Goal: Information Seeking & Learning: Learn about a topic

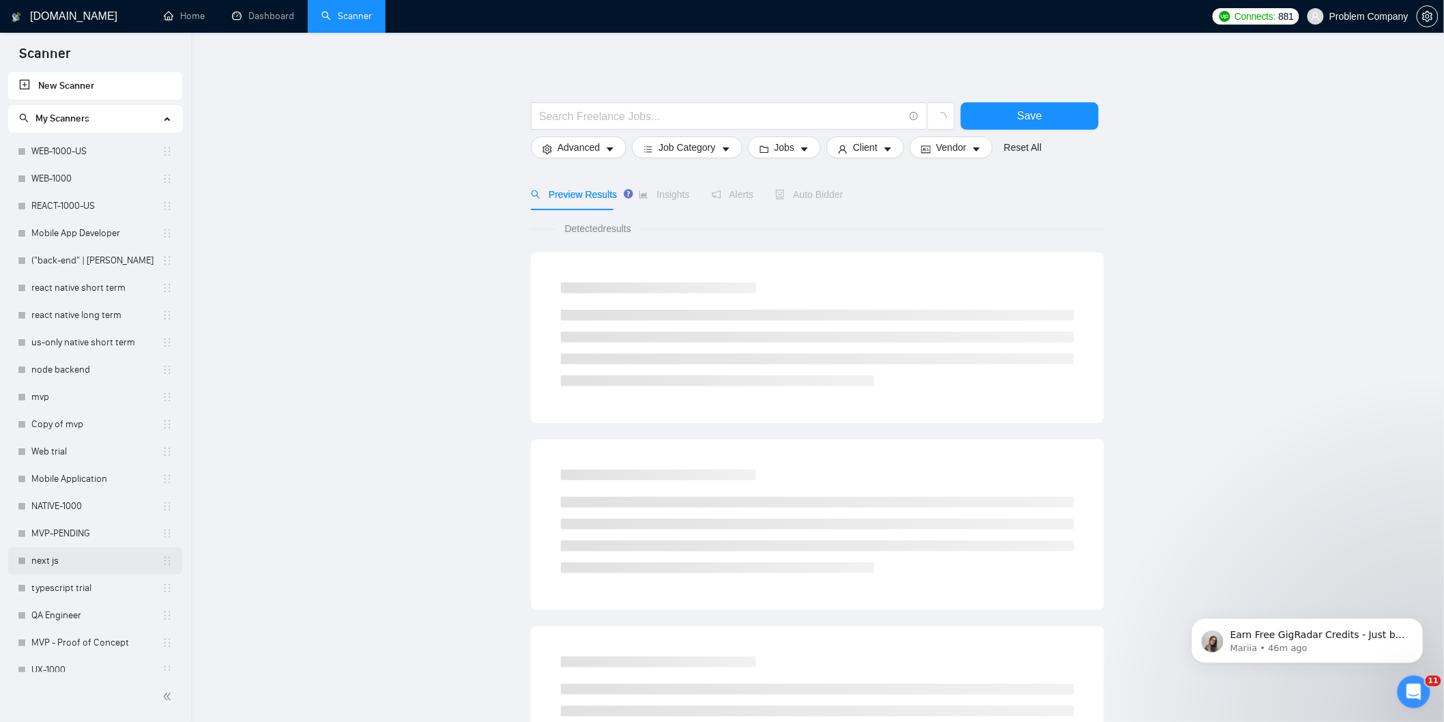
scroll to position [303, 0]
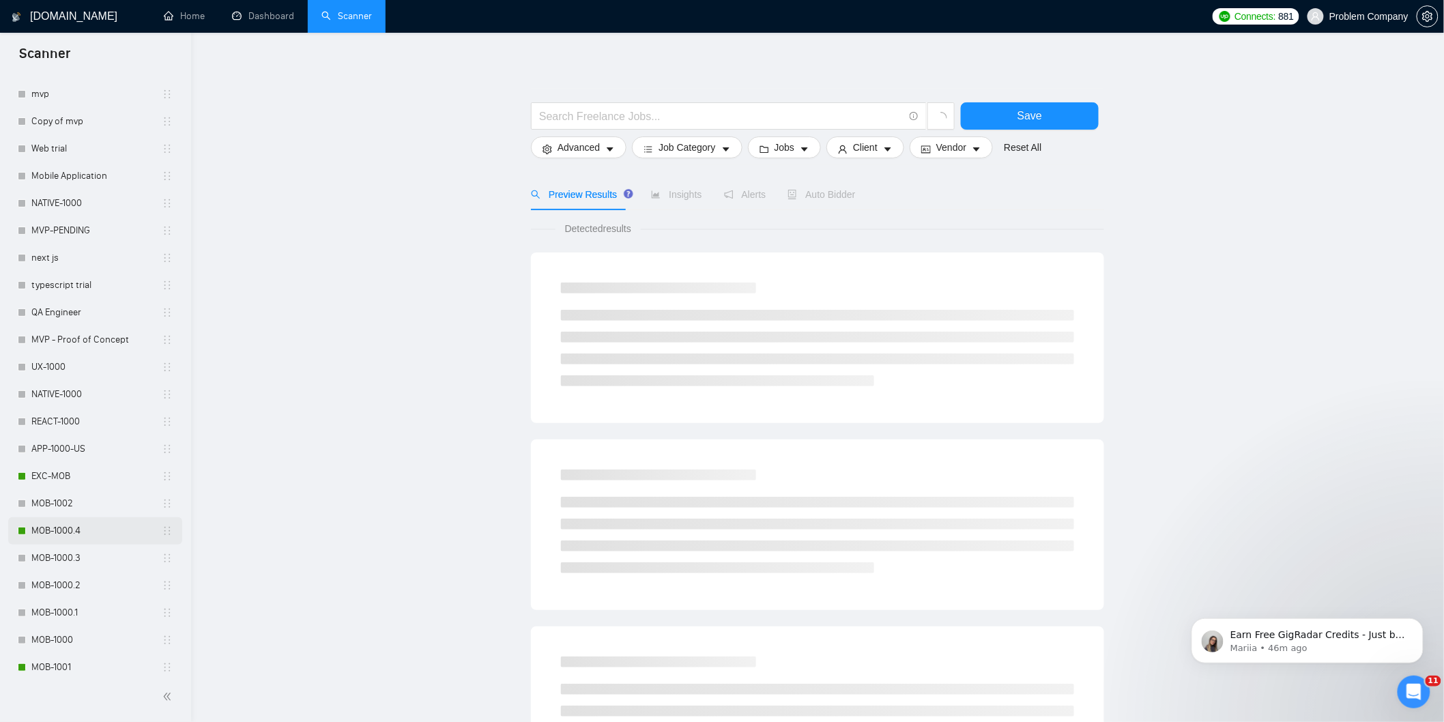
click at [85, 532] on link "MOB-1000.4" at bounding box center [96, 530] width 130 height 27
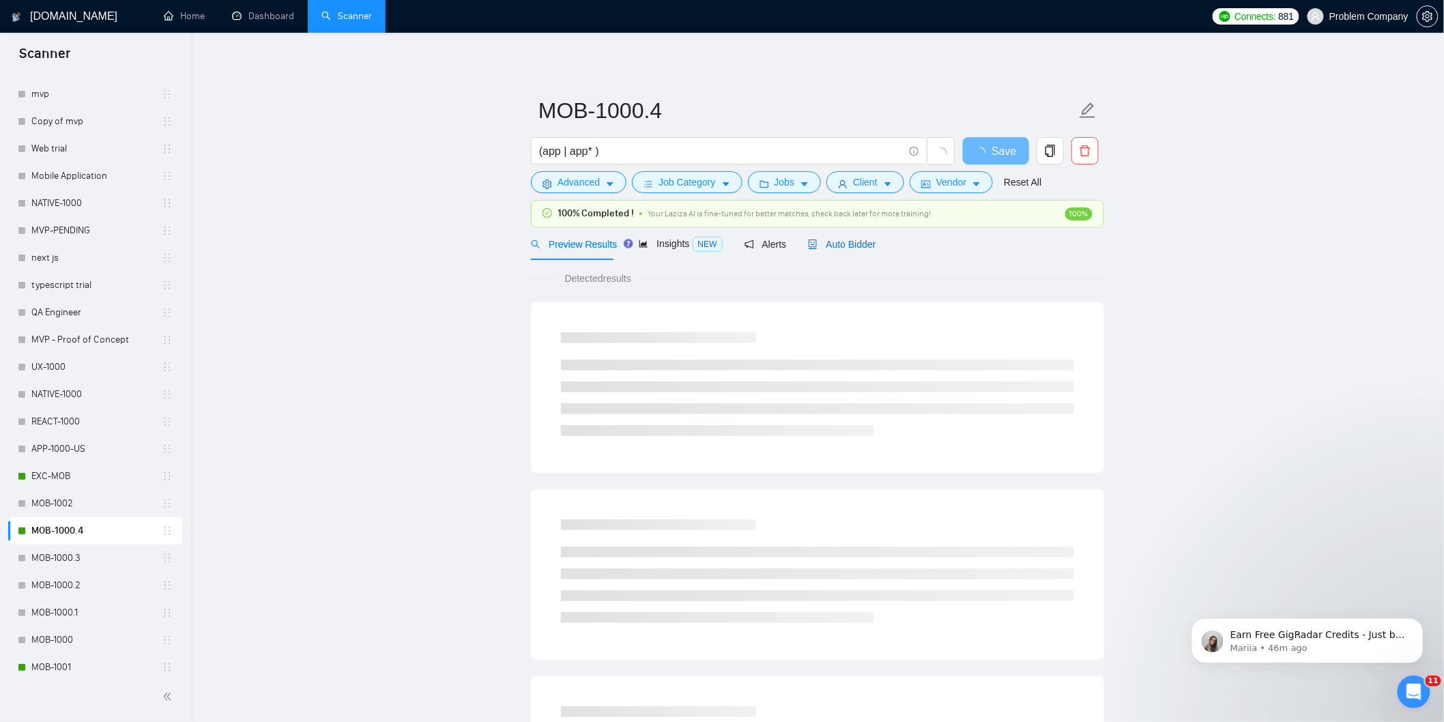
click at [826, 248] on span "Auto Bidder" at bounding box center [842, 244] width 68 height 11
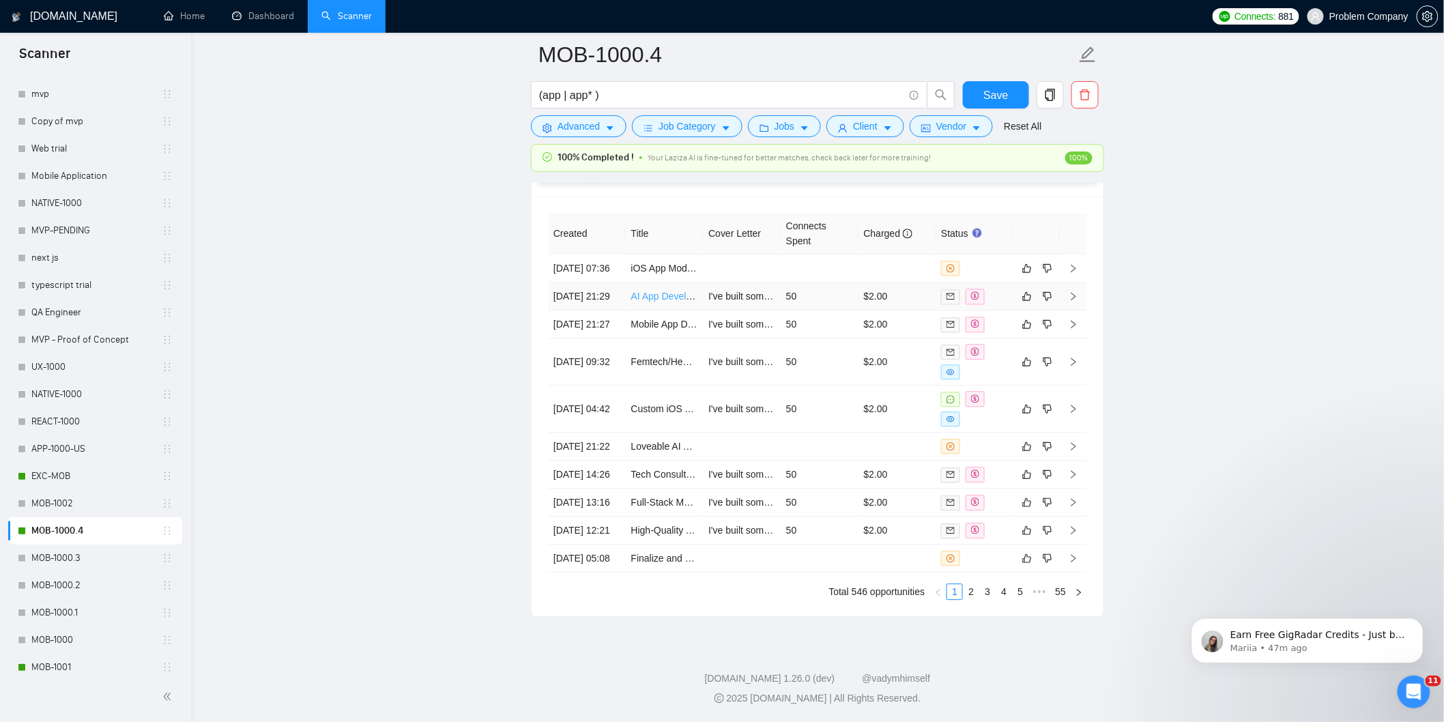
scroll to position [3549, 0]
click at [969, 594] on link "2" at bounding box center [971, 591] width 15 height 15
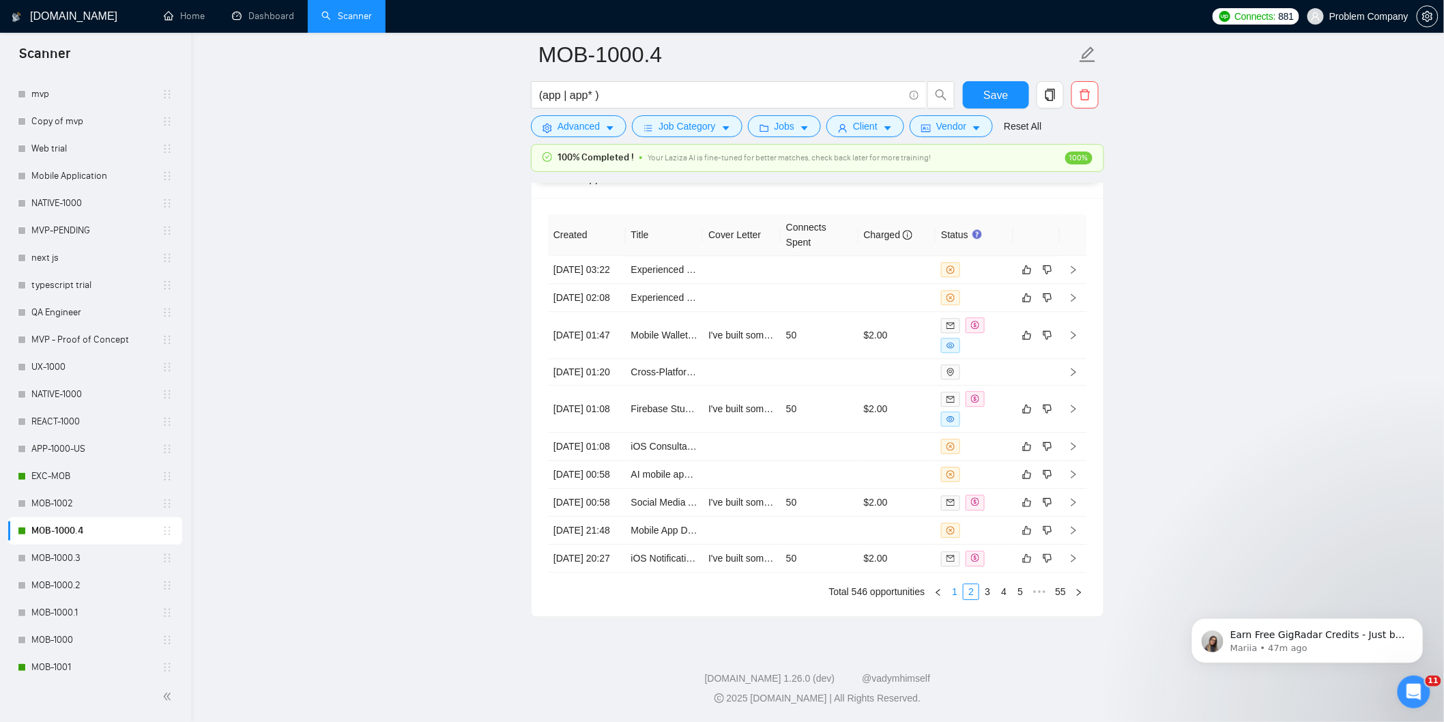
click at [955, 590] on link "1" at bounding box center [954, 591] width 15 height 15
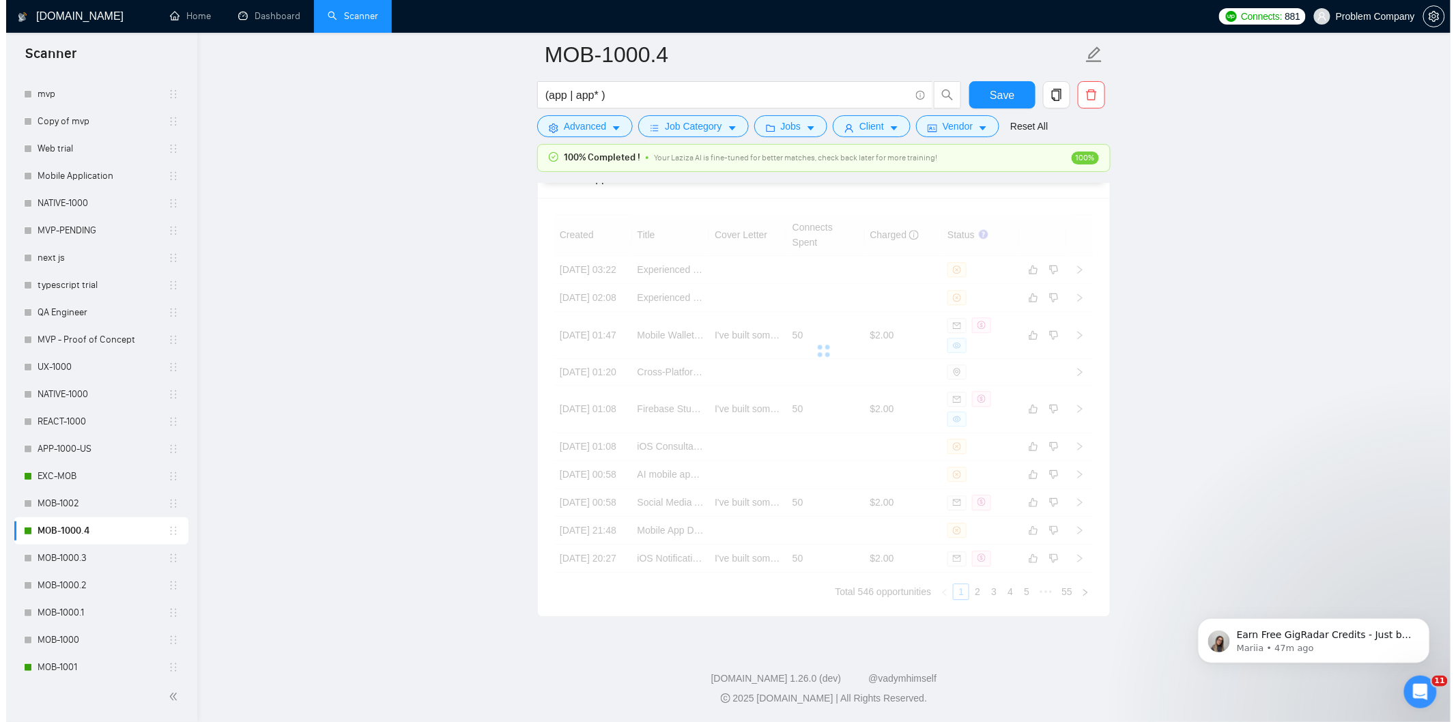
scroll to position [3396, 0]
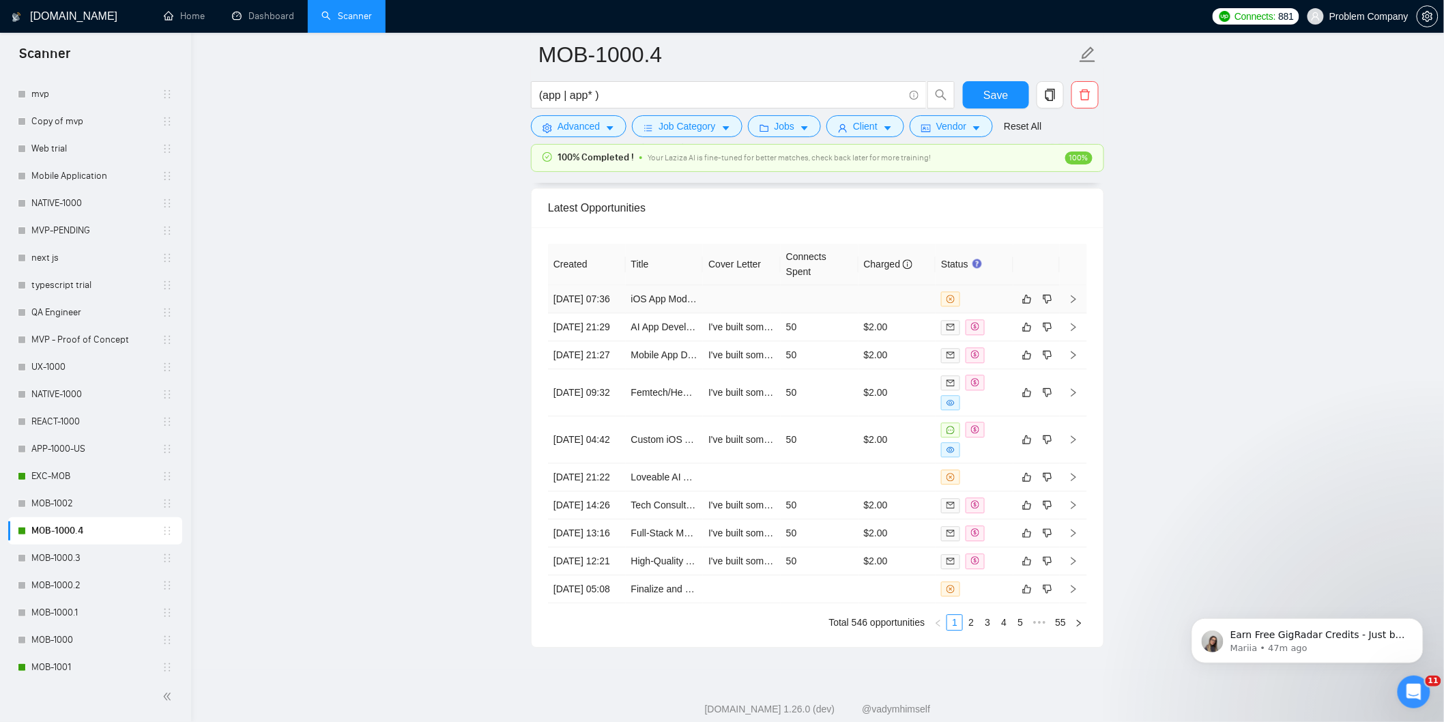
click at [611, 313] on td "[DATE] 07:36" at bounding box center [587, 299] width 78 height 28
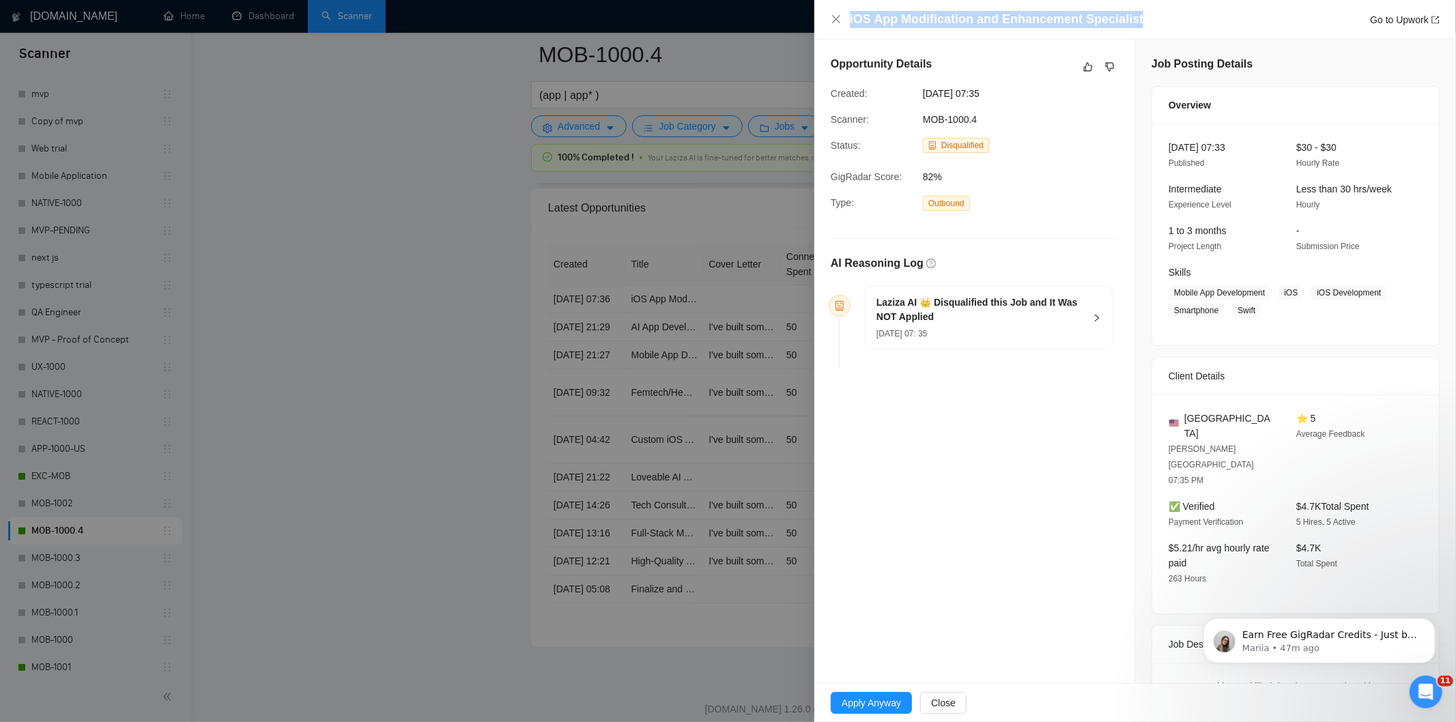
drag, startPoint x: 1164, startPoint y: 18, endPoint x: 827, endPoint y: 20, distance: 337.1
click at [827, 20] on div "iOS App Modification and Enhancement Specialist Go to Upwork" at bounding box center [1134, 20] width 641 height 40
copy h4 "iOS App Modification and Enhancement Specialist"
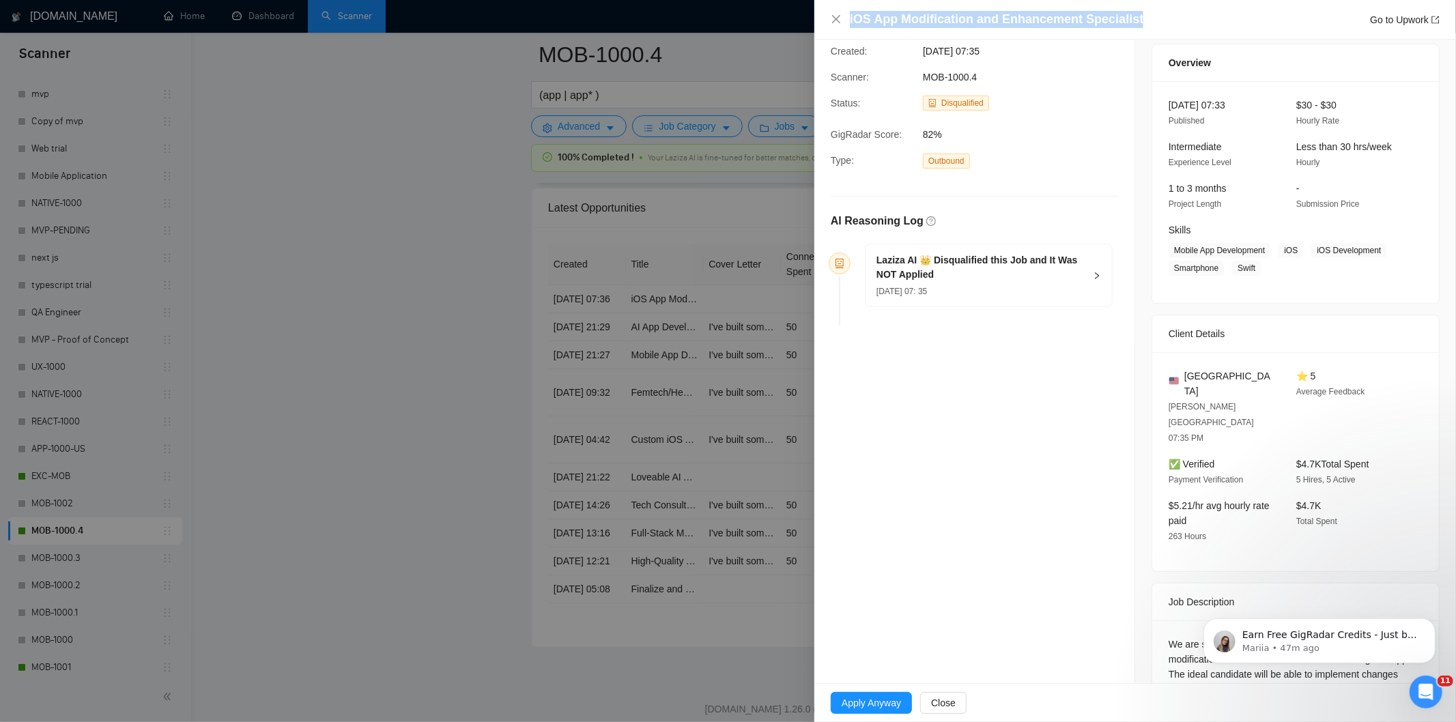
scroll to position [124, 0]
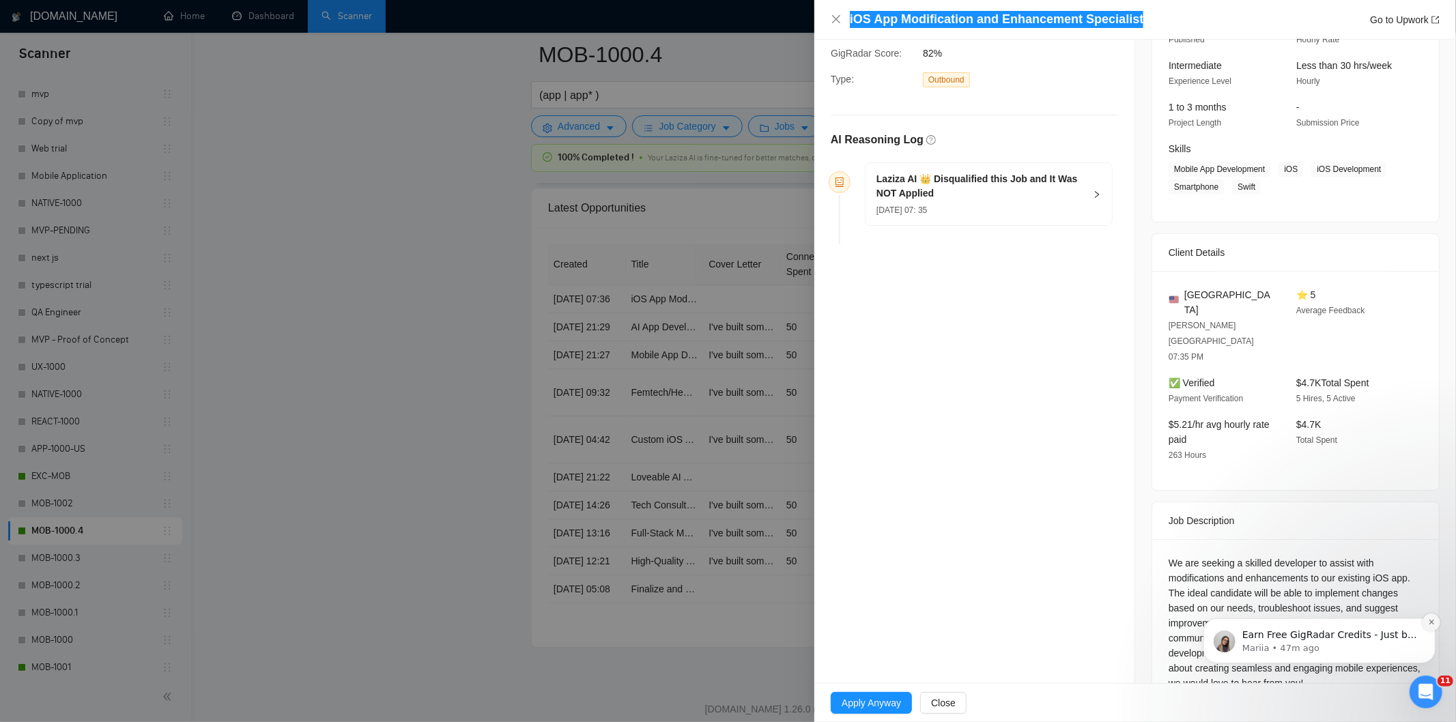
click at [1432, 622] on icon "Dismiss notification" at bounding box center [1431, 622] width 8 height 8
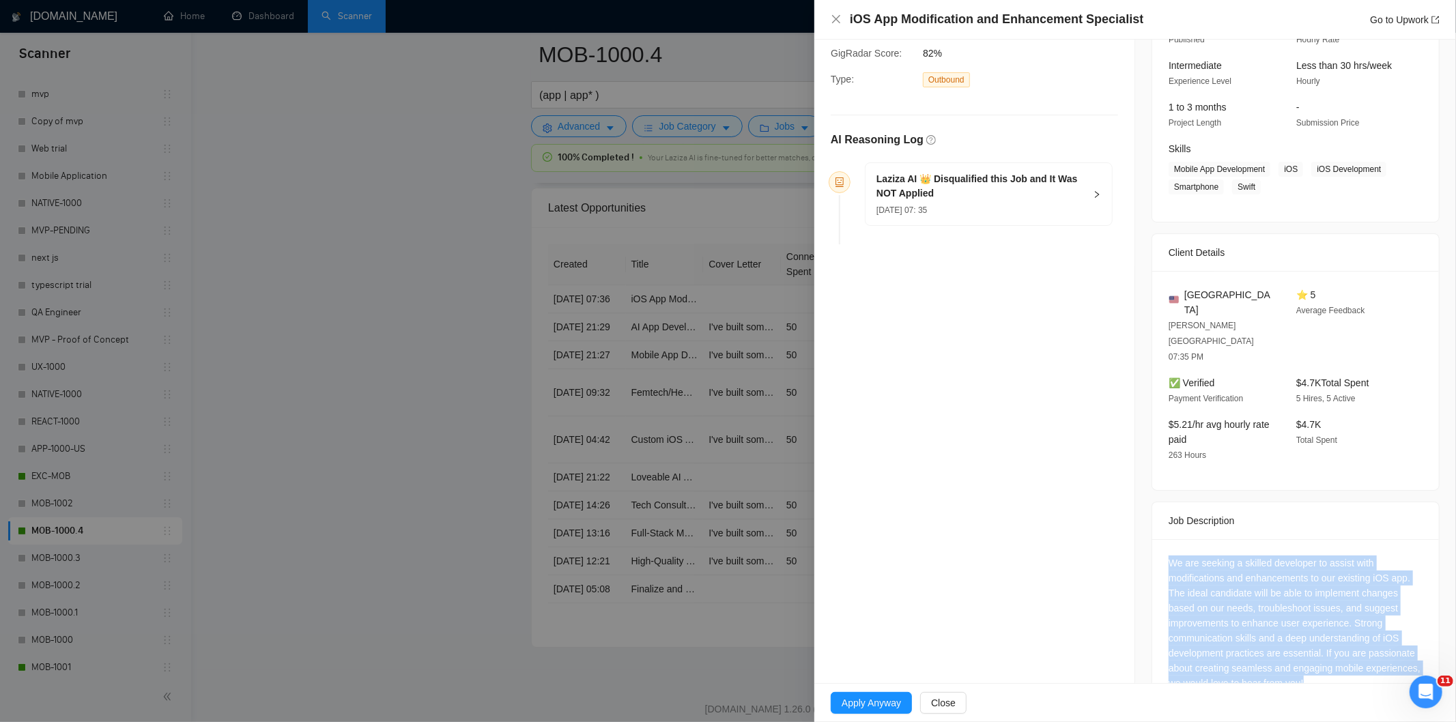
drag, startPoint x: 1166, startPoint y: 524, endPoint x: 1369, endPoint y: 656, distance: 242.7
click at [1369, 656] on div "We are seeking a skilled developer to assist with modifications and enhancement…" at bounding box center [1295, 625] width 287 height 173
copy div "We are seeking a skilled developer to assist with modifications and enhancement…"
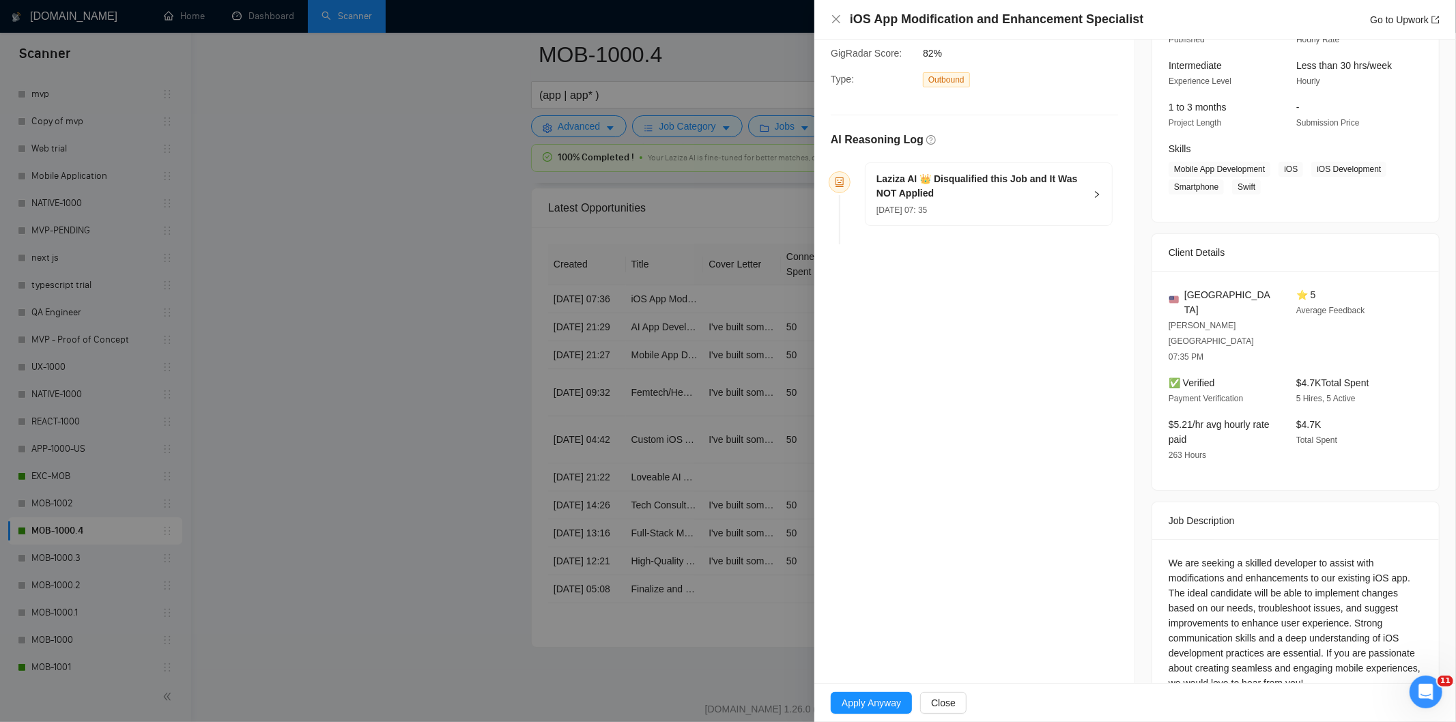
click at [1043, 201] on h5 "Laziza AI 👑 Disqualified this Job and It Was NOT Applied" at bounding box center [980, 186] width 208 height 29
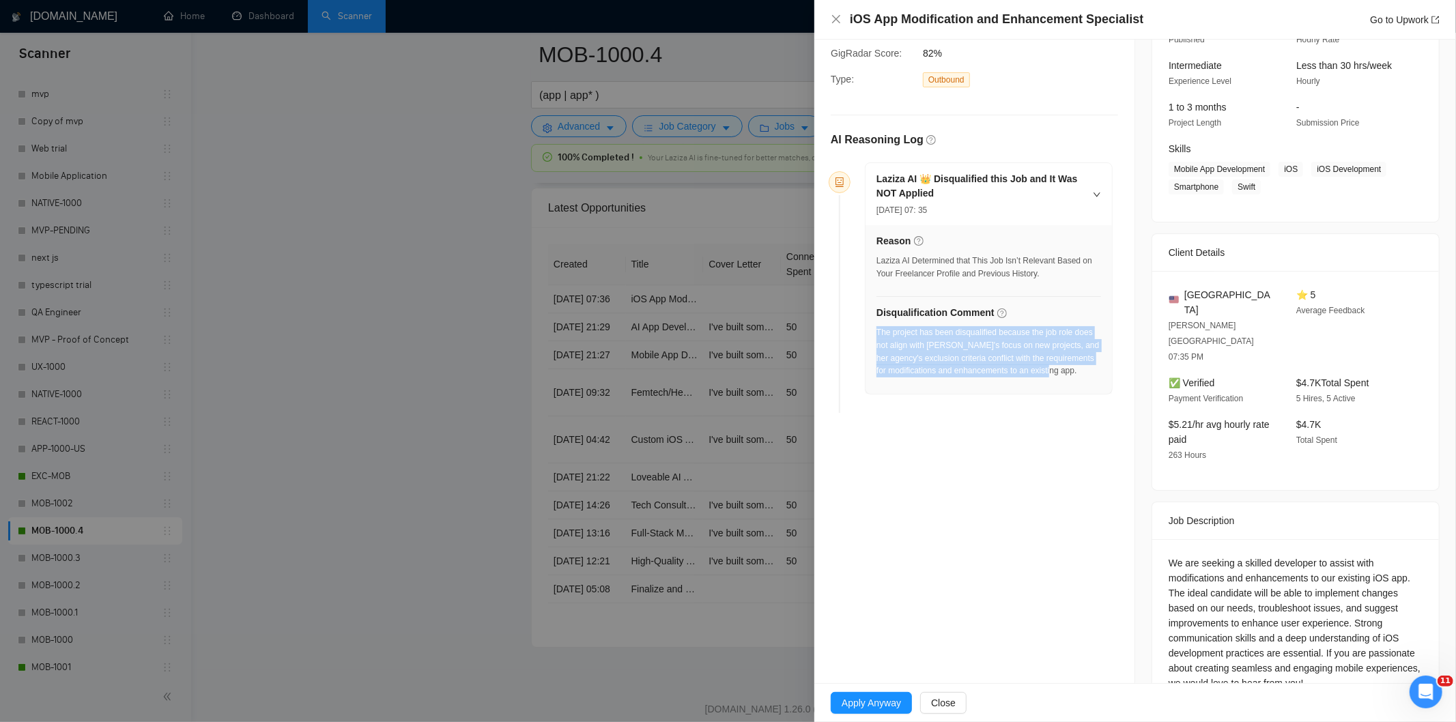
drag, startPoint x: 1077, startPoint y: 380, endPoint x: 876, endPoint y: 335, distance: 206.3
click at [876, 335] on div "The project has been disqualified because the job role does not align with [PER…" at bounding box center [988, 355] width 225 height 59
copy div "The project has been disqualified because the job role does not align with [PER…"
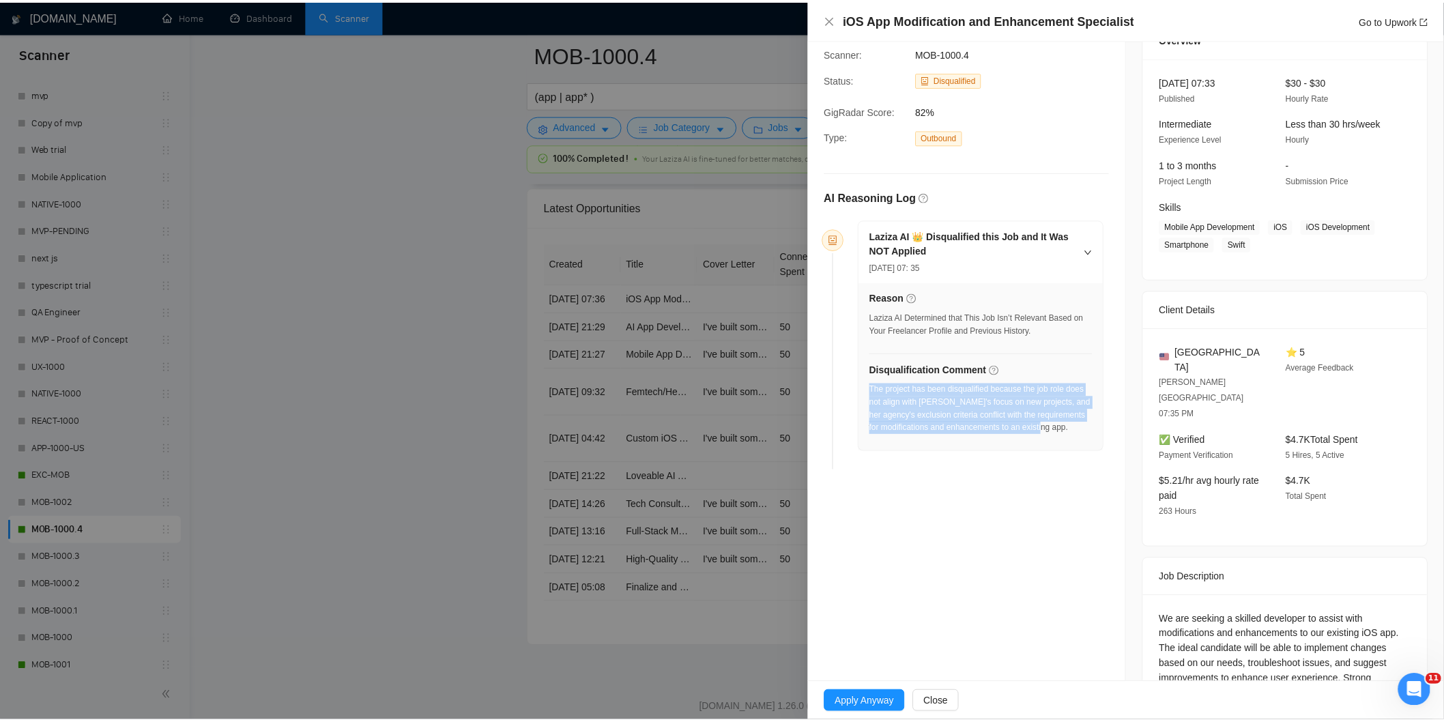
scroll to position [0, 0]
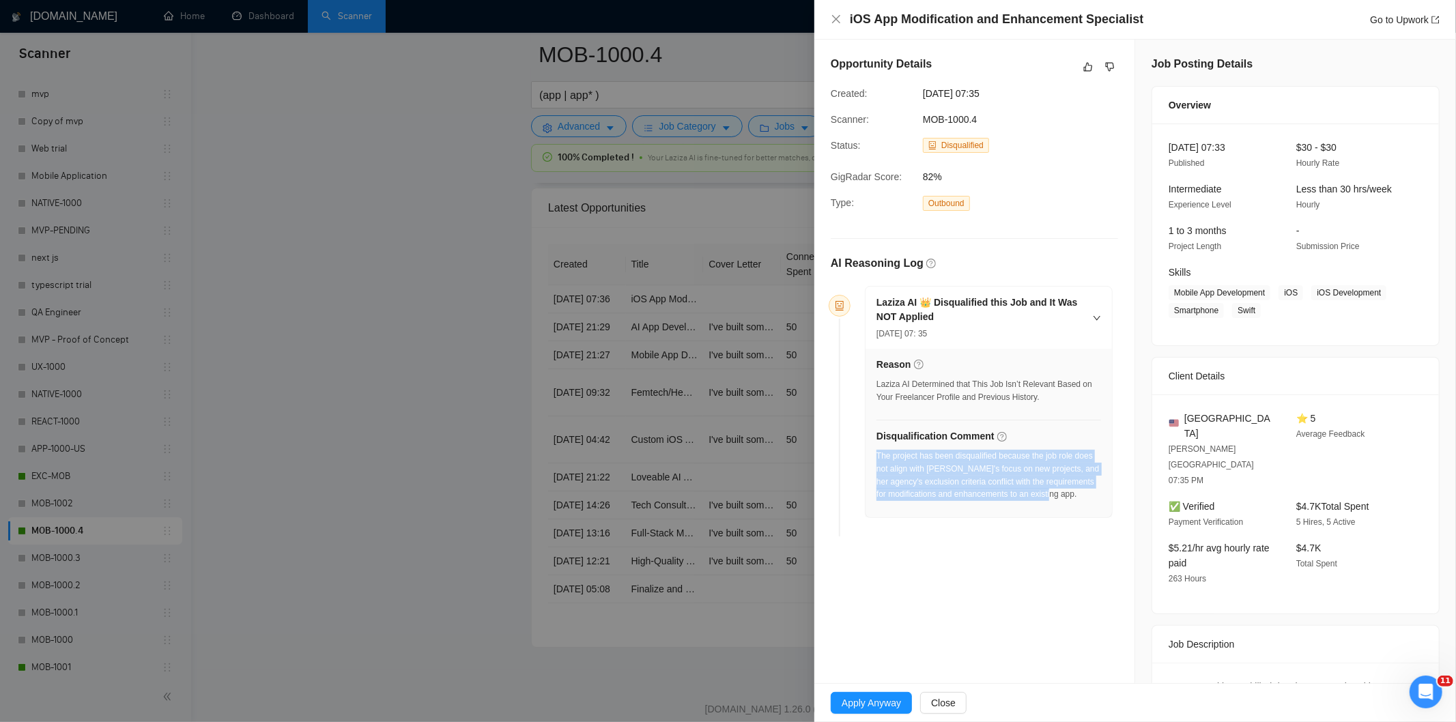
drag, startPoint x: 1039, startPoint y: 97, endPoint x: 922, endPoint y: 83, distance: 118.2
click at [922, 83] on div "Opportunity Details Created: [DATE] 07:35 Scanner: MOB-1000.4 Status: Disqualif…" at bounding box center [974, 299] width 320 height 519
copy span "[DATE] 07:35"
click at [838, 17] on icon "close" at bounding box center [836, 19] width 8 height 8
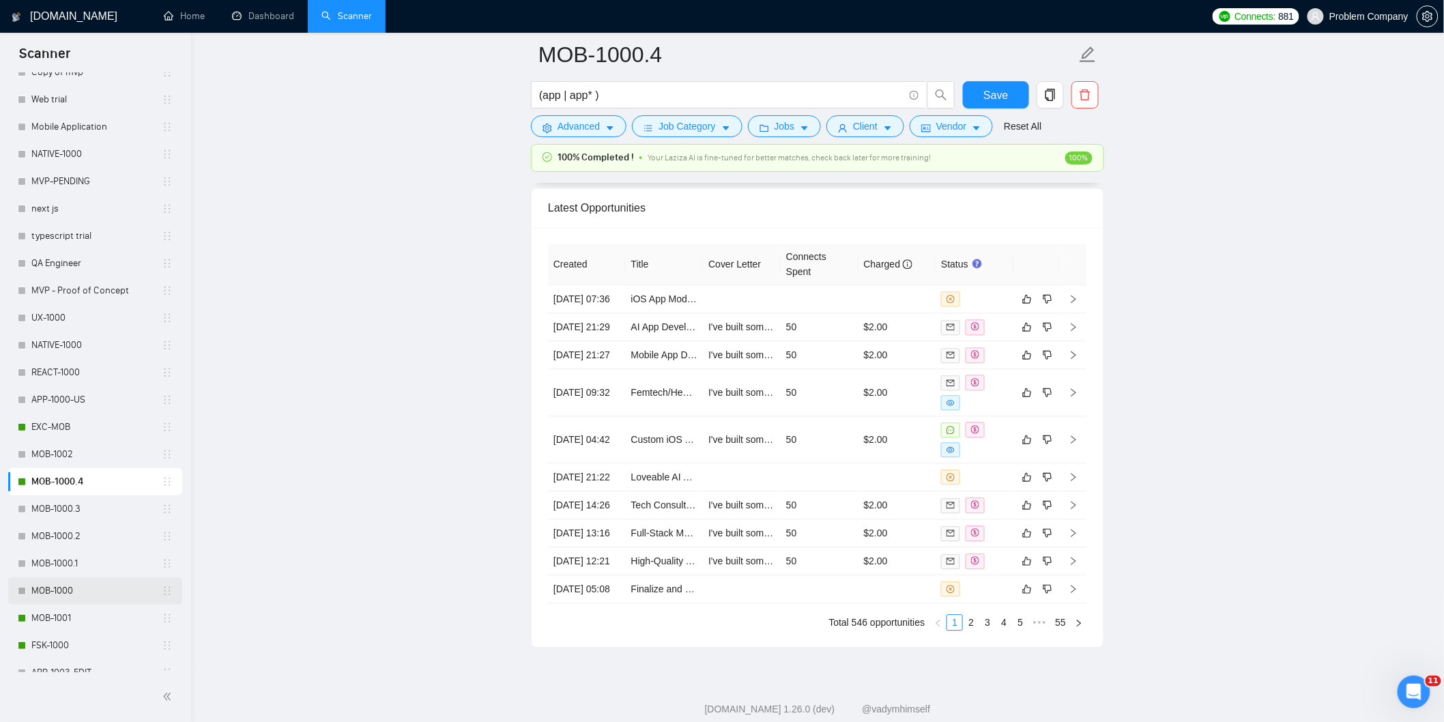
scroll to position [454, 0]
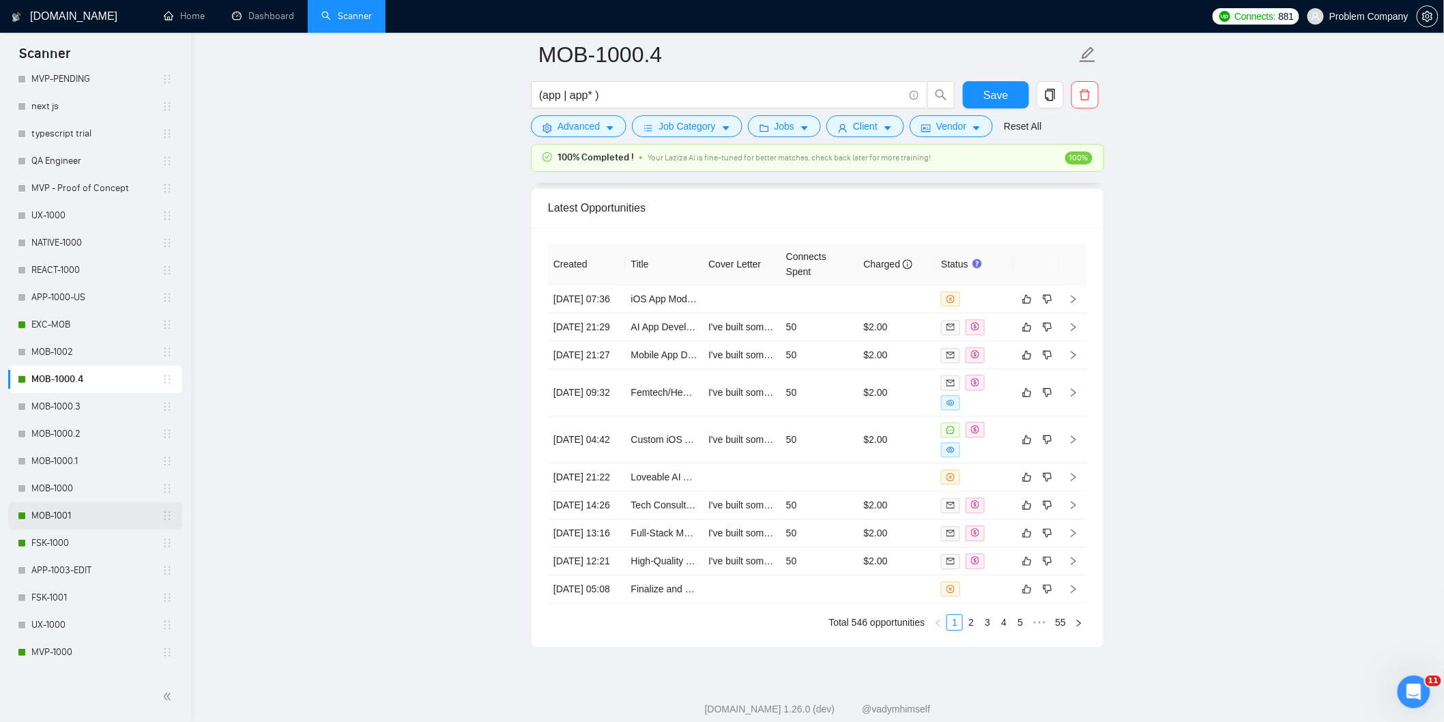
click at [65, 520] on link "MOB-1001" at bounding box center [96, 515] width 130 height 27
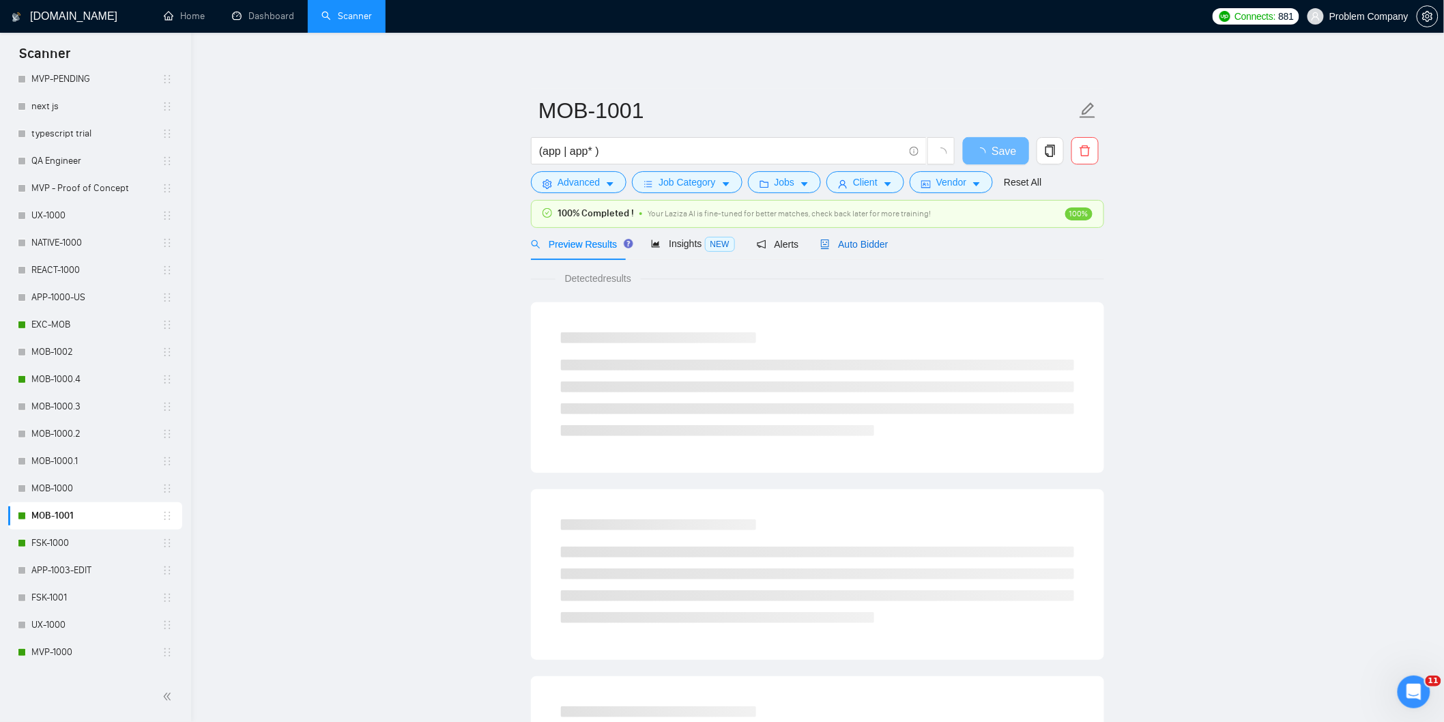
click at [877, 246] on span "Auto Bidder" at bounding box center [854, 244] width 68 height 11
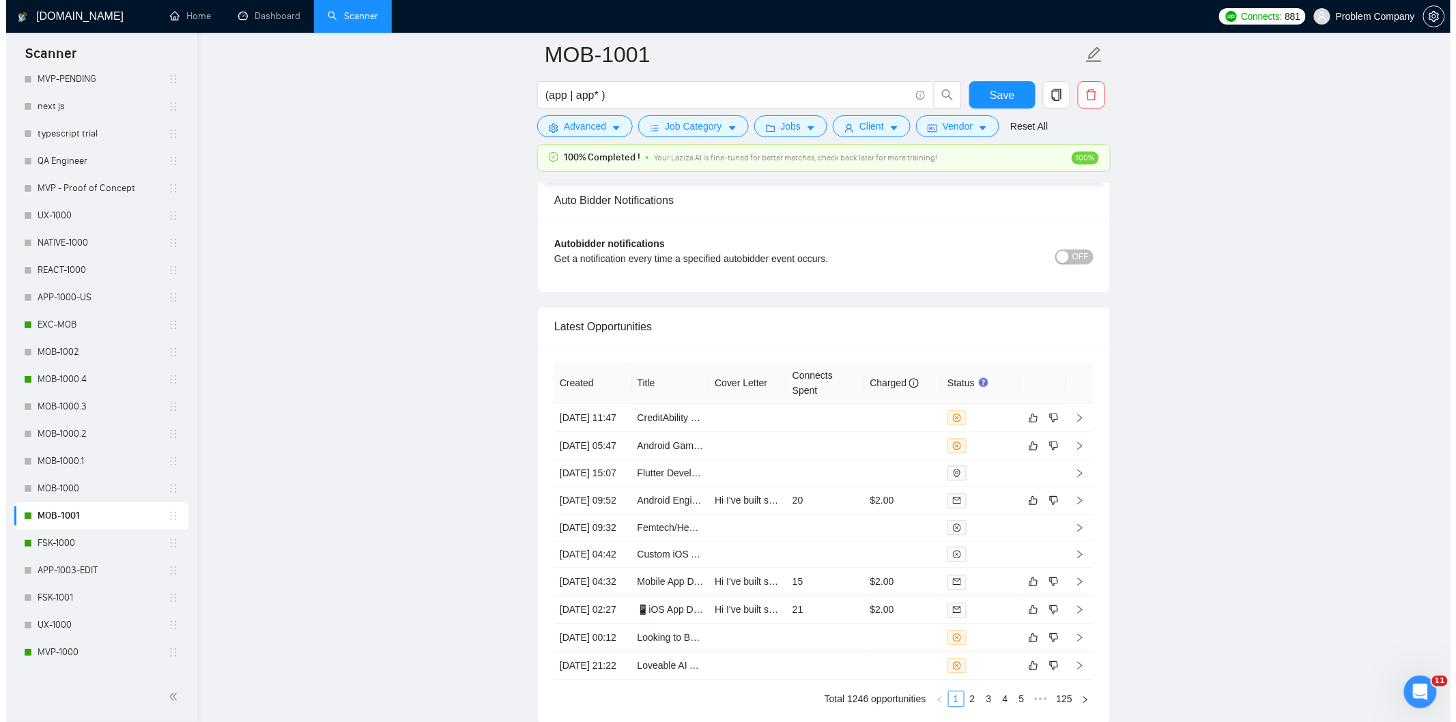
scroll to position [3254, 0]
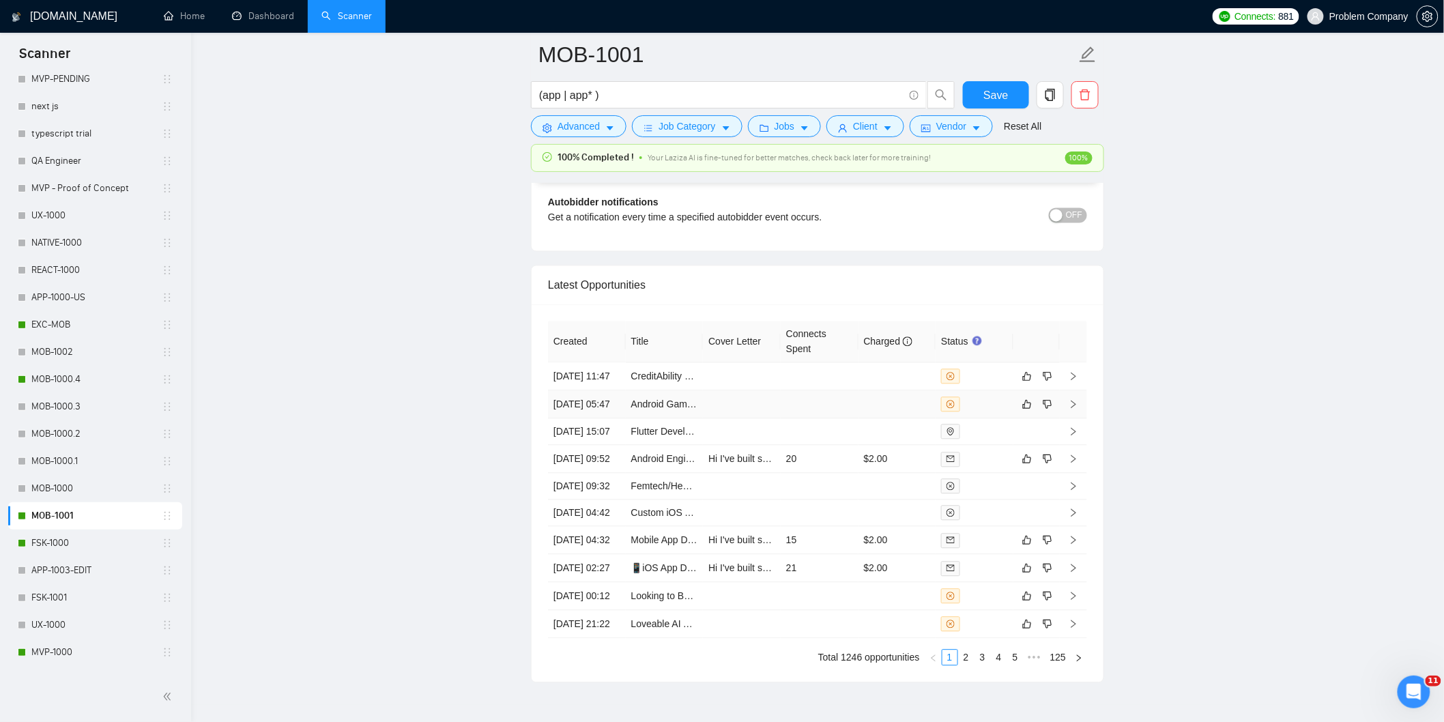
click at [603, 418] on td "[DATE] 05:47" at bounding box center [587, 404] width 78 height 28
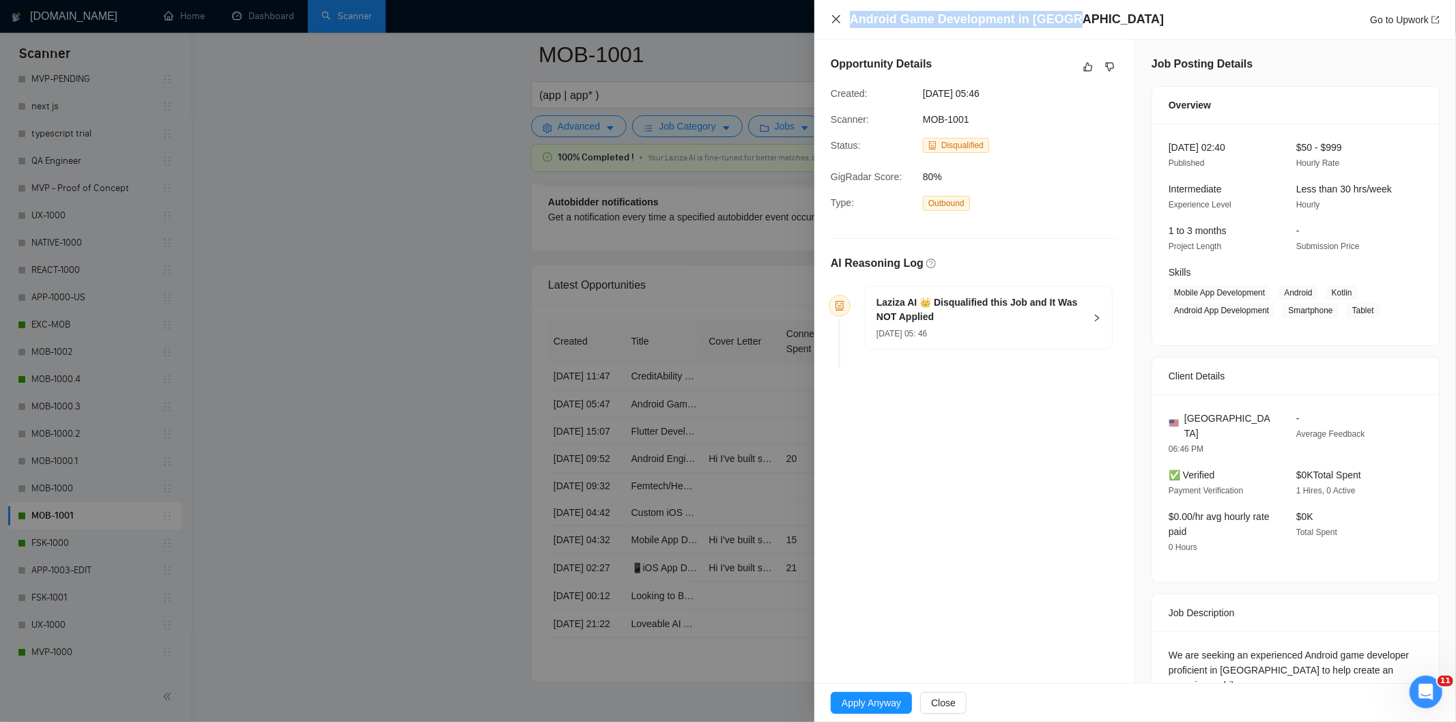
drag, startPoint x: 1087, startPoint y: 11, endPoint x: 830, endPoint y: 22, distance: 257.5
click at [830, 22] on div "Android Game Development in [GEOGRAPHIC_DATA] Go to Upwork" at bounding box center [1134, 19] width 609 height 17
copy h4 "Android Game Development in [GEOGRAPHIC_DATA]"
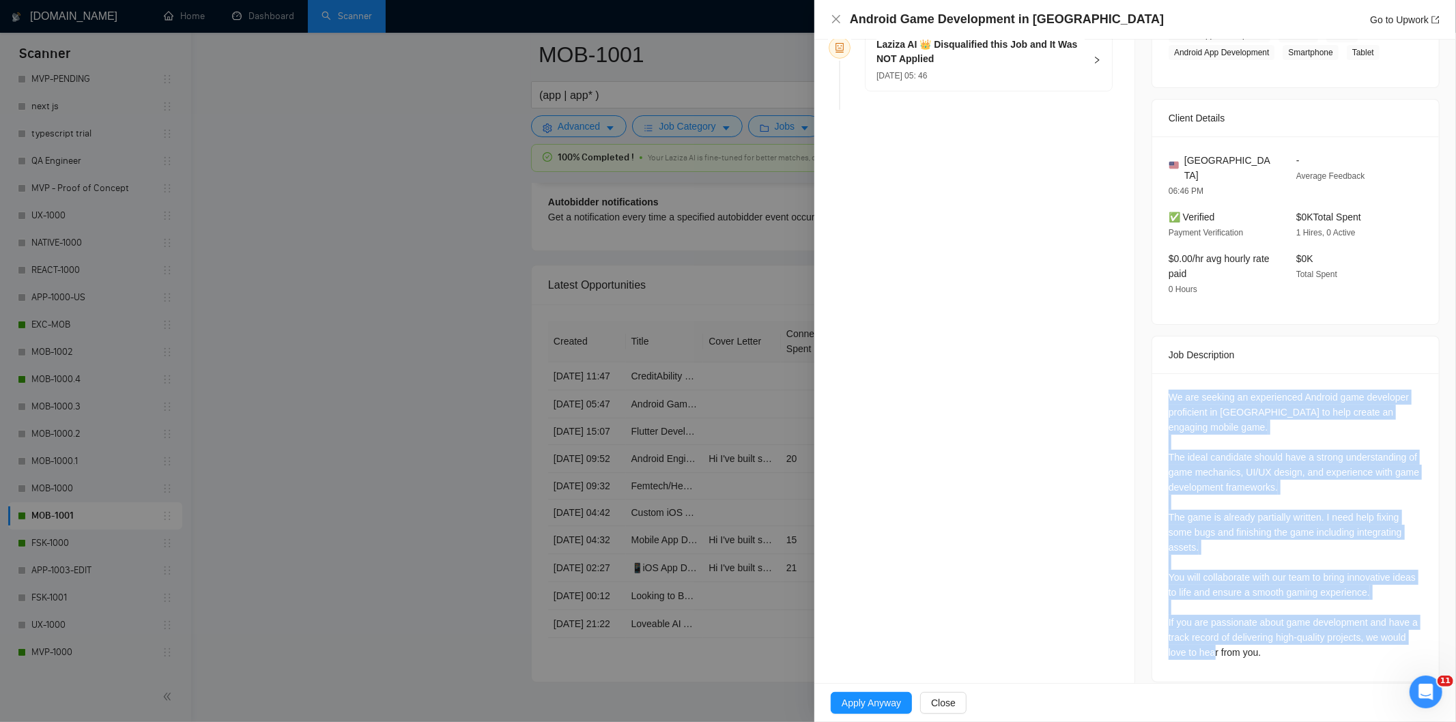
drag, startPoint x: 1167, startPoint y: 380, endPoint x: 1327, endPoint y: 650, distance: 313.6
click at [1327, 650] on div "We are seeking an experienced Android game developer proficient in [GEOGRAPHIC_…" at bounding box center [1295, 527] width 287 height 308
copy div "We are seeking an experienced Android game developer proficient in [GEOGRAPHIC_…"
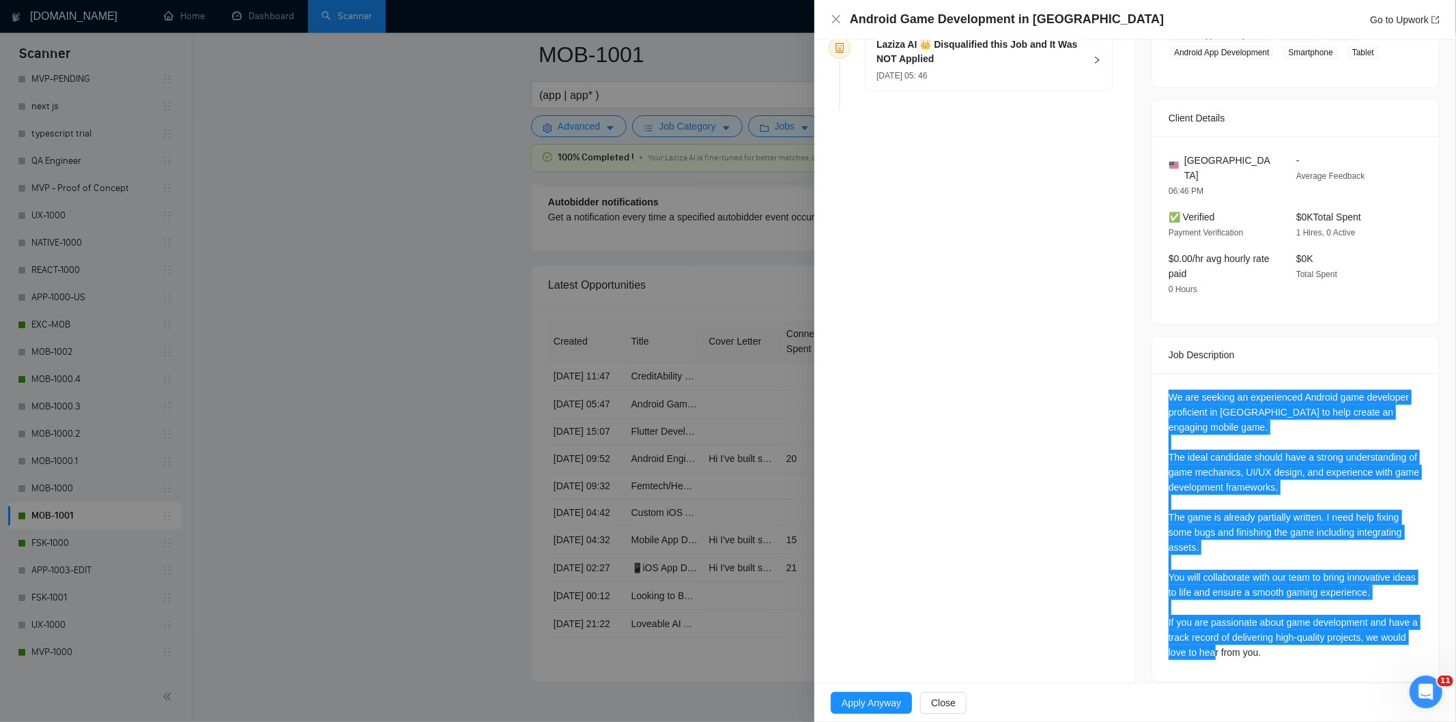
scroll to position [0, 0]
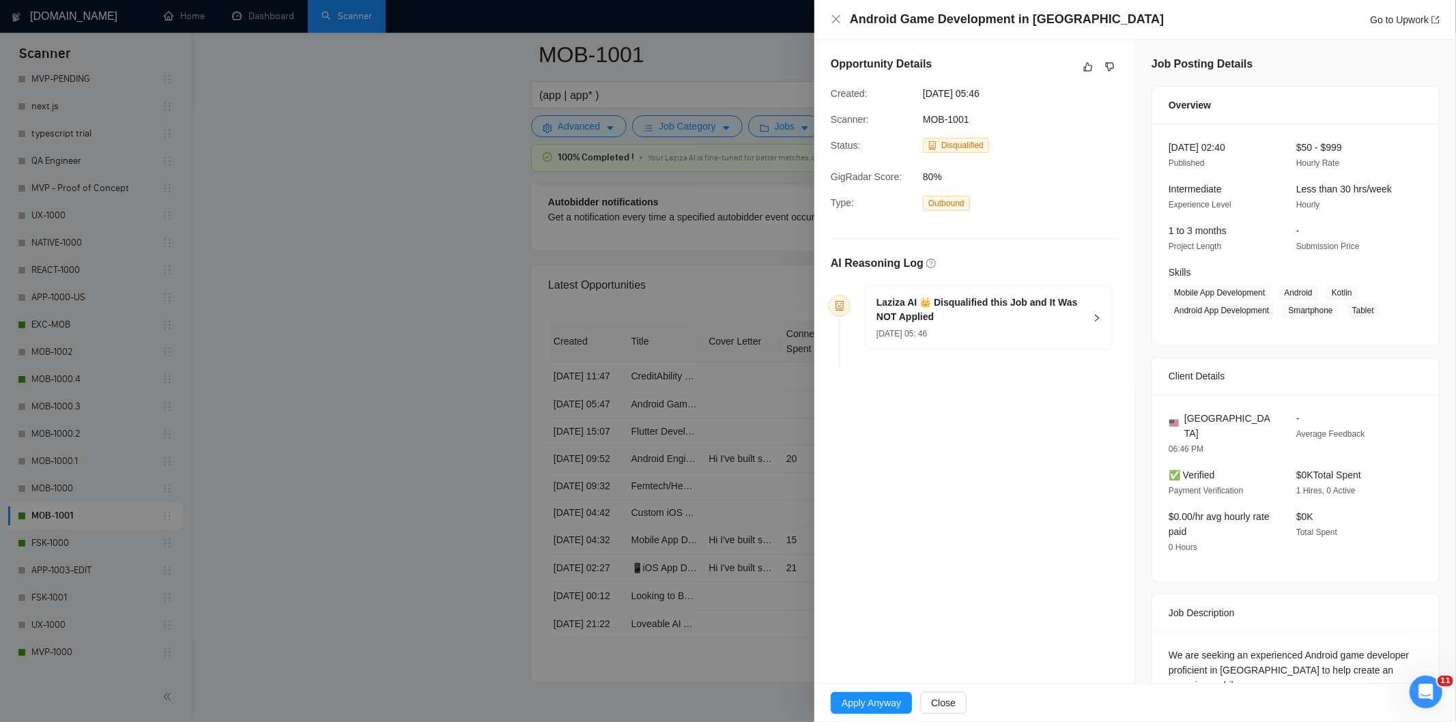
click at [1028, 324] on h5 "Laziza AI 👑 Disqualified this Job and It Was NOT Applied" at bounding box center [980, 309] width 208 height 29
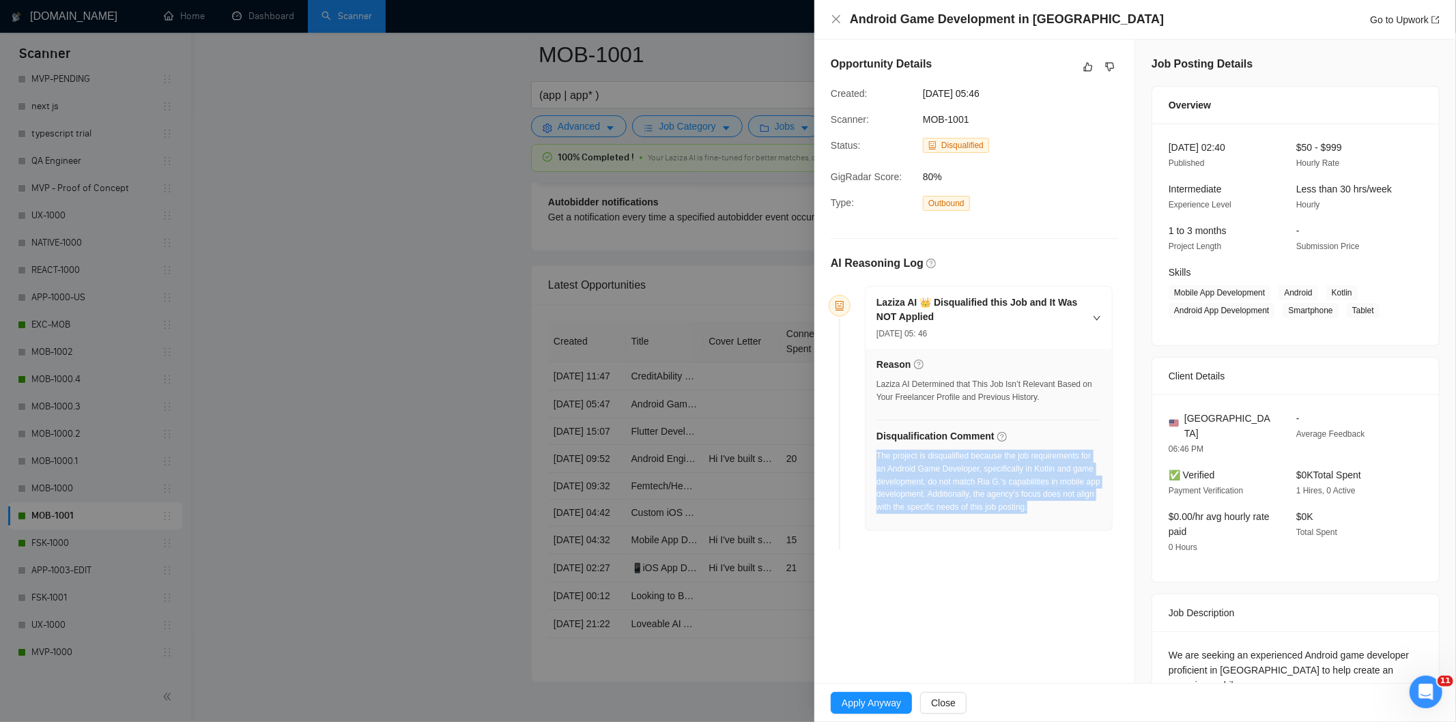
drag, startPoint x: 1060, startPoint y: 513, endPoint x: 876, endPoint y: 463, distance: 191.0
click at [876, 463] on div "The project is disqualified because the job requirements for an Android Game De…" at bounding box center [988, 482] width 225 height 64
copy div "The project is disqualified because the job requirements for an Android Game De…"
click at [836, 14] on icon "close" at bounding box center [835, 19] width 11 height 11
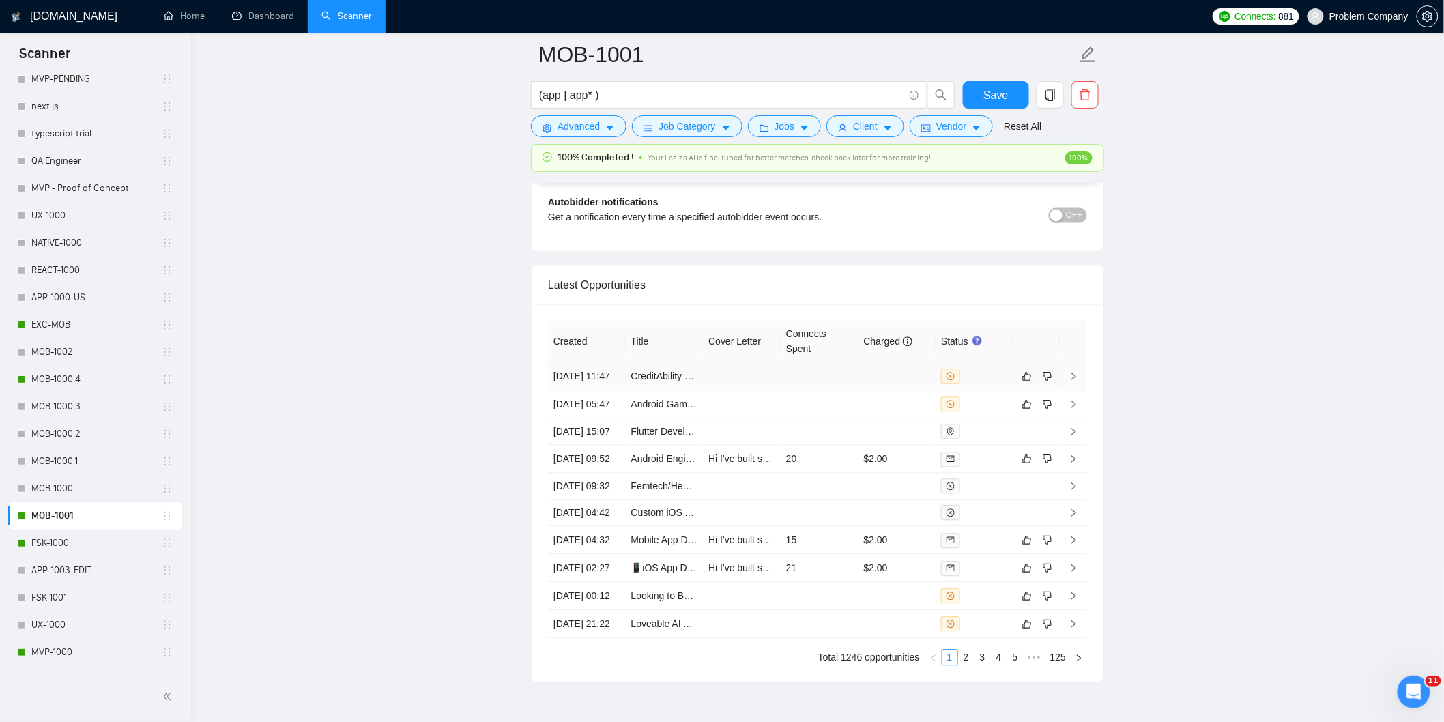
click at [596, 390] on td "[DATE] 11:47" at bounding box center [587, 376] width 78 height 28
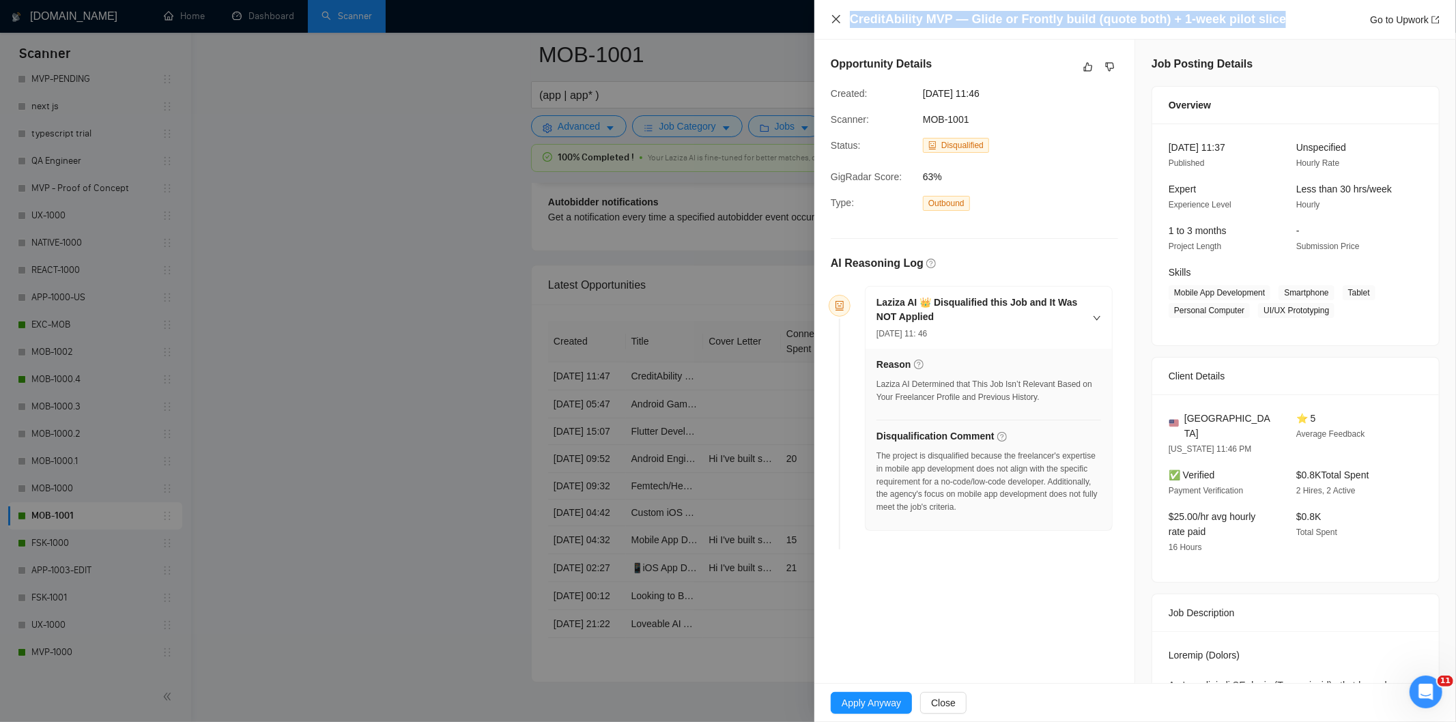
drag, startPoint x: 1288, startPoint y: 16, endPoint x: 833, endPoint y: 25, distance: 455.3
click at [833, 25] on div "CreditAbility MVP — Glide or Frontly build (quote both) + 1-week pilot slice Go…" at bounding box center [1134, 19] width 609 height 17
copy h4 "CreditAbility MVP — Glide or Frontly build (quote both) + 1-week pilot slice"
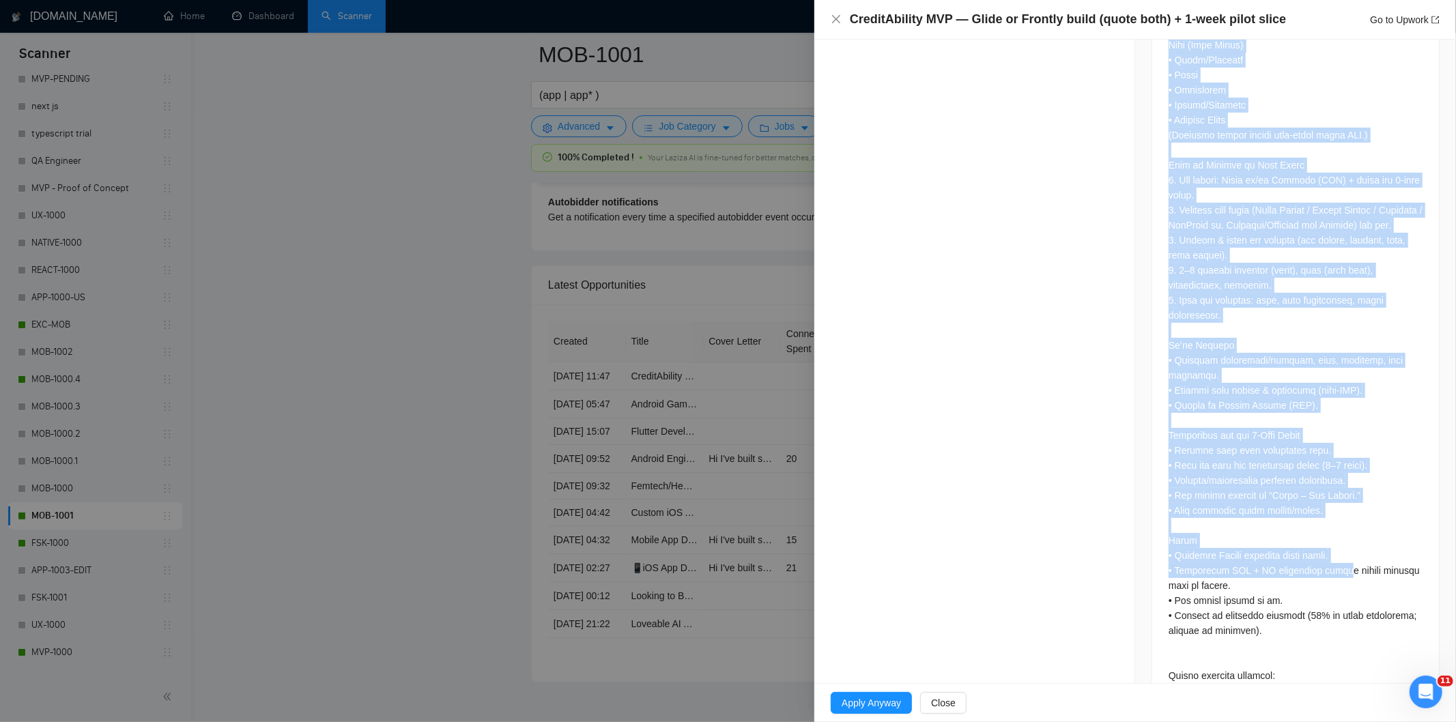
scroll to position [1128, 0]
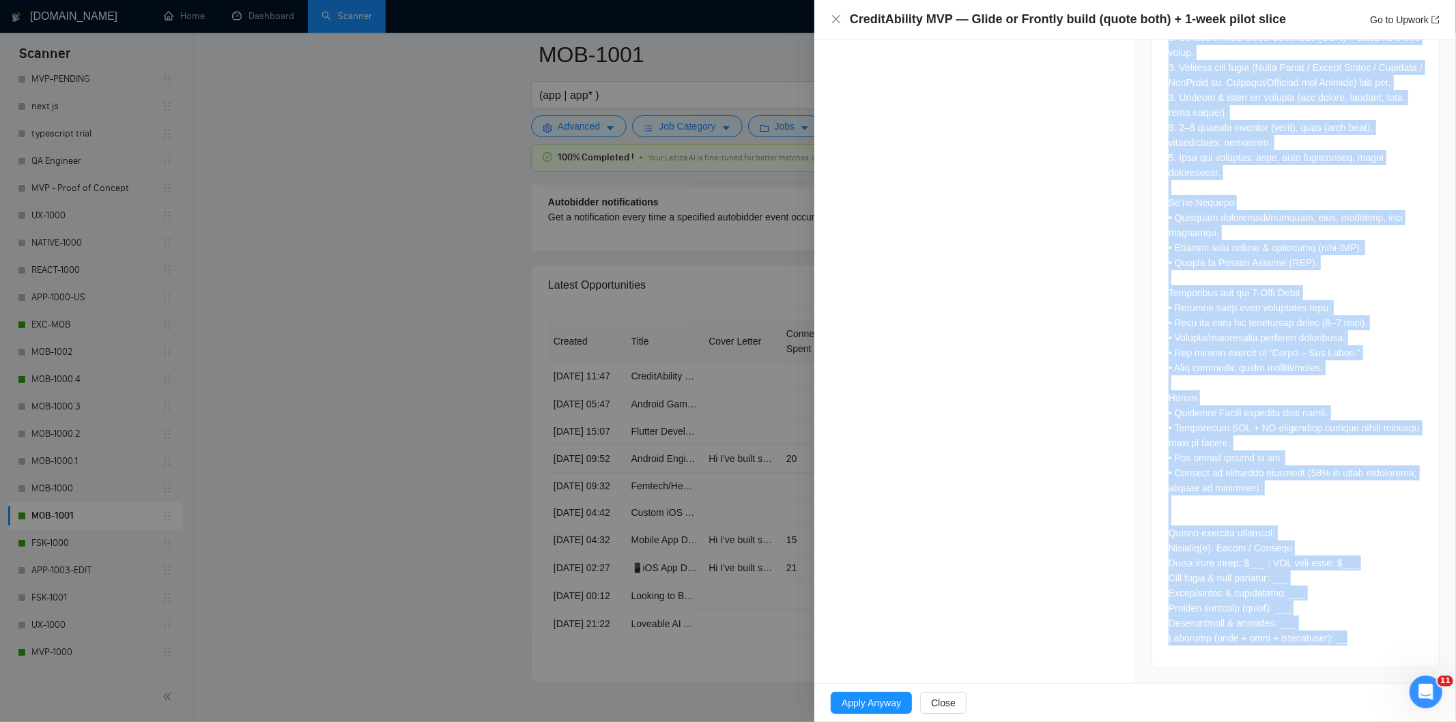
drag, startPoint x: 1158, startPoint y: 258, endPoint x: 1343, endPoint y: 636, distance: 420.9
click at [1343, 636] on div at bounding box center [1295, 85] width 287 height 1164
copy div "Loremip (Dolors) Am’co adipi eli SE doeiu (Tempo-incid) utl etdo m al-enim/adm-…"
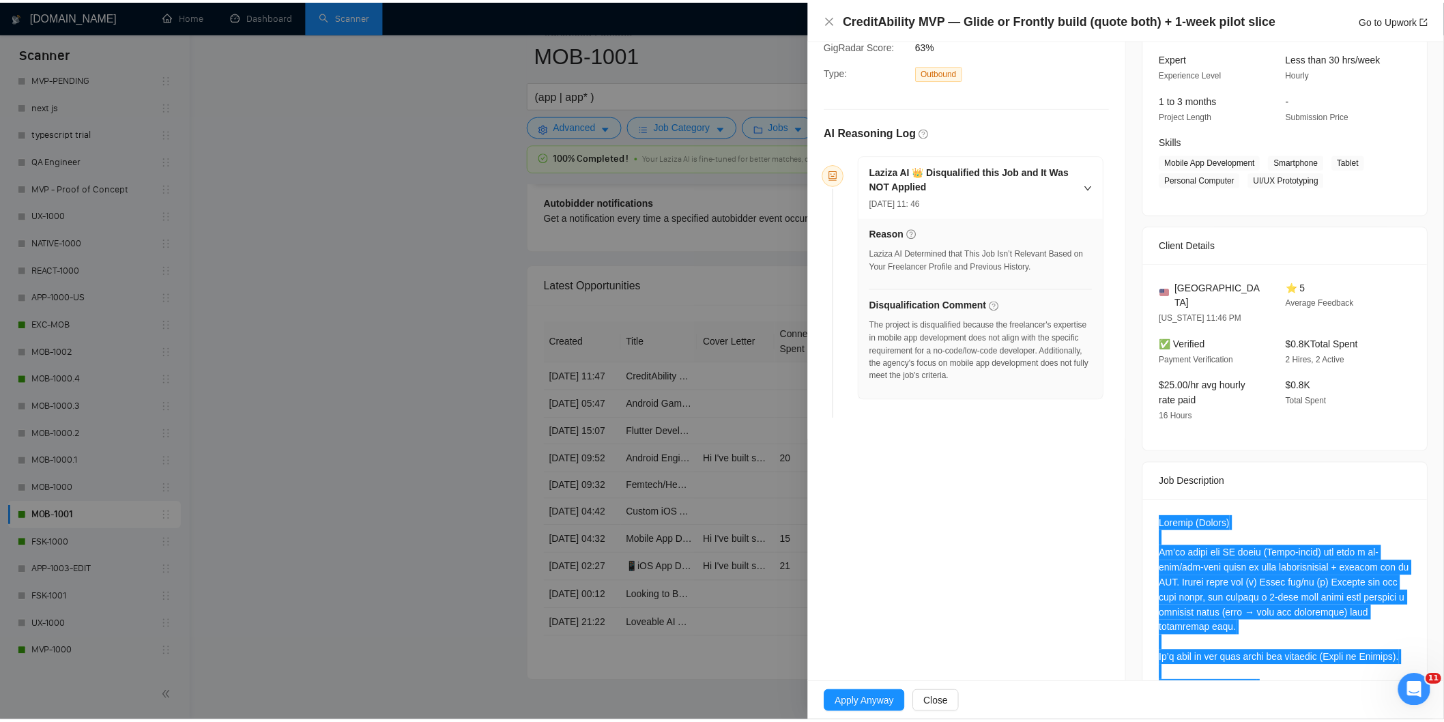
scroll to position [0, 0]
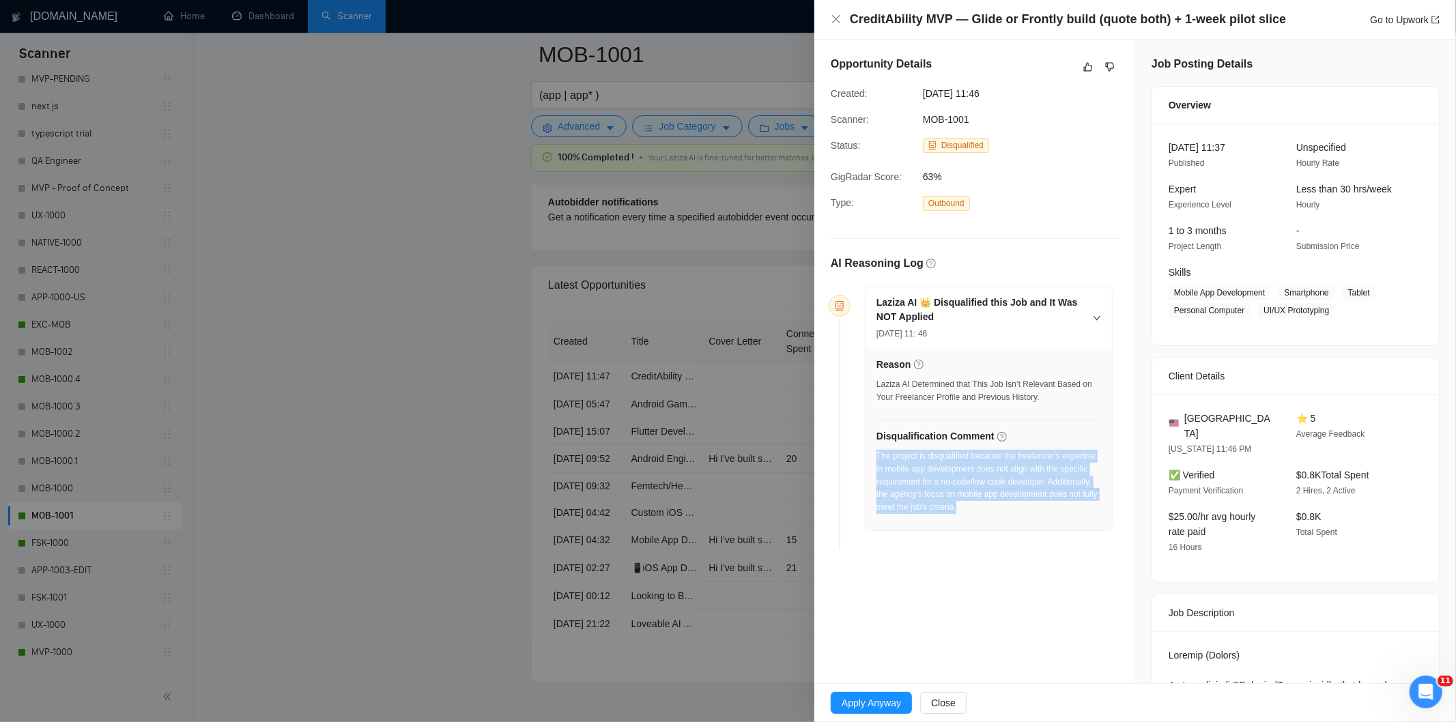
drag, startPoint x: 1020, startPoint y: 517, endPoint x: 877, endPoint y: 458, distance: 154.2
click at [877, 458] on div "The project is disqualified because the freelancer's expertise in mobile app de…" at bounding box center [988, 486] width 225 height 72
drag, startPoint x: 966, startPoint y: 92, endPoint x: 909, endPoint y: 97, distance: 56.8
click at [909, 97] on div "Created: [DATE] 11:46" at bounding box center [963, 93] width 276 height 15
click at [831, 18] on icon "close" at bounding box center [835, 19] width 11 height 11
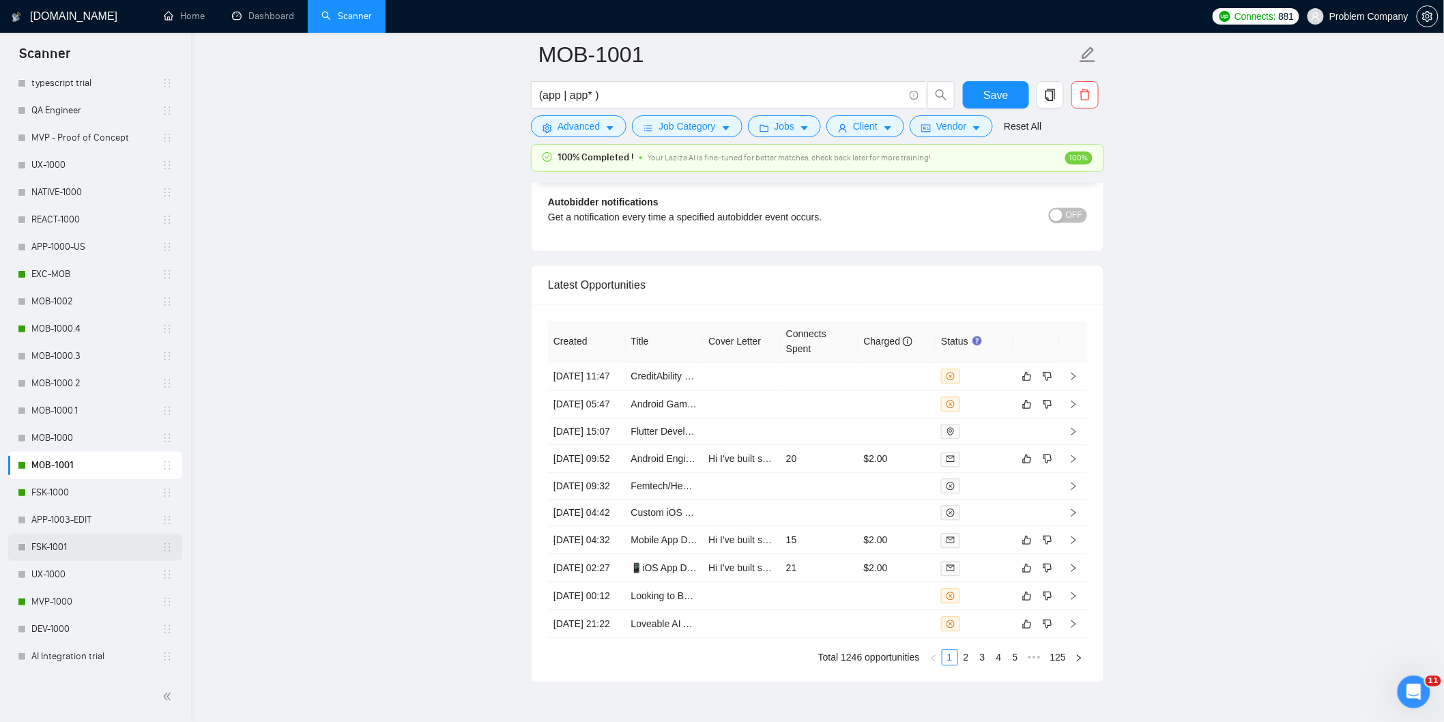
scroll to position [529, 0]
click at [87, 469] on link "FSK-1000" at bounding box center [96, 468] width 130 height 27
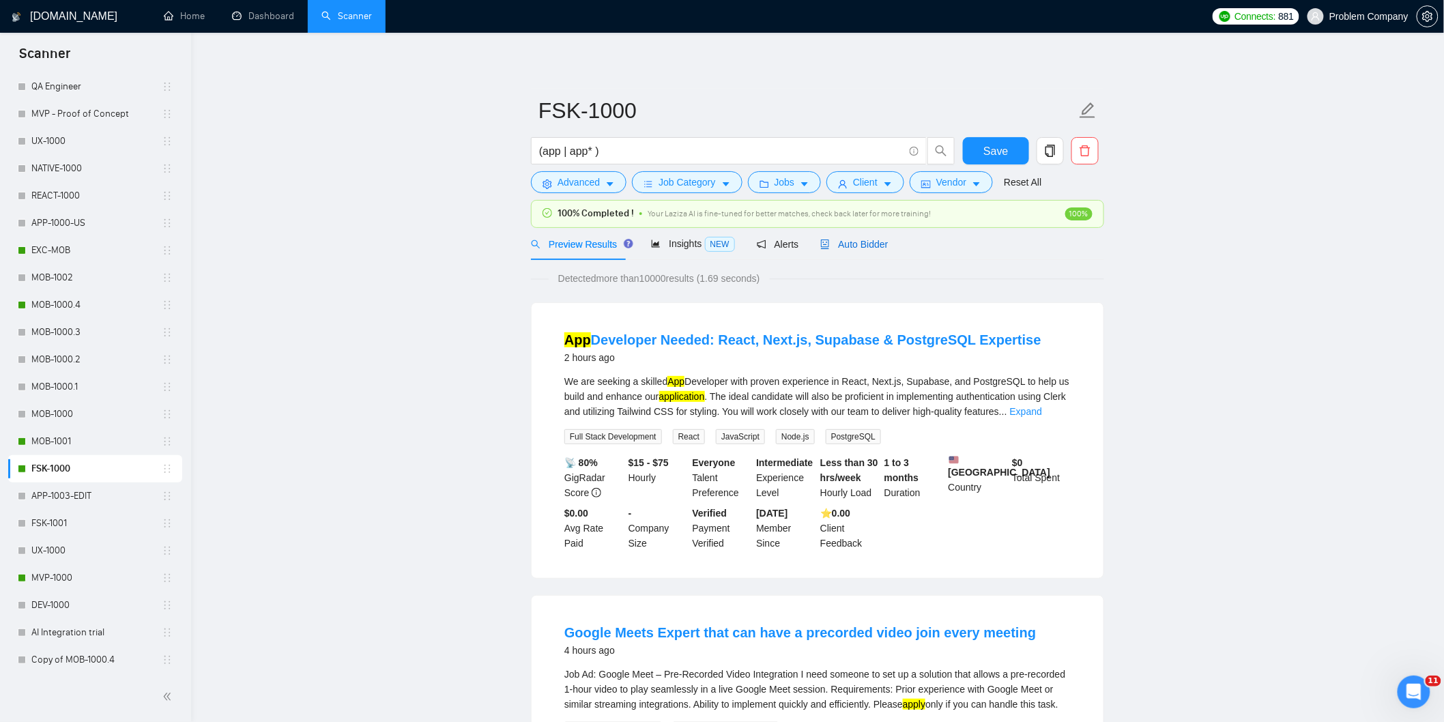
click at [860, 250] on div "Auto Bidder" at bounding box center [854, 244] width 68 height 15
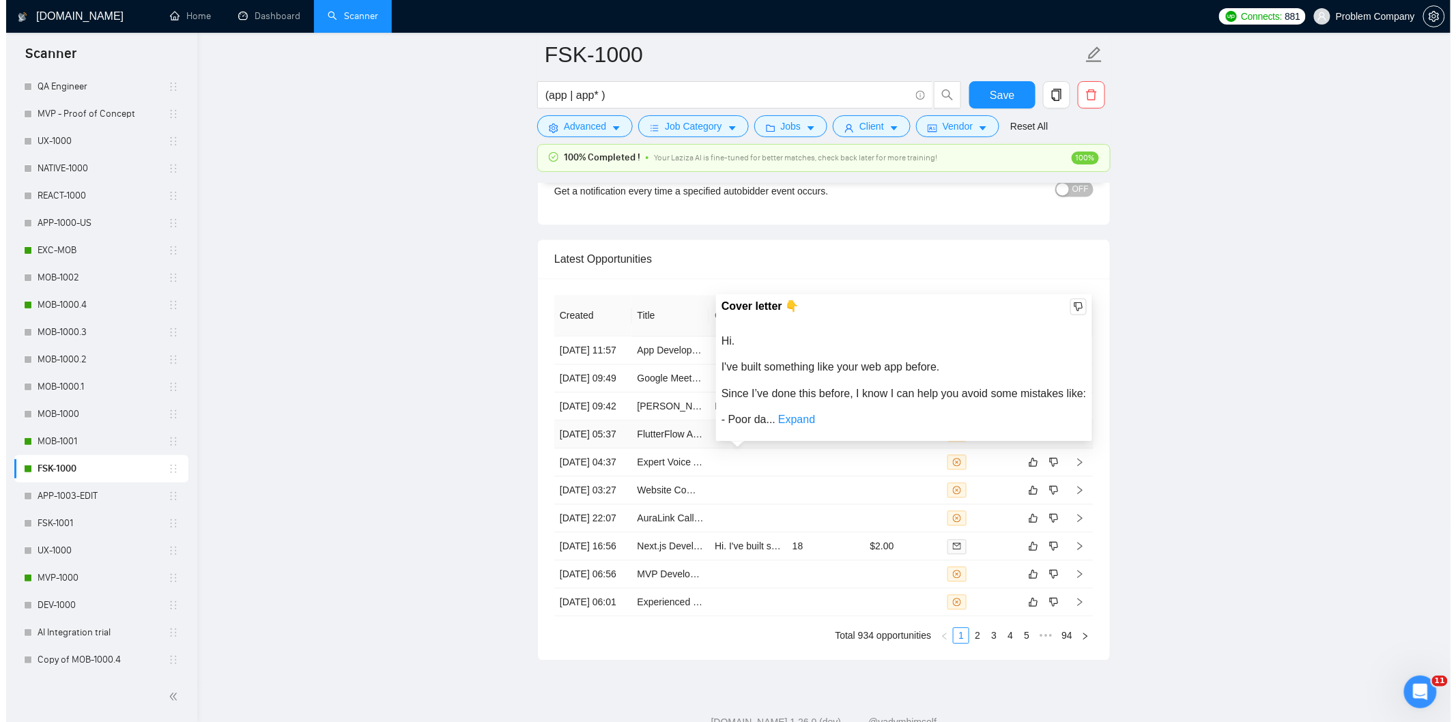
scroll to position [3332, 0]
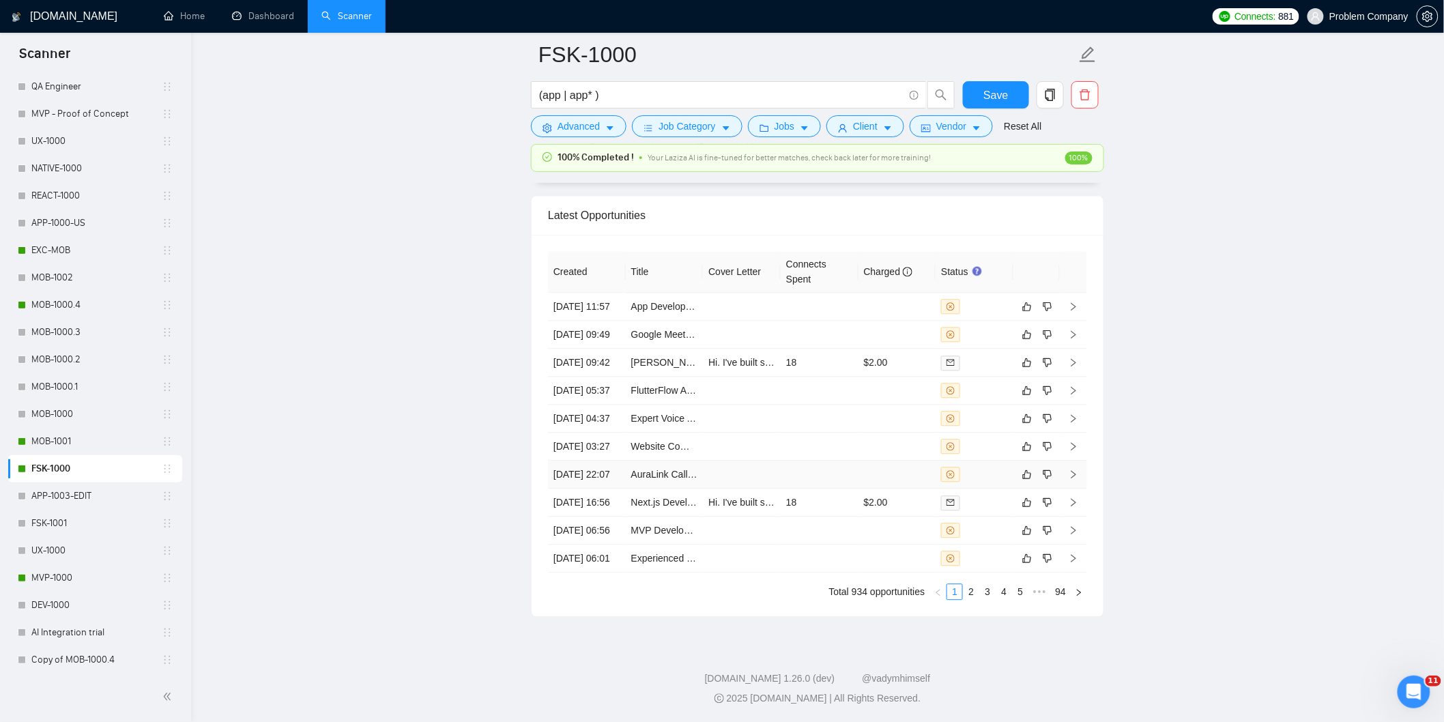
click at [592, 489] on td "[DATE] 22:07" at bounding box center [587, 475] width 78 height 28
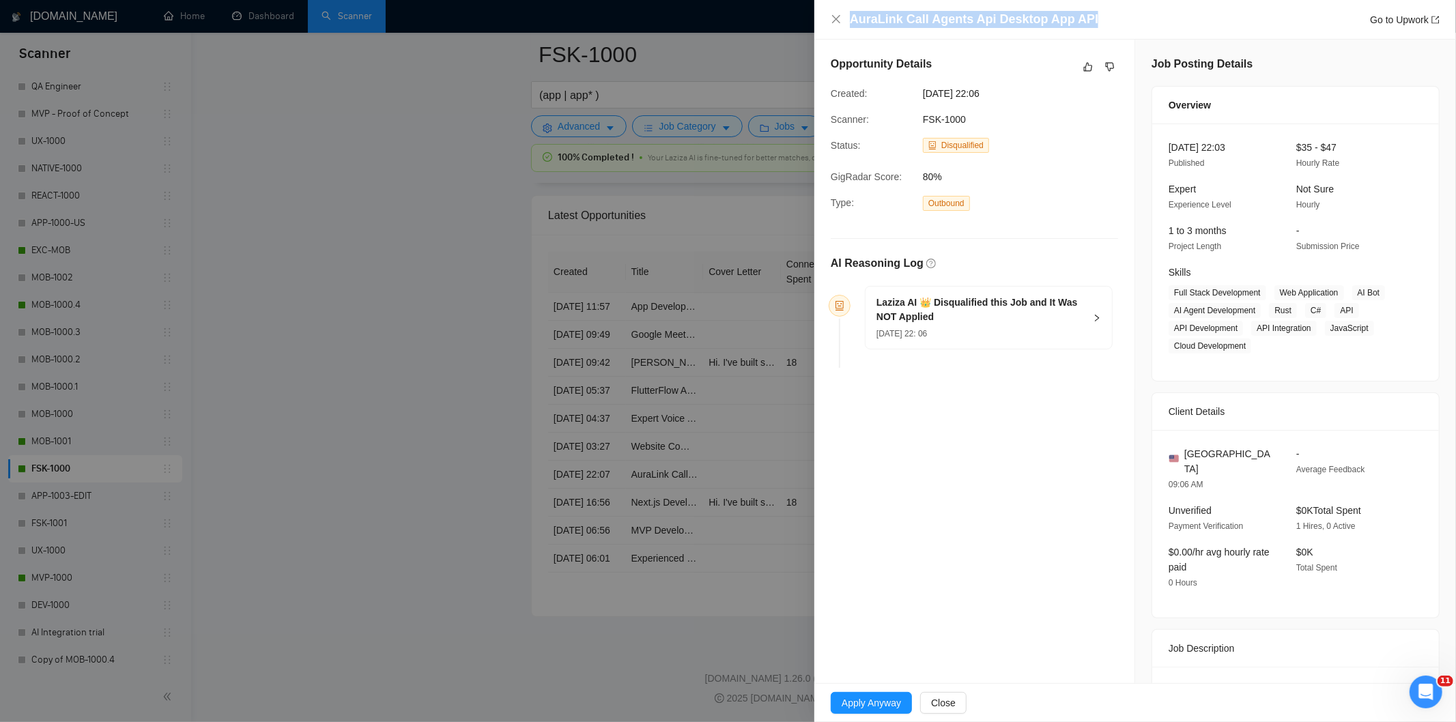
drag, startPoint x: 1108, startPoint y: 22, endPoint x: 841, endPoint y: 27, distance: 267.6
click at [841, 27] on div "AuraLink Call Agents Api Desktop App API Go to Upwork" at bounding box center [1134, 19] width 609 height 17
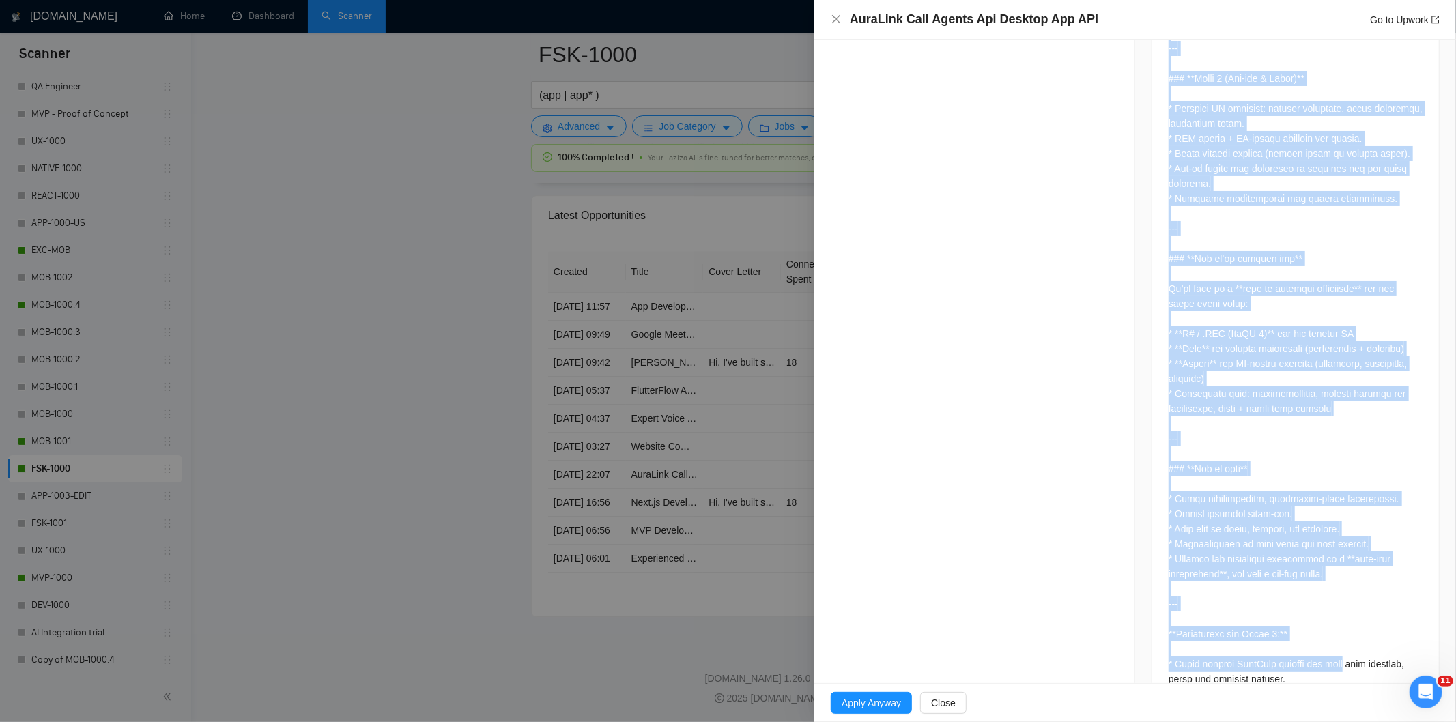
scroll to position [1284, 0]
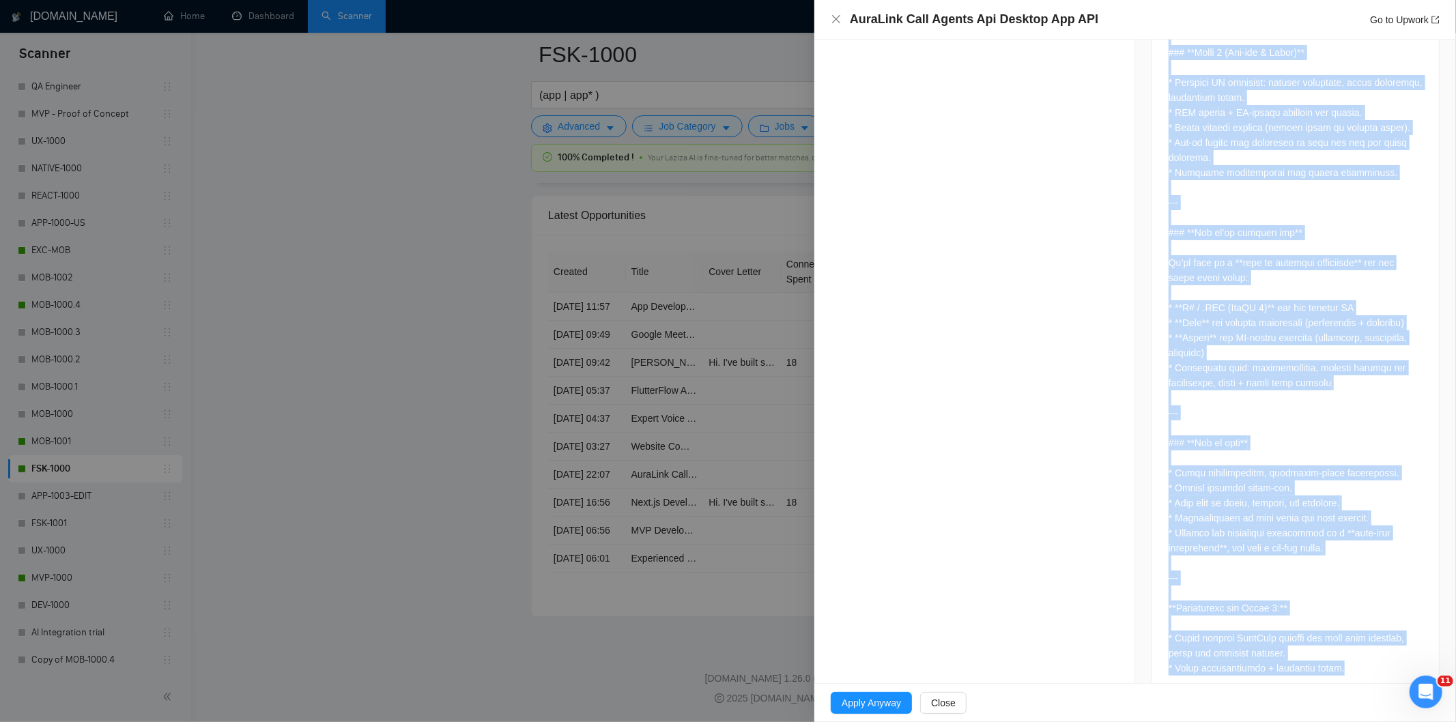
drag, startPoint x: 1174, startPoint y: 321, endPoint x: 1353, endPoint y: 643, distance: 368.4
click at [1353, 643] on div at bounding box center [1295, 40] width 287 height 1314
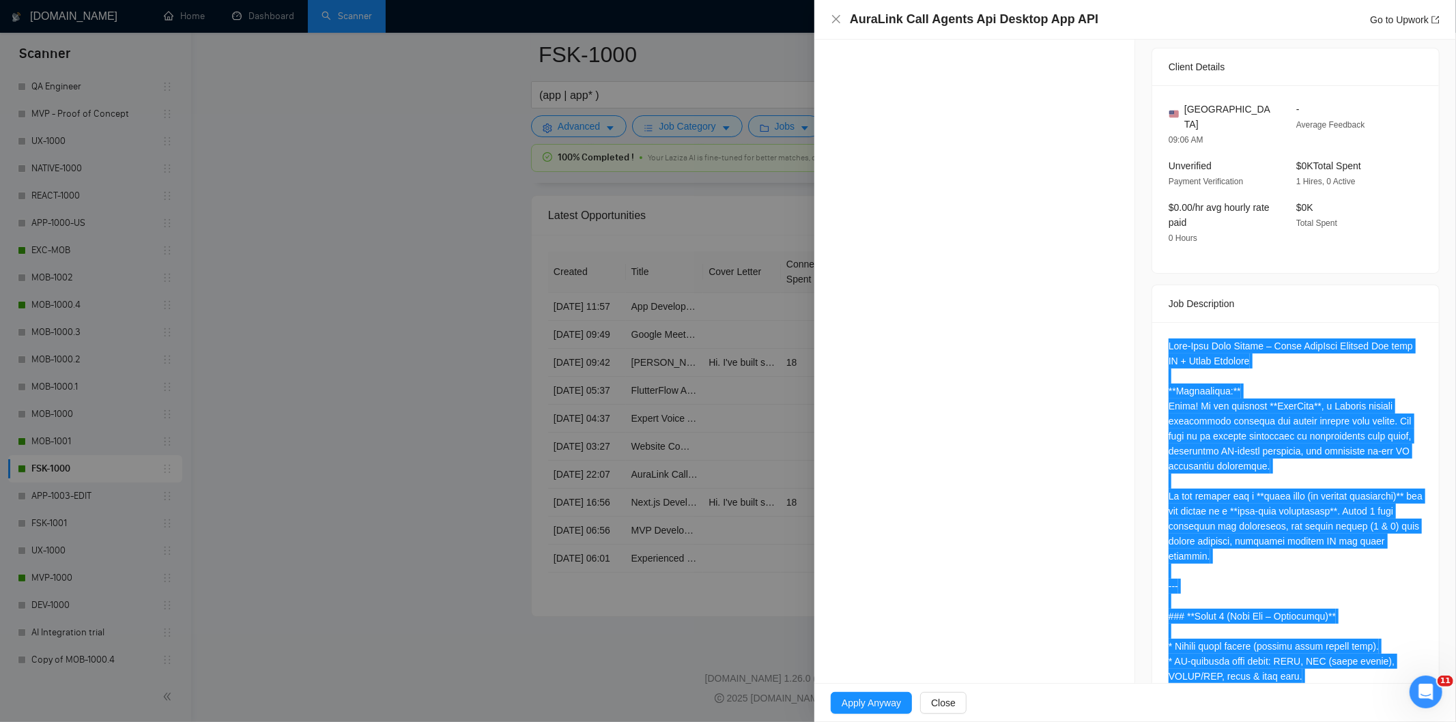
scroll to position [0, 0]
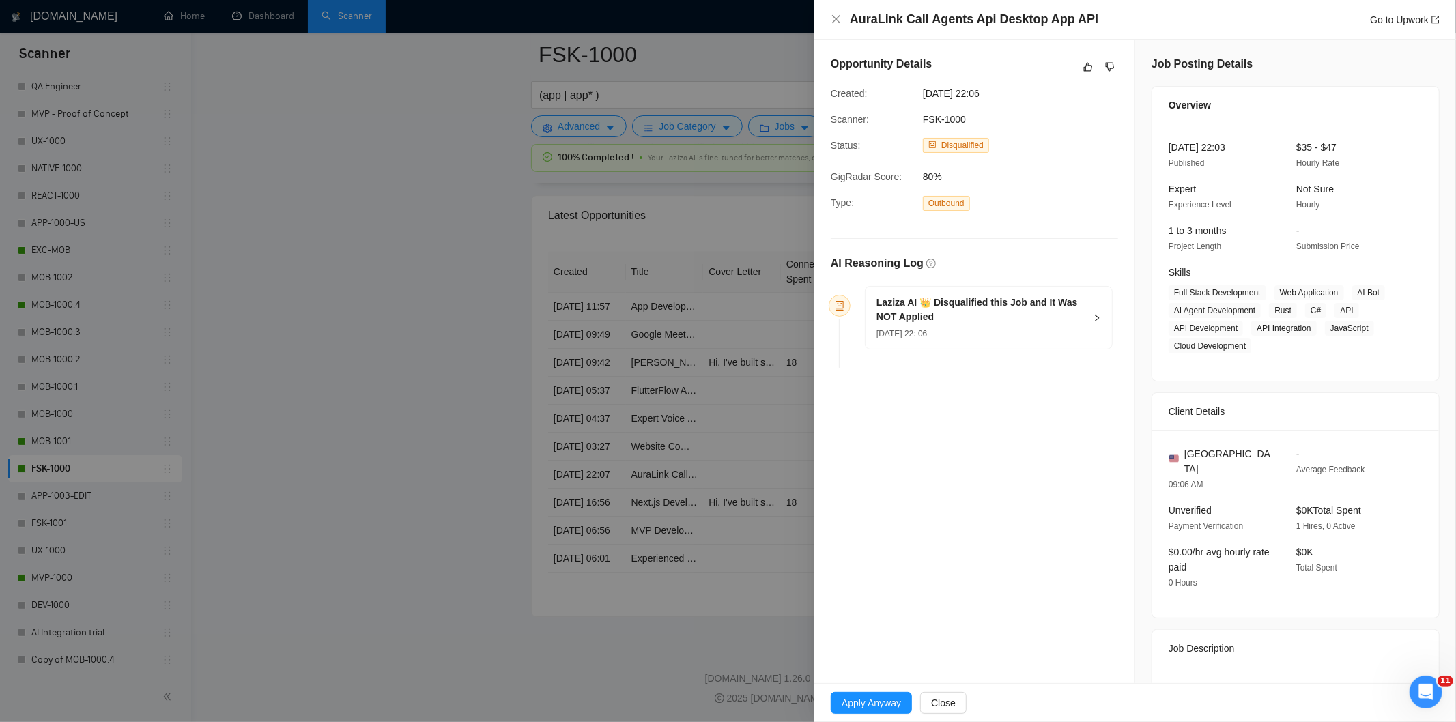
click at [1009, 338] on div "[DATE] 22: 06" at bounding box center [980, 333] width 208 height 15
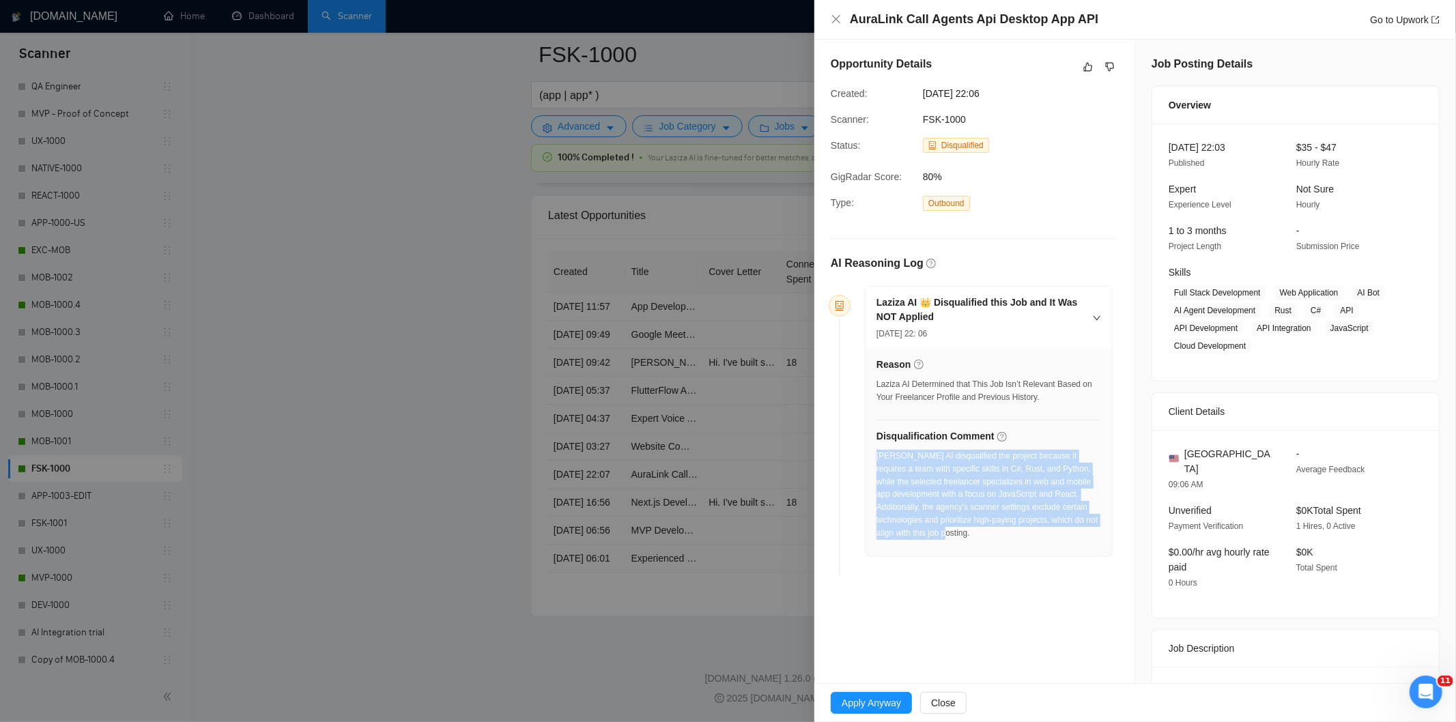
drag, startPoint x: 952, startPoint y: 543, endPoint x: 878, endPoint y: 462, distance: 109.6
click at [878, 462] on div "[PERSON_NAME] AI disqualified the project because it requires a team with speci…" at bounding box center [988, 499] width 225 height 98
drag, startPoint x: 833, startPoint y: 18, endPoint x: 799, endPoint y: 111, distance: 98.0
click at [833, 18] on icon "close" at bounding box center [835, 19] width 11 height 11
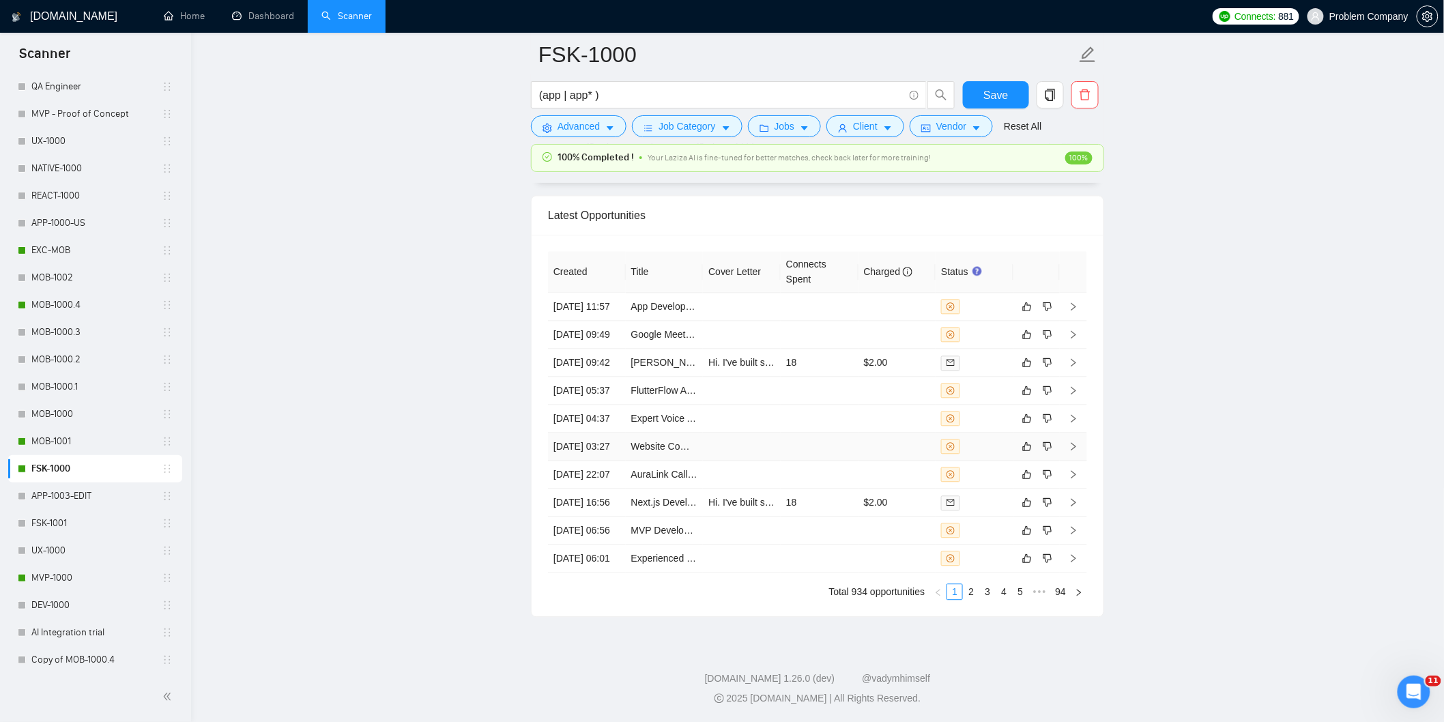
click at [602, 461] on td "[DATE] 03:27" at bounding box center [587, 447] width 78 height 28
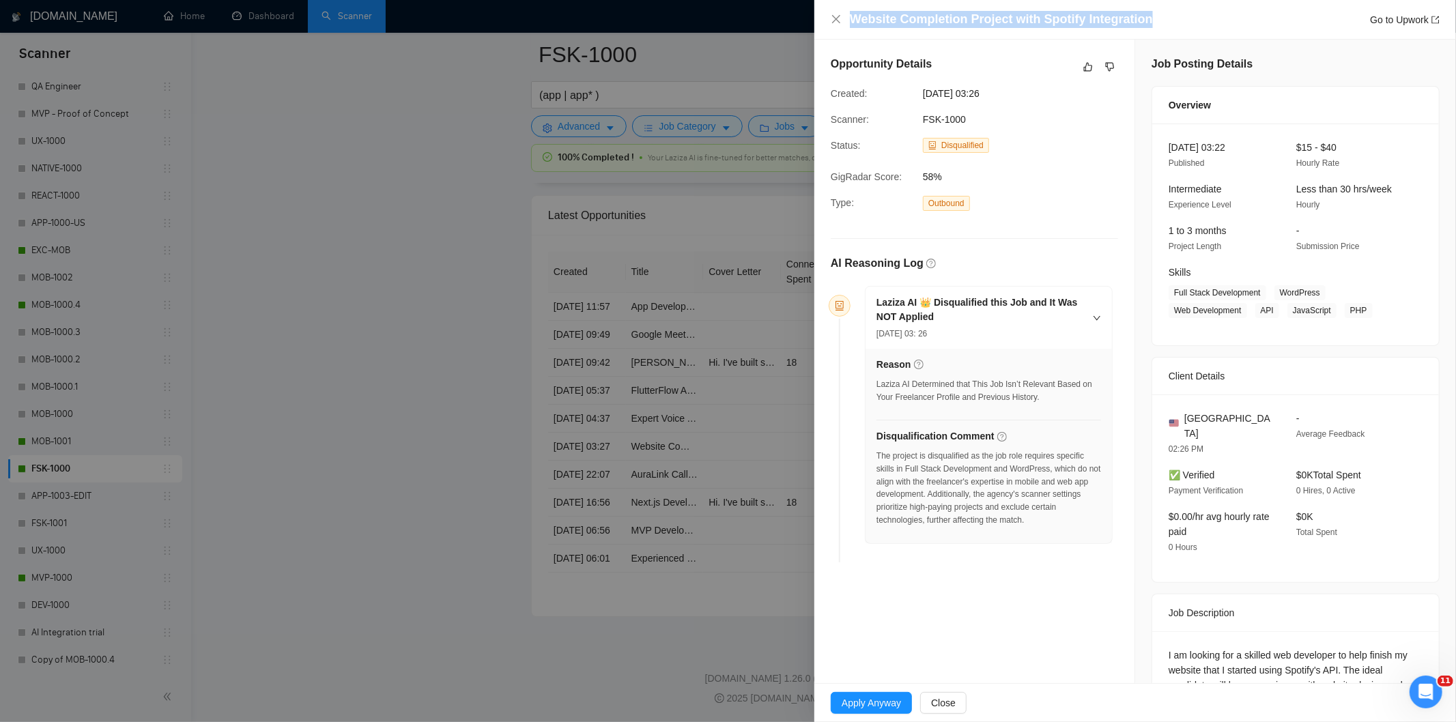
drag, startPoint x: 1171, startPoint y: 18, endPoint x: 850, endPoint y: 18, distance: 320.7
click at [850, 18] on div "Website Completion Project with Spotify Integration Go to Upwork" at bounding box center [1145, 19] width 590 height 17
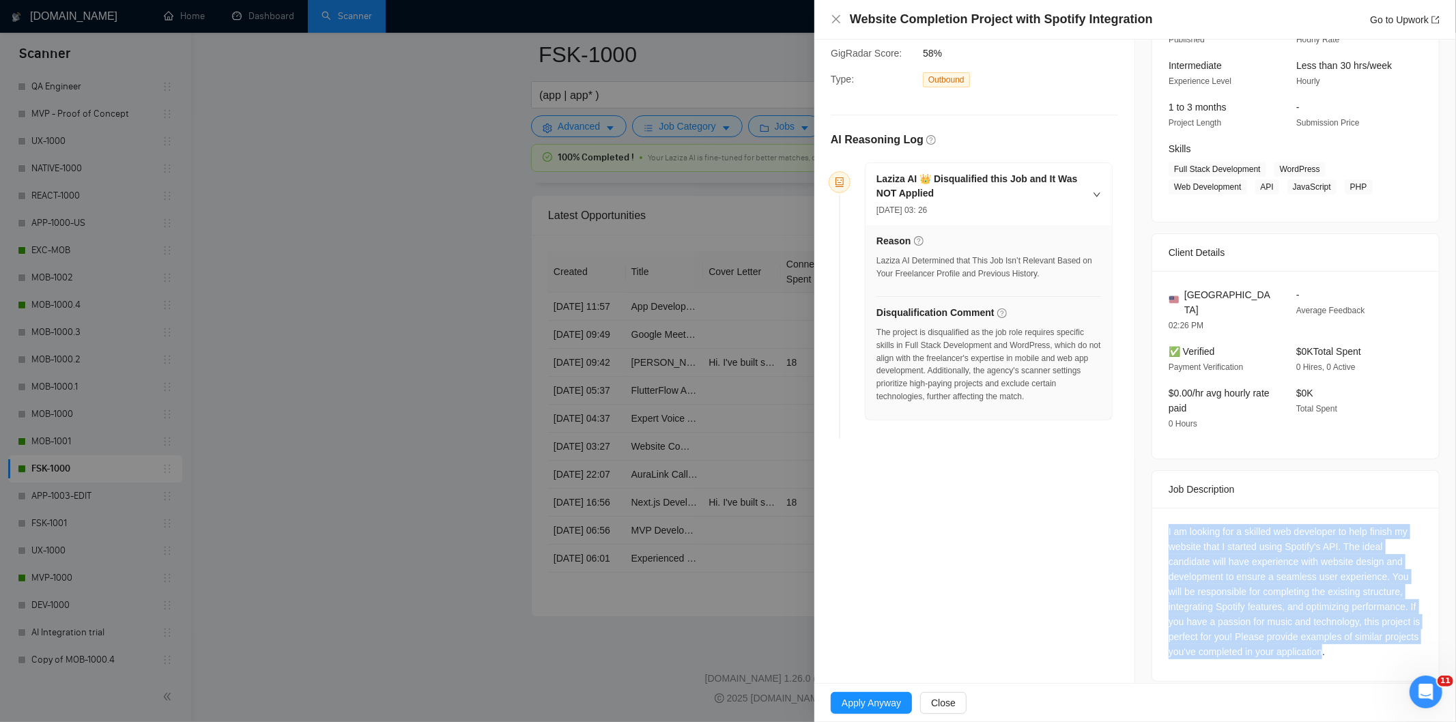
scroll to position [124, 0]
drag, startPoint x: 1159, startPoint y: 505, endPoint x: 1391, endPoint y: 671, distance: 285.2
click at [1391, 671] on div "Job Posting Details Overview [DATE] 03:22 Published $15 - $40 Hourly Rate Inter…" at bounding box center [1295, 306] width 321 height 782
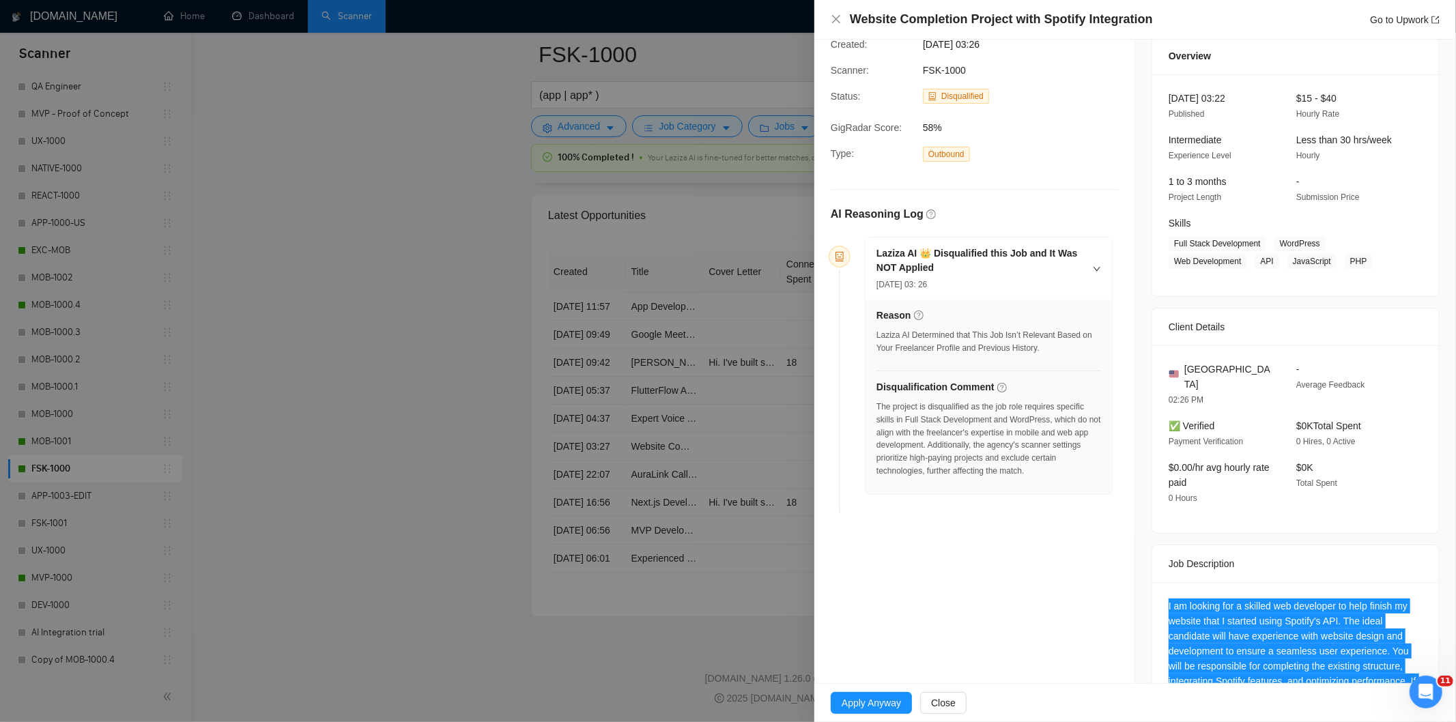
scroll to position [48, 0]
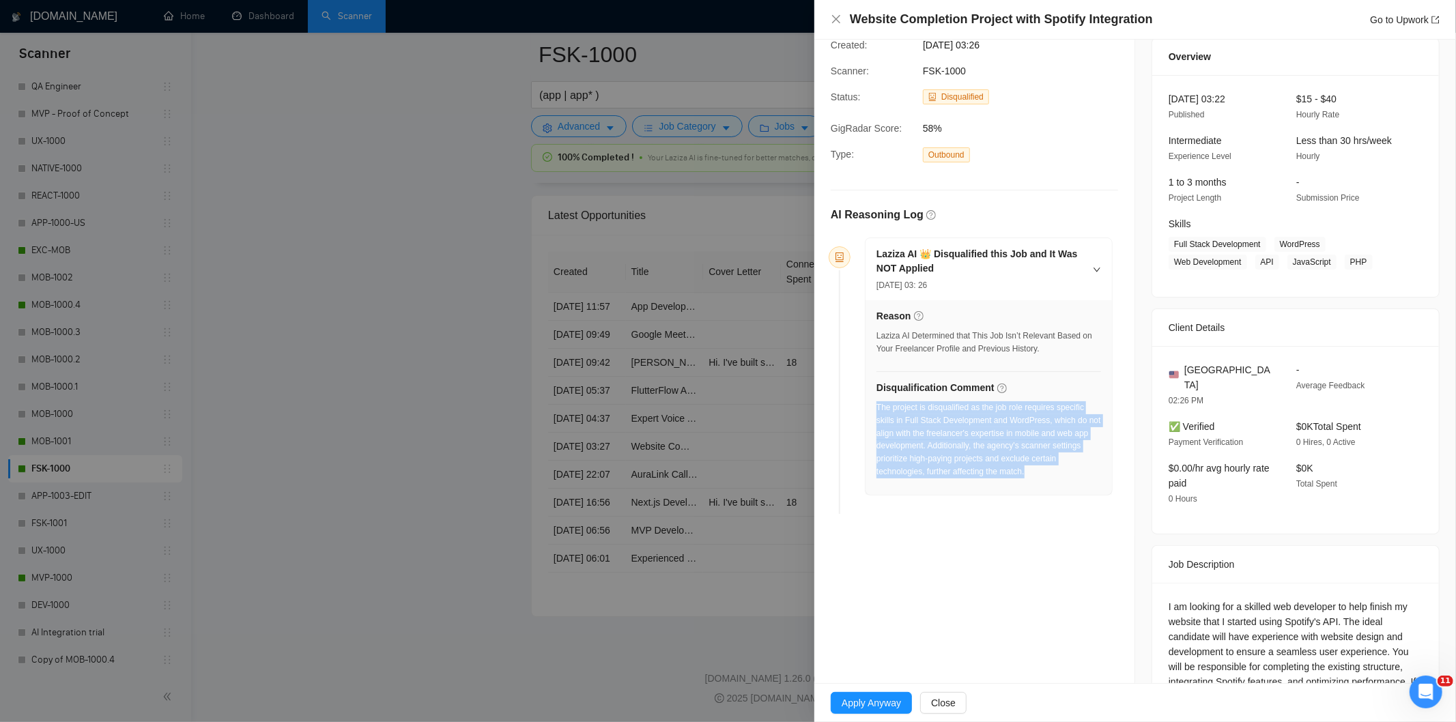
drag, startPoint x: 1043, startPoint y: 480, endPoint x: 877, endPoint y: 411, distance: 179.6
click at [877, 411] on div "The project is disqualified as the job role requires specific skills in Full St…" at bounding box center [988, 443] width 225 height 85
click at [834, 15] on icon "close" at bounding box center [835, 19] width 11 height 11
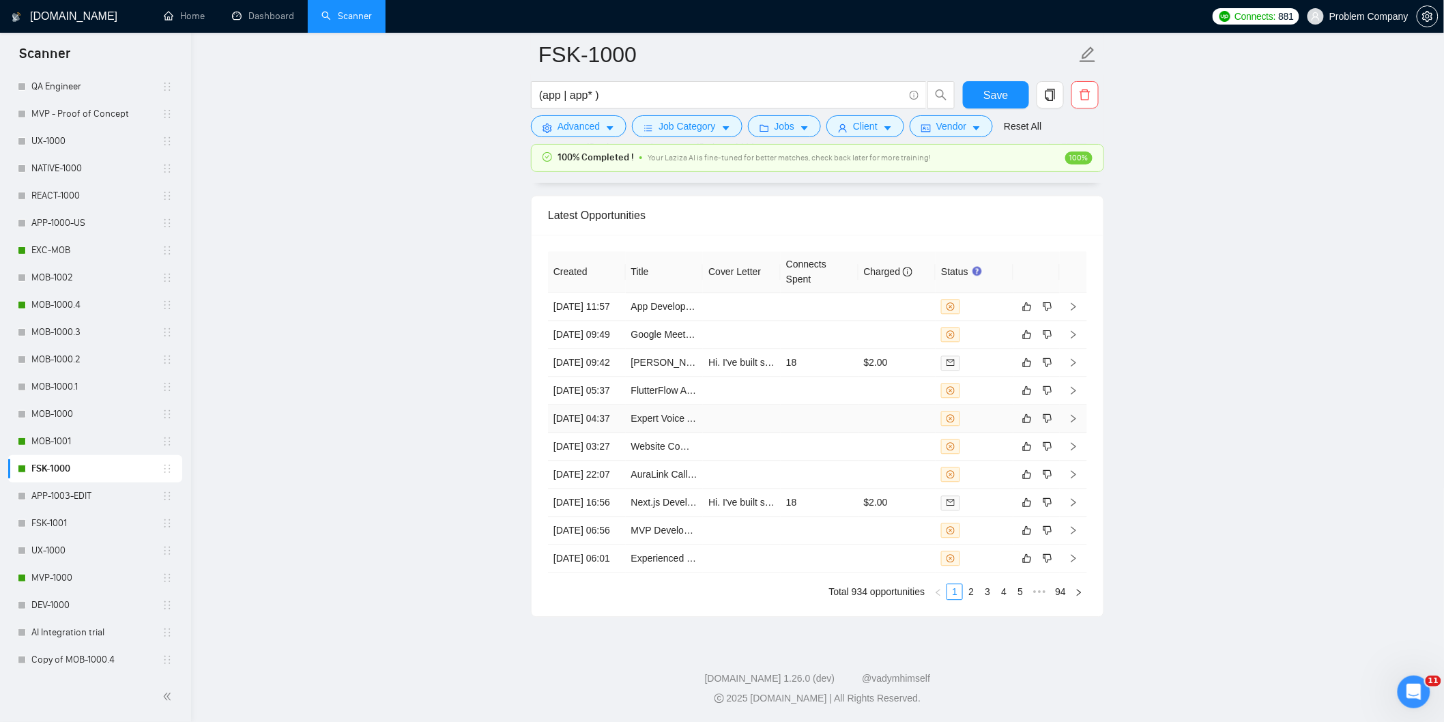
click at [598, 433] on td "[DATE] 04:37" at bounding box center [587, 419] width 78 height 28
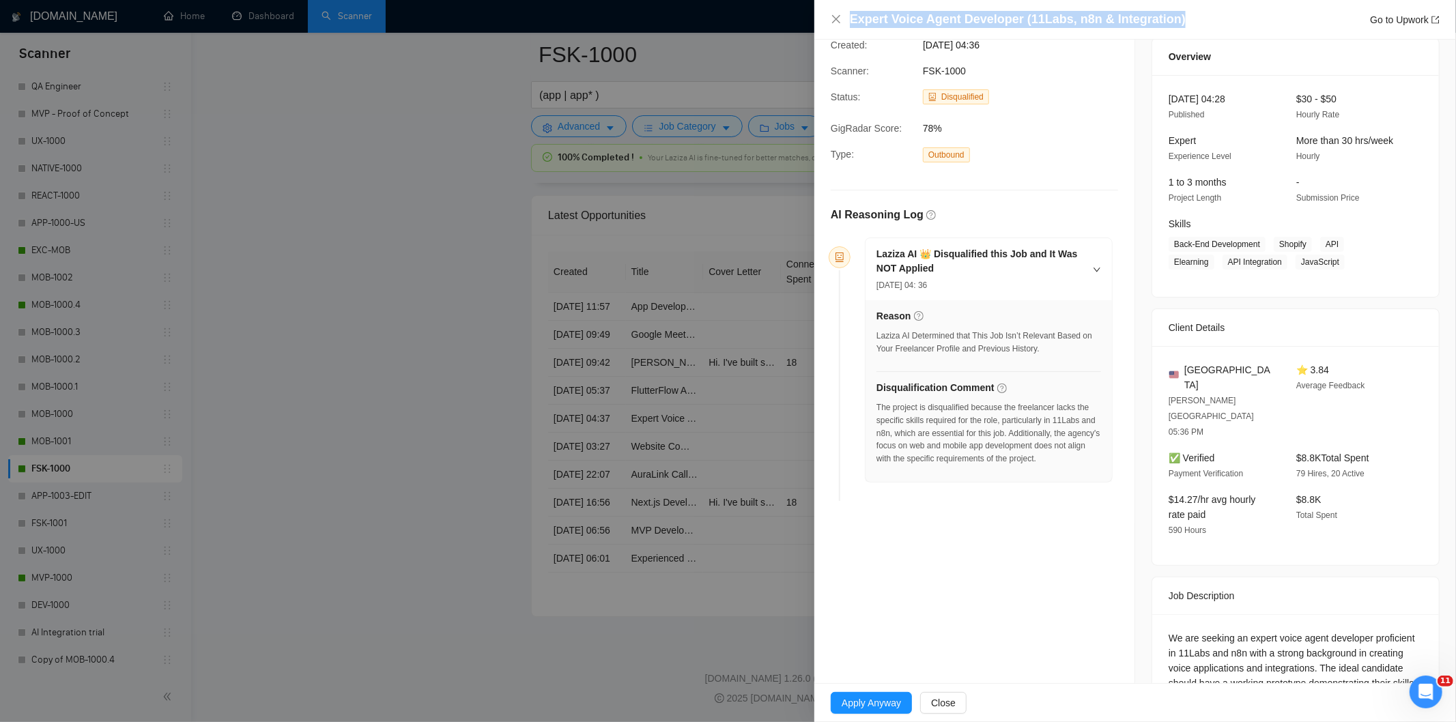
drag, startPoint x: 1184, startPoint y: 22, endPoint x: 845, endPoint y: 20, distance: 339.2
click at [845, 20] on div "Expert Voice Agent Developer (11Labs, n8n & Integration) Go to Upwork" at bounding box center [1134, 19] width 609 height 17
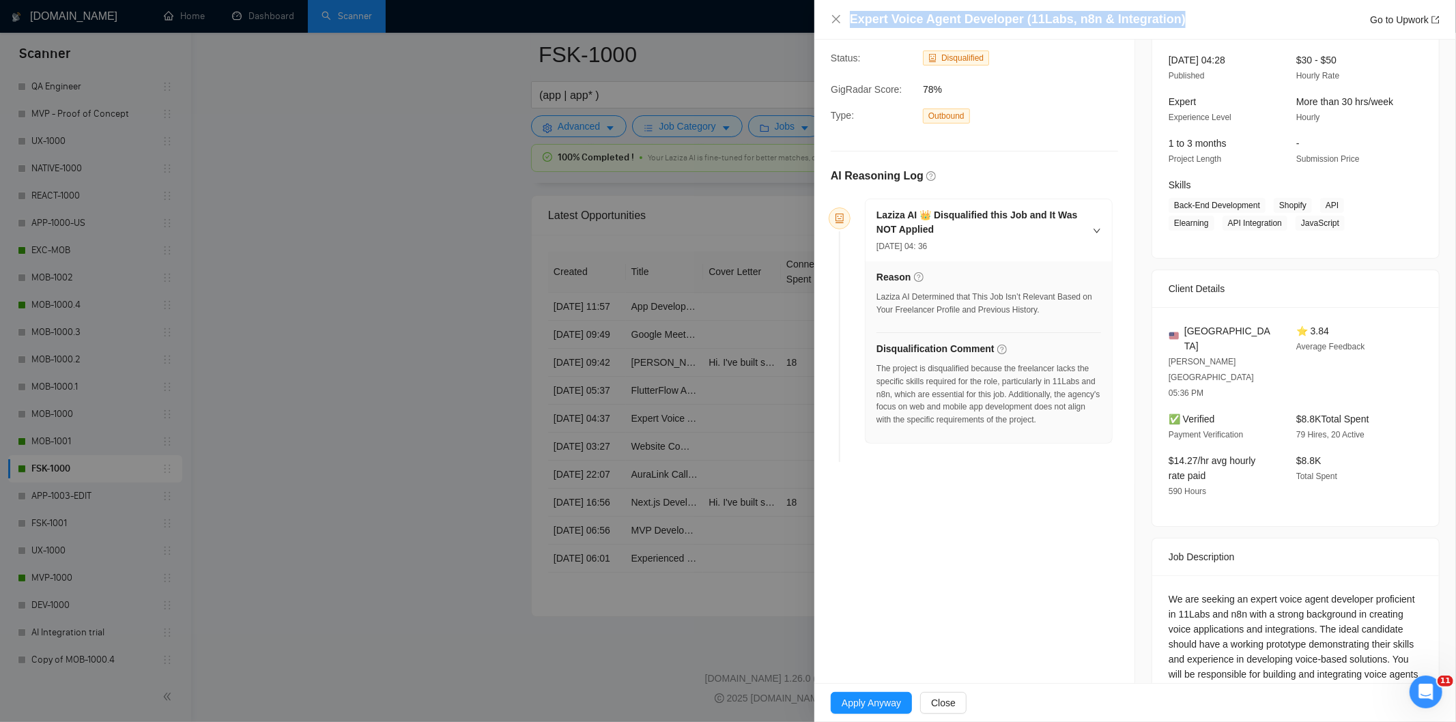
scroll to position [139, 0]
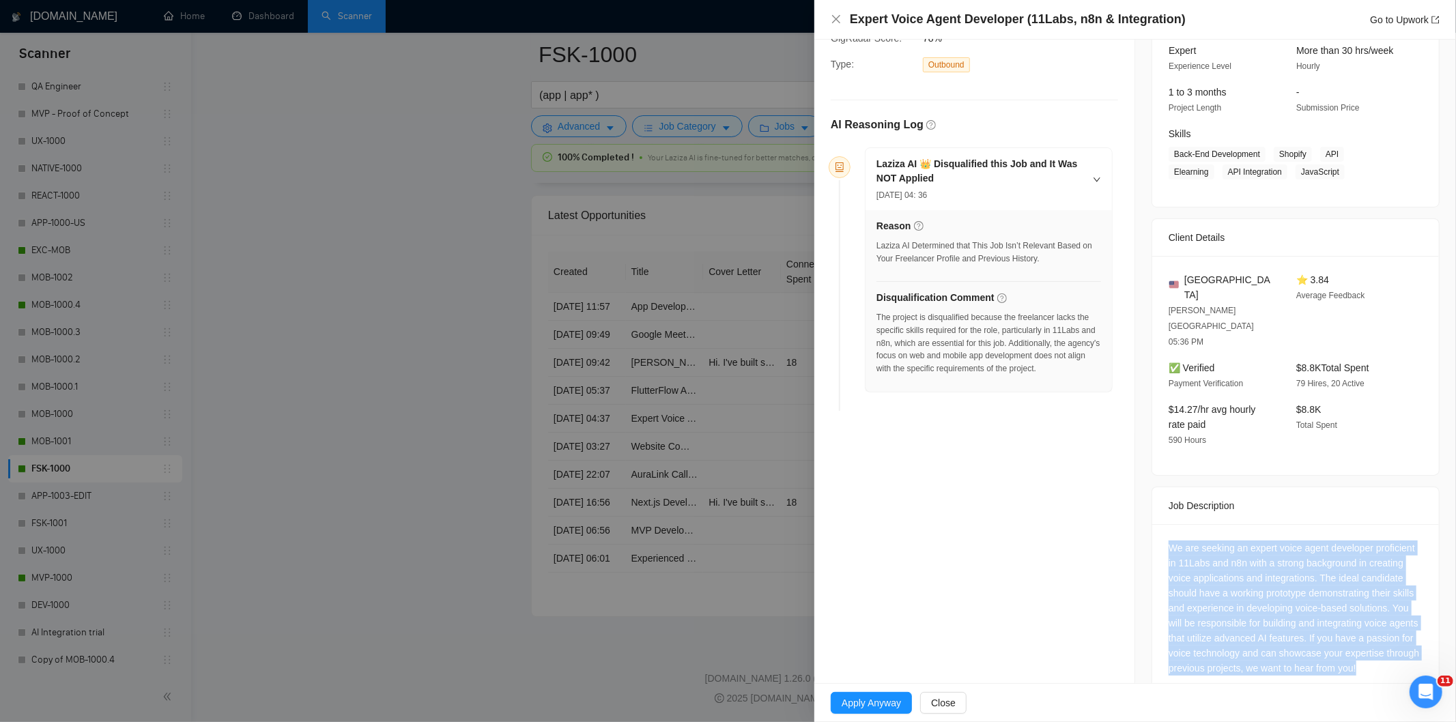
drag, startPoint x: 1159, startPoint y: 498, endPoint x: 1243, endPoint y: 650, distance: 174.1
click at [1243, 650] on div "We are seeking an expert voice agent developer proficient in 11Labs and n8n wit…" at bounding box center [1295, 610] width 287 height 173
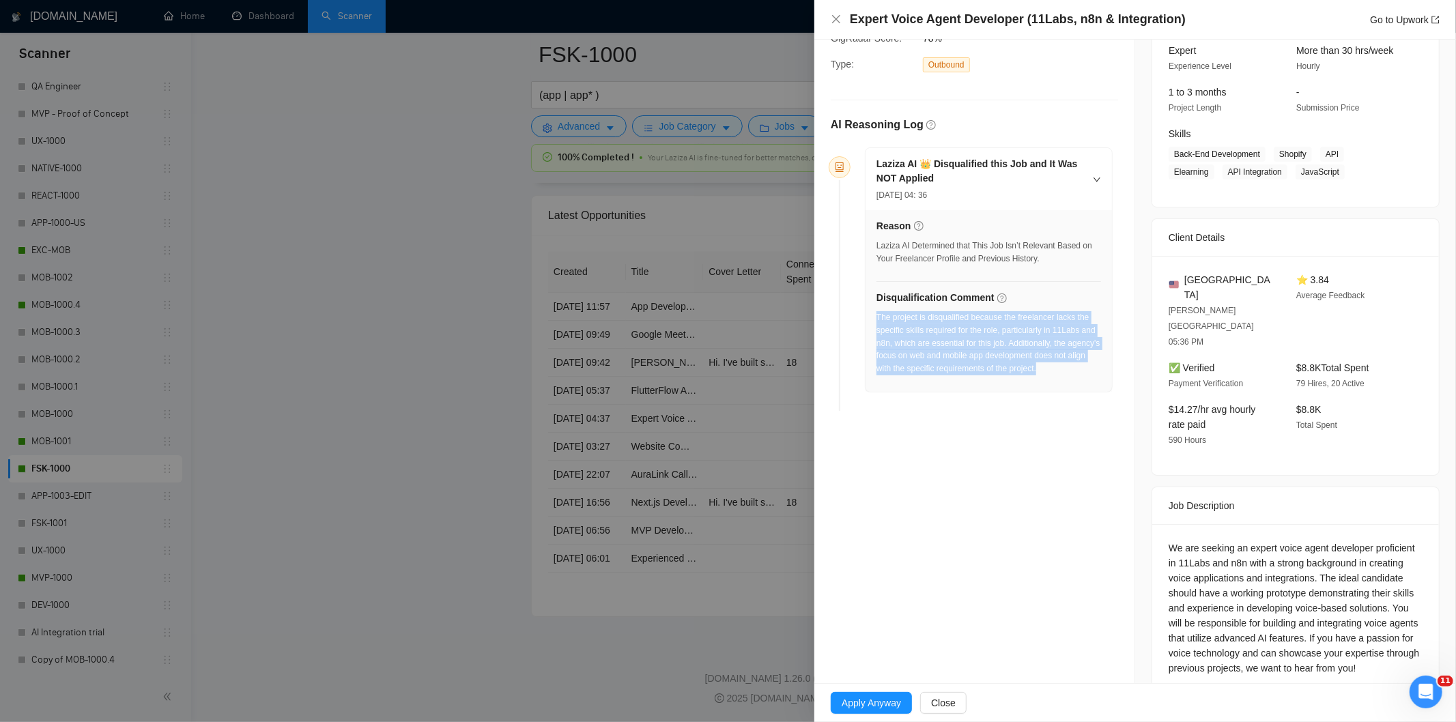
drag, startPoint x: 1065, startPoint y: 371, endPoint x: 876, endPoint y: 322, distance: 195.1
click at [876, 322] on div "The project is disqualified because the freelancer lacks the specific skills re…" at bounding box center [988, 343] width 225 height 64
click at [837, 18] on icon "close" at bounding box center [836, 19] width 8 height 8
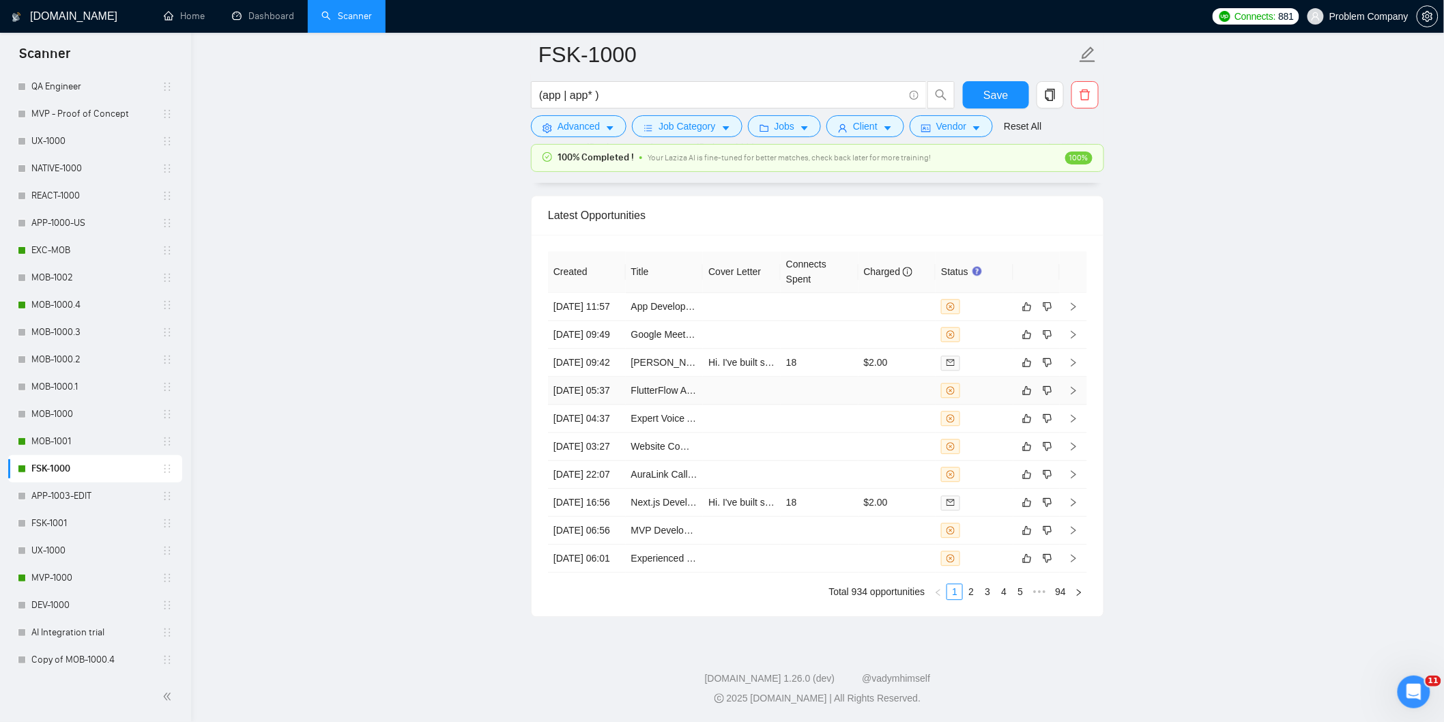
click at [589, 405] on td "[DATE] 05:37" at bounding box center [587, 391] width 78 height 28
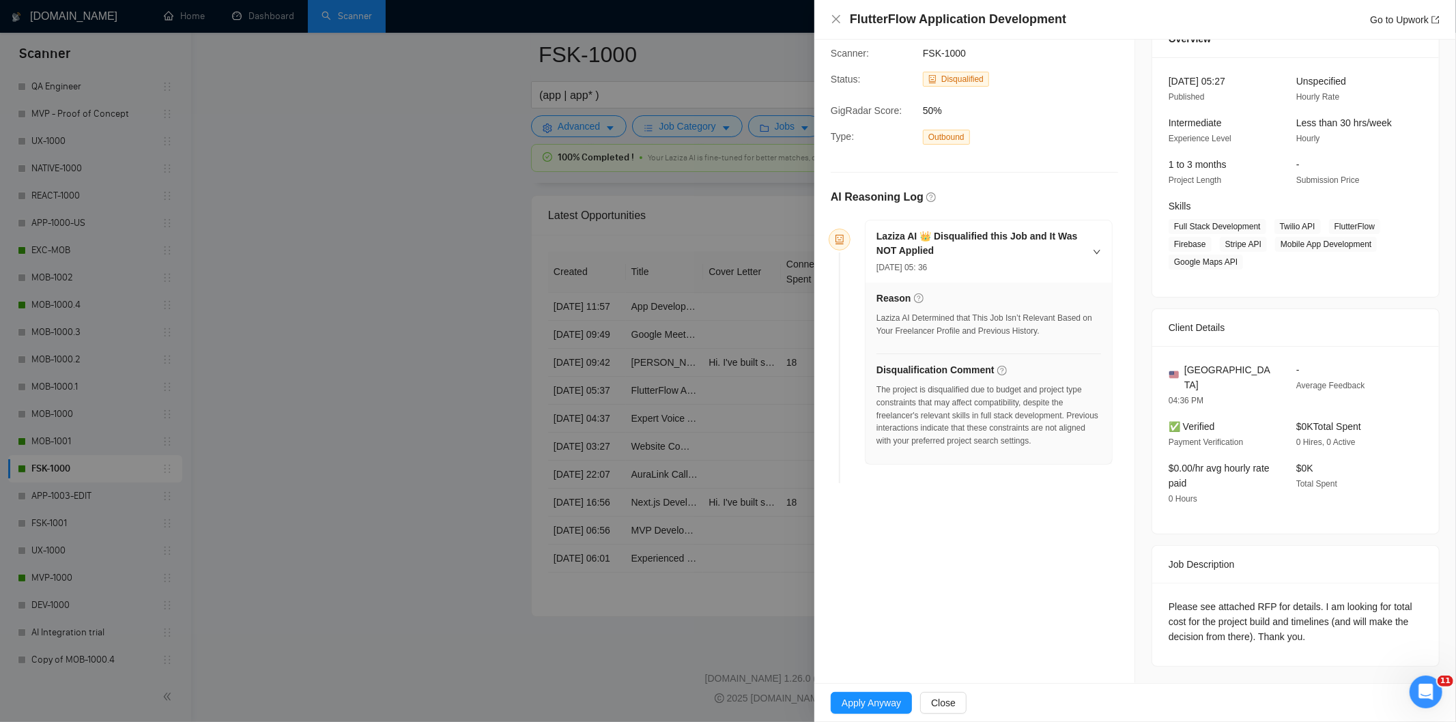
scroll to position [51, 0]
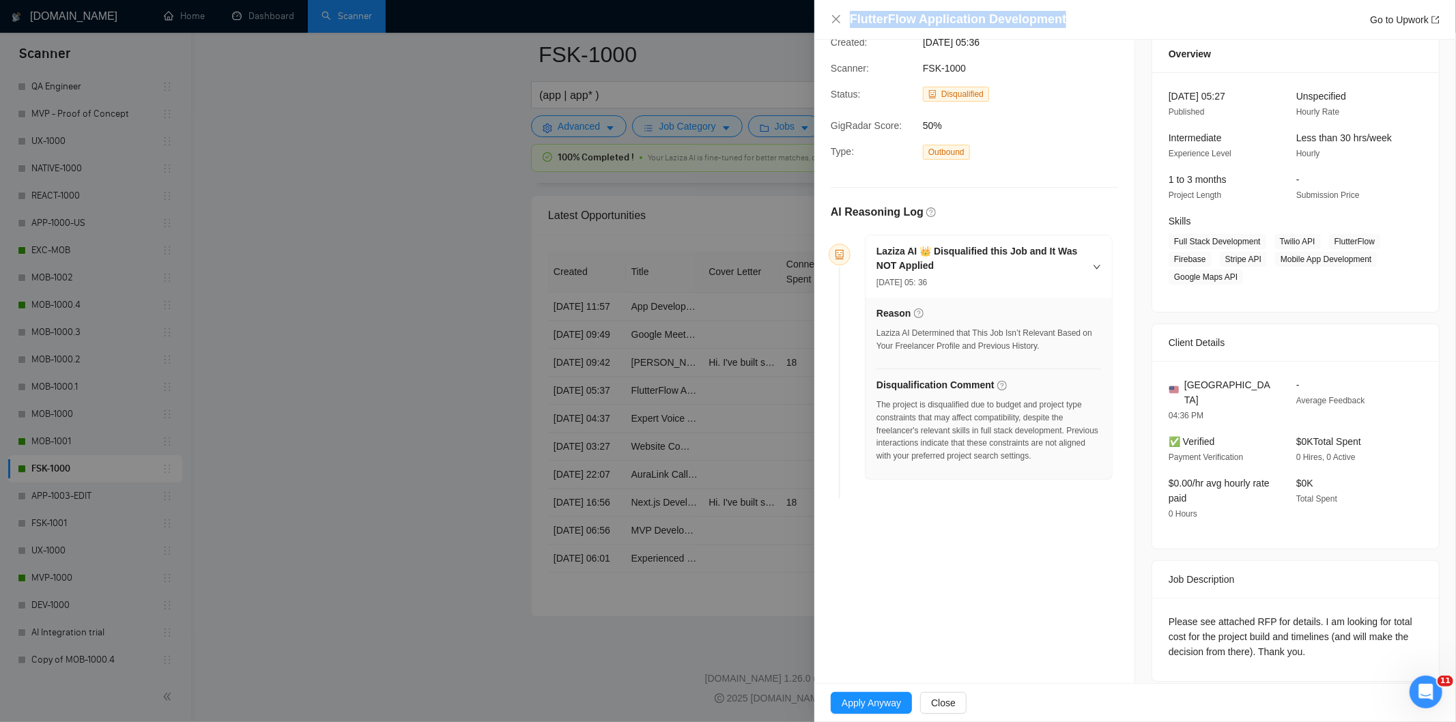
drag, startPoint x: 1094, startPoint y: 19, endPoint x: 852, endPoint y: 16, distance: 242.3
click at [852, 16] on div "FlutterFlow Application Development Go to Upwork" at bounding box center [1145, 19] width 590 height 17
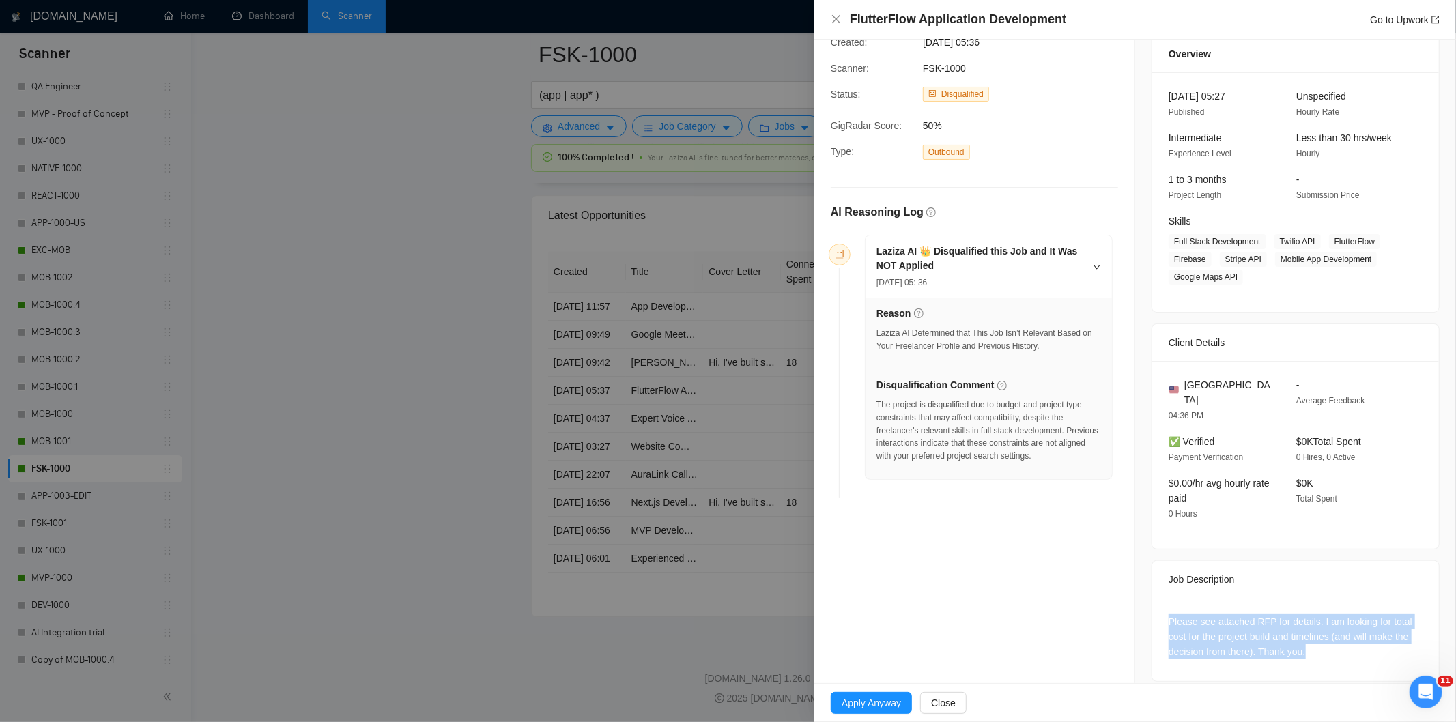
drag, startPoint x: 1181, startPoint y: 609, endPoint x: 1340, endPoint y: 652, distance: 165.2
click at [1340, 652] on div "Please see attached RFP for details. I am looking for total cost for the projec…" at bounding box center [1295, 639] width 287 height 83
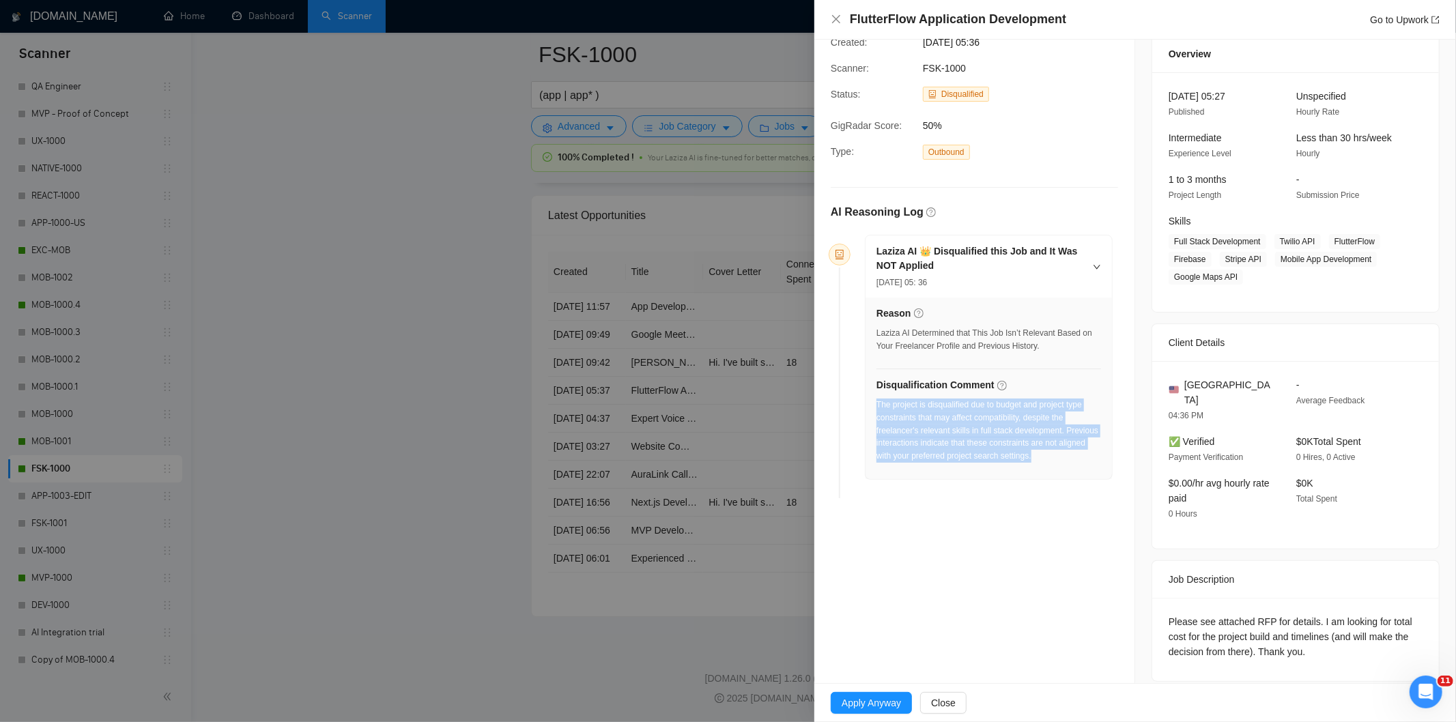
drag, startPoint x: 1051, startPoint y: 469, endPoint x: 876, endPoint y: 403, distance: 187.1
click at [876, 403] on div "The project is disqualified due to budget and project type constraints that may…" at bounding box center [988, 435] width 225 height 72
click at [835, 21] on icon "close" at bounding box center [836, 19] width 8 height 8
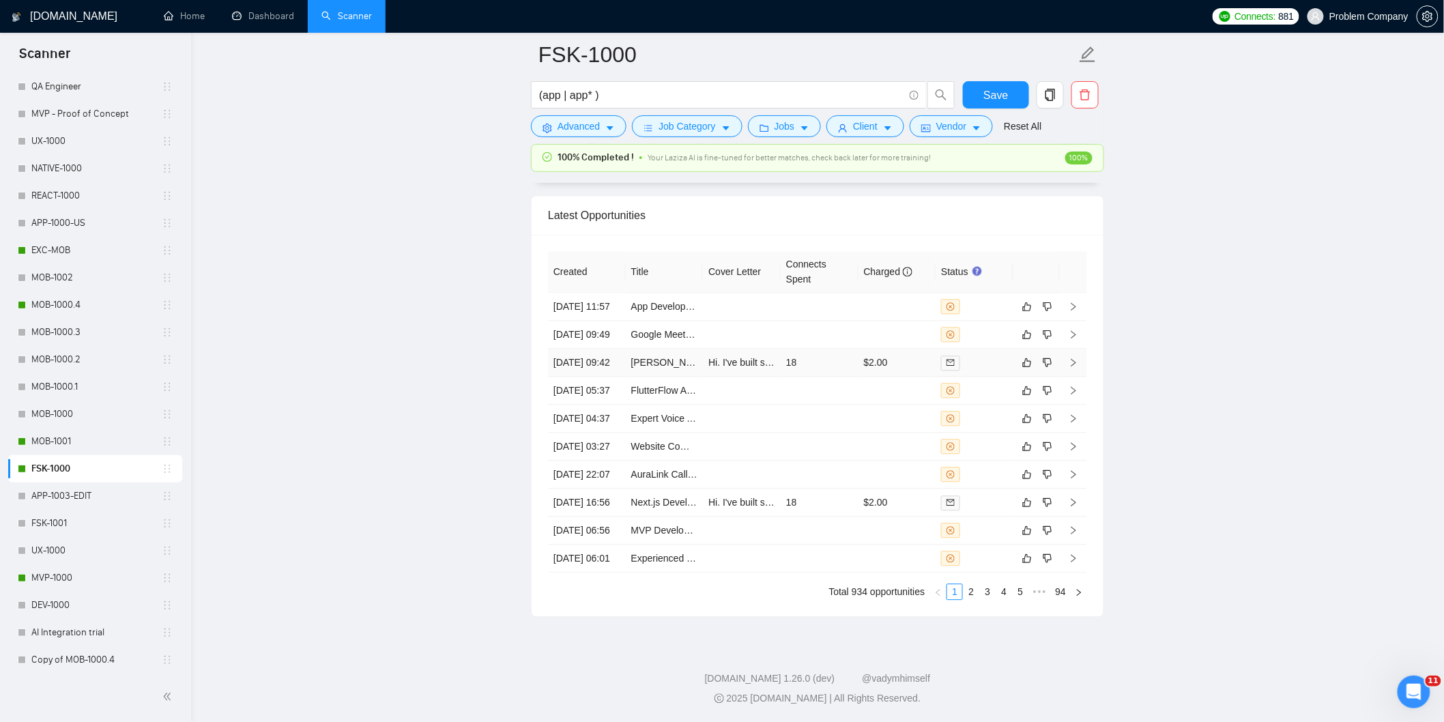
click at [602, 377] on td "[DATE] 09:42" at bounding box center [587, 363] width 78 height 28
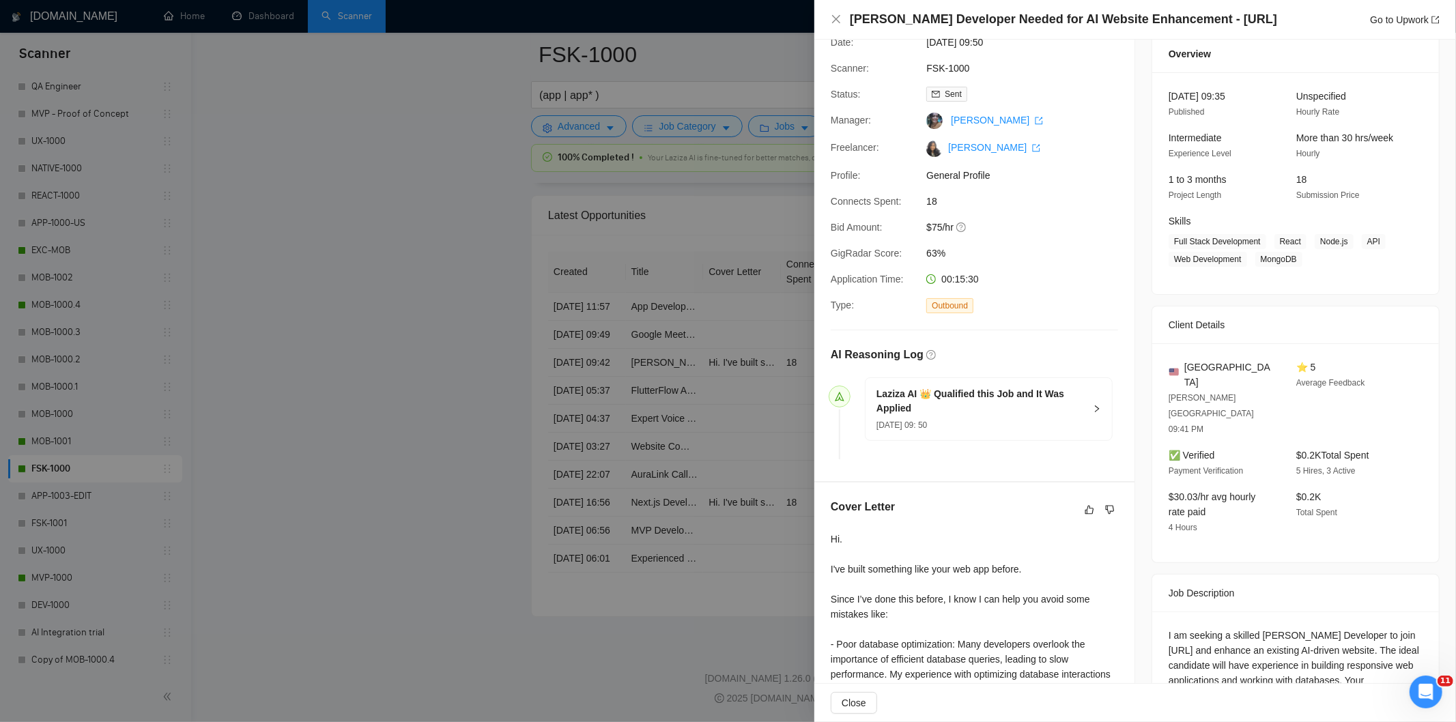
drag, startPoint x: 1274, startPoint y: 18, endPoint x: 823, endPoint y: 33, distance: 451.3
click at [823, 33] on div "[PERSON_NAME] Developer Needed for AI Website Enhancement - [URL] Go to Upwork" at bounding box center [1134, 20] width 641 height 40
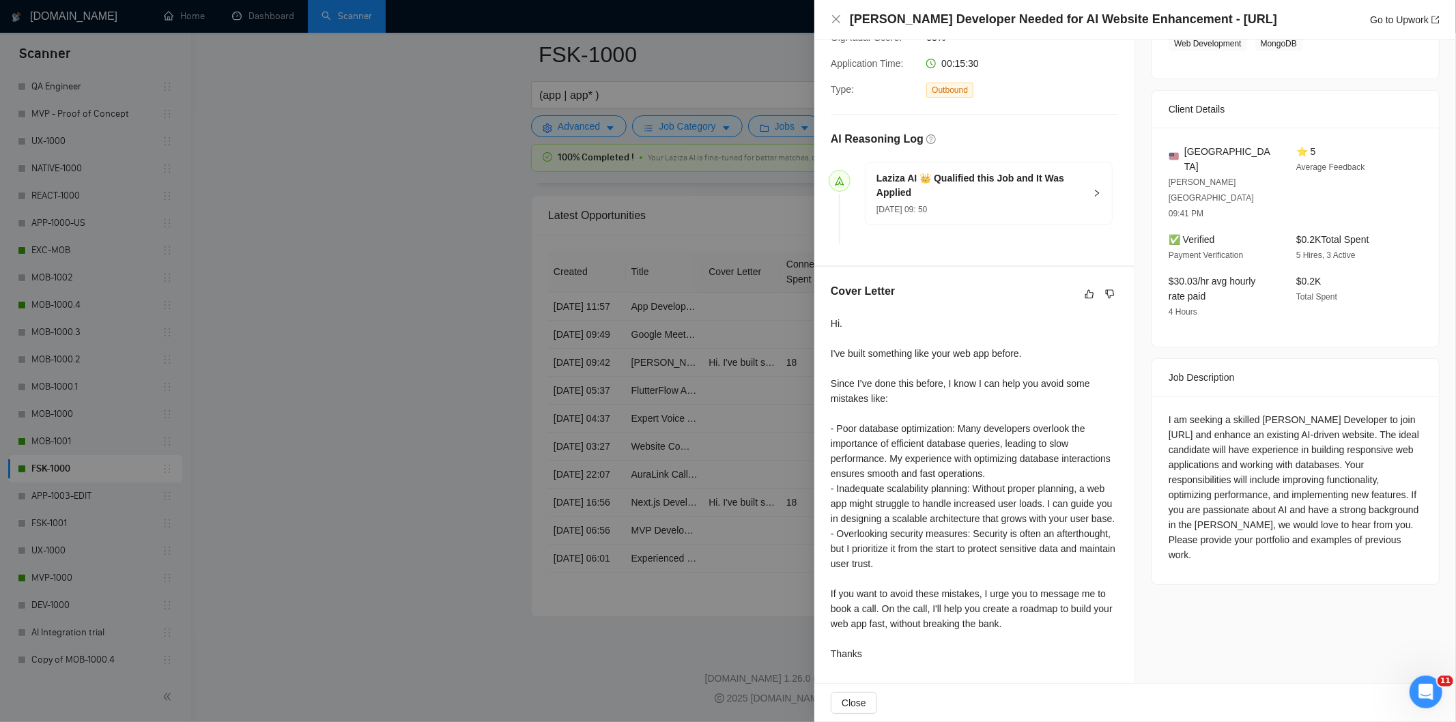
scroll to position [278, 0]
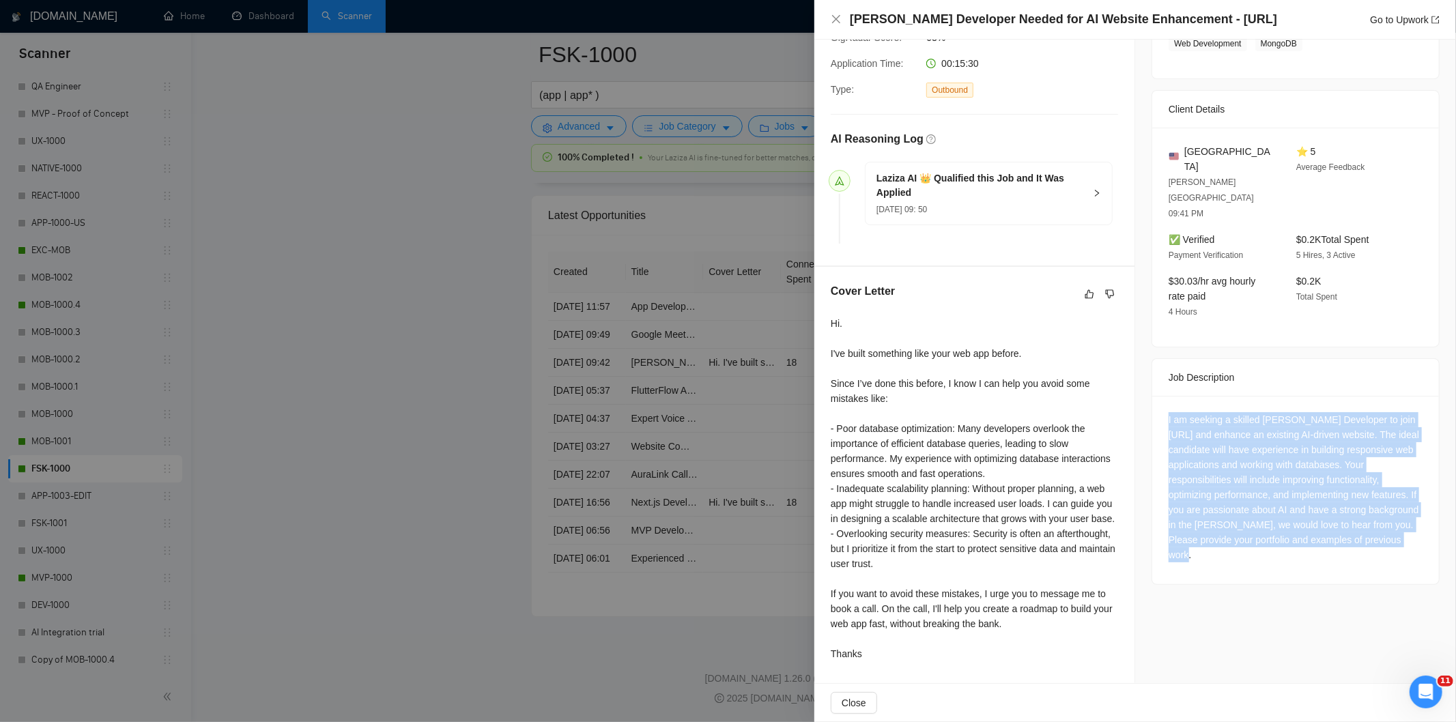
drag, startPoint x: 1154, startPoint y: 356, endPoint x: 1273, endPoint y: 508, distance: 193.4
click at [1273, 508] on div "I am seeking a skilled [PERSON_NAME] Developer to join [URL] and enhance an exi…" at bounding box center [1295, 490] width 287 height 188
click at [836, 18] on icon "close" at bounding box center [836, 19] width 8 height 8
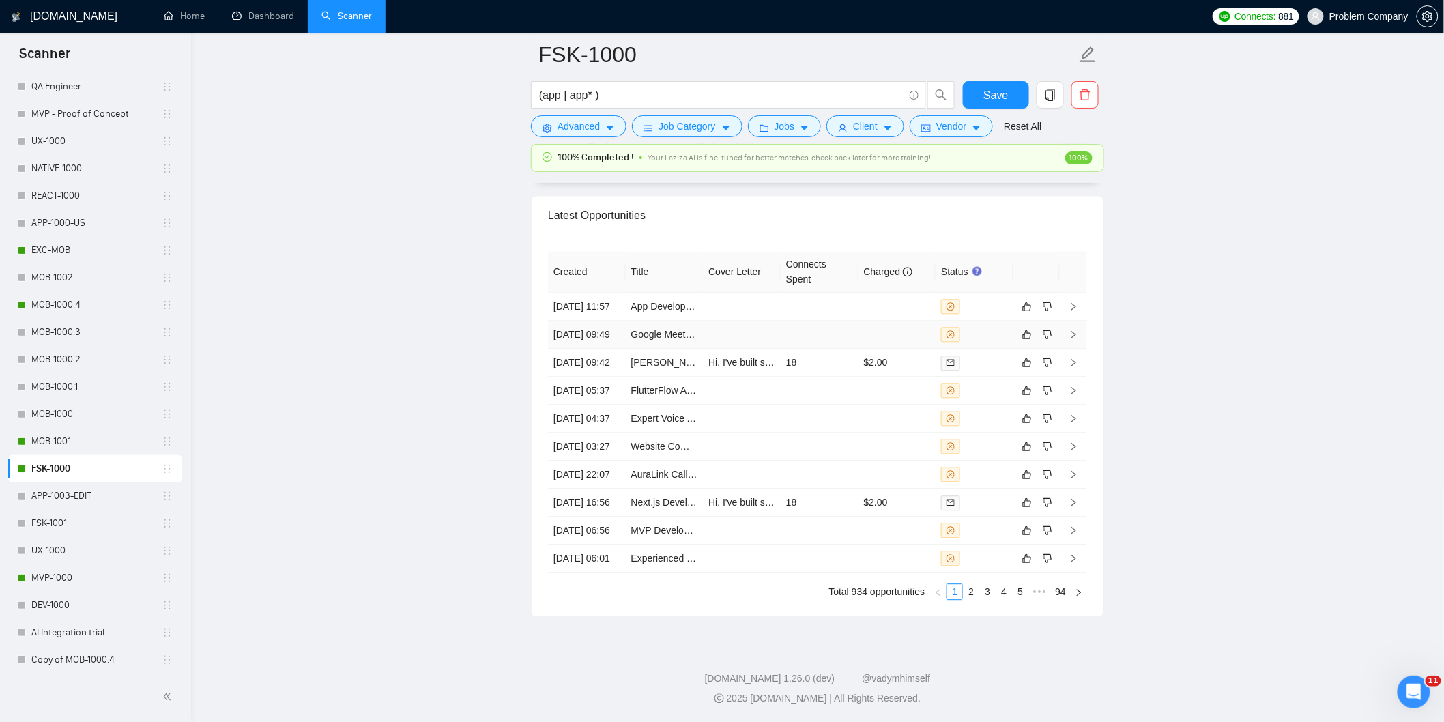
click at [613, 349] on td "[DATE] 09:49" at bounding box center [587, 335] width 78 height 28
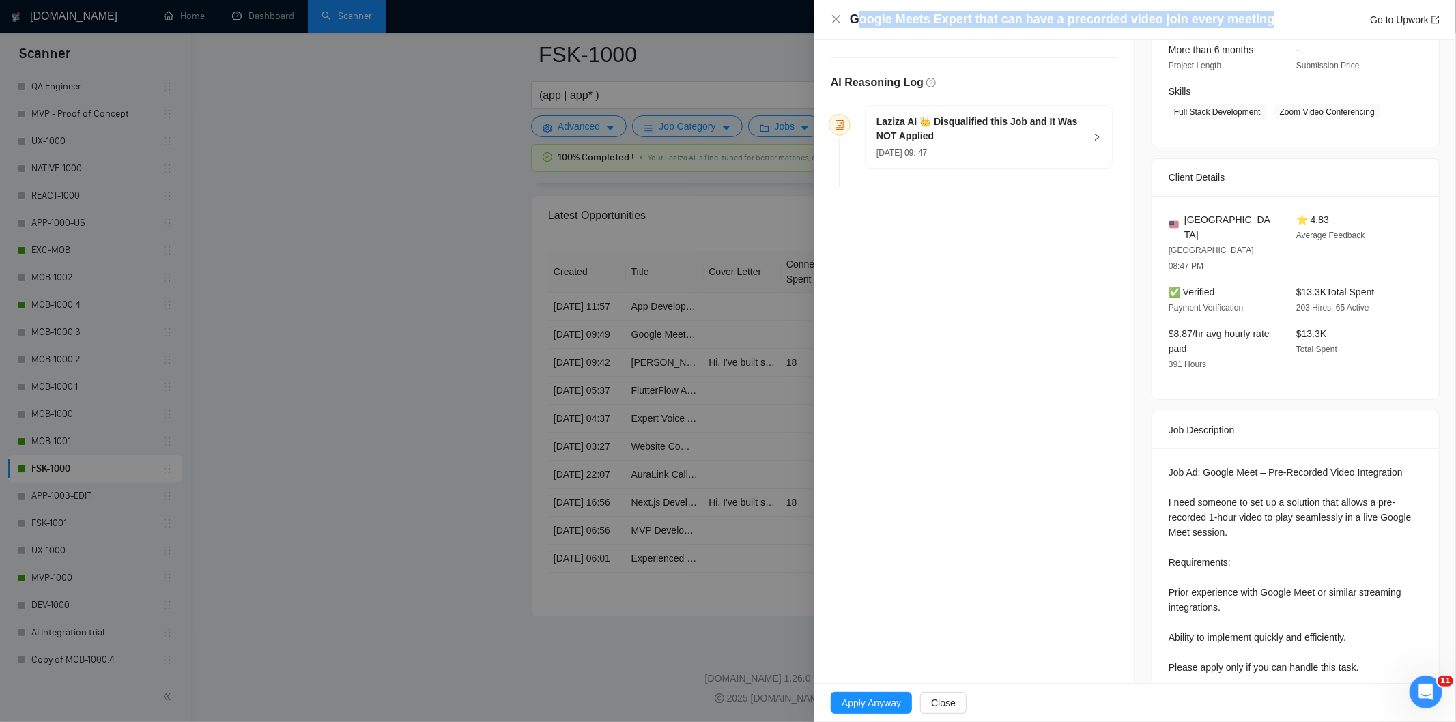
drag, startPoint x: 1276, startPoint y: 18, endPoint x: 854, endPoint y: 20, distance: 421.7
click at [854, 20] on div "Google Meets Expert that can have a precorded video join every meeting Go to Up…" at bounding box center [1145, 19] width 590 height 17
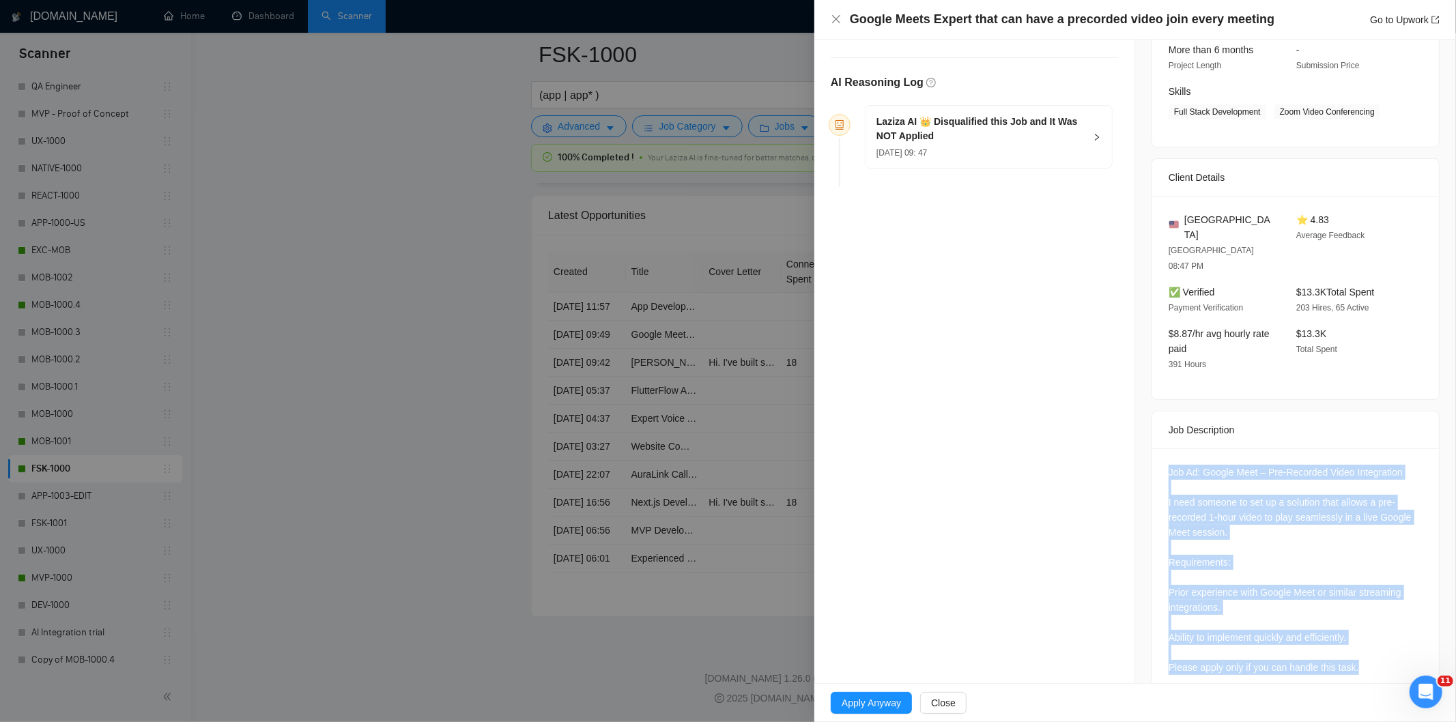
drag, startPoint x: 1159, startPoint y: 427, endPoint x: 1360, endPoint y: 644, distance: 296.0
click at [1360, 644] on div "Job Ad: Google Meet – Pre-Recorded Video Integration I need someone to set up a…" at bounding box center [1295, 572] width 287 height 248
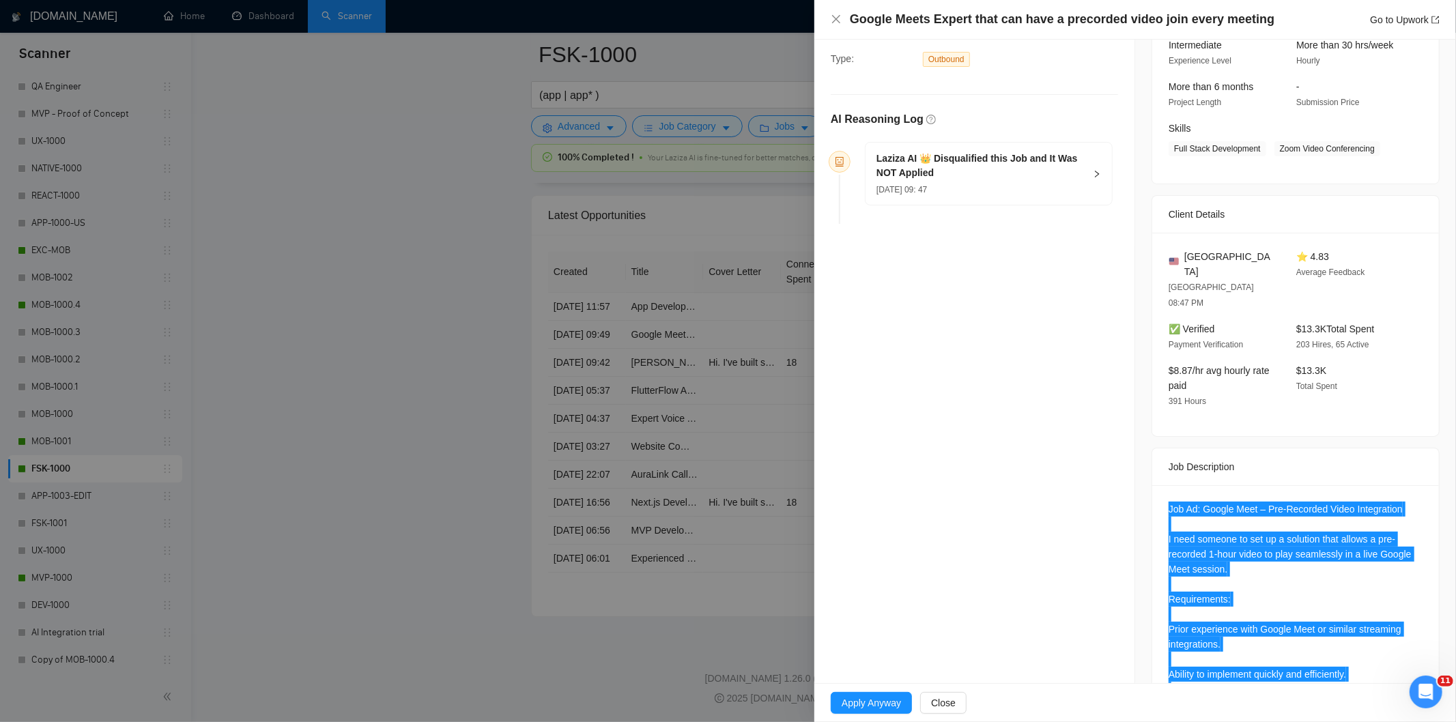
scroll to position [105, 0]
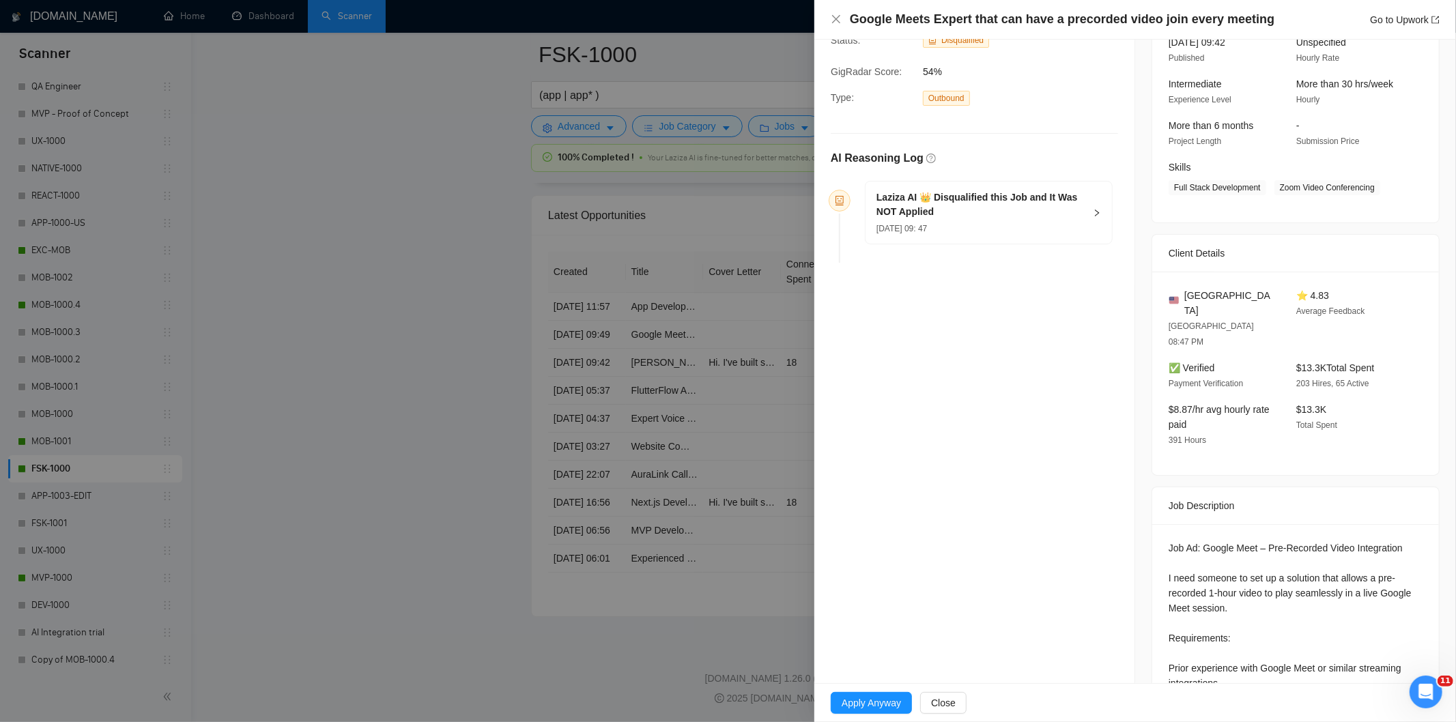
click at [1015, 232] on div "[DATE] 09: 47" at bounding box center [980, 227] width 208 height 15
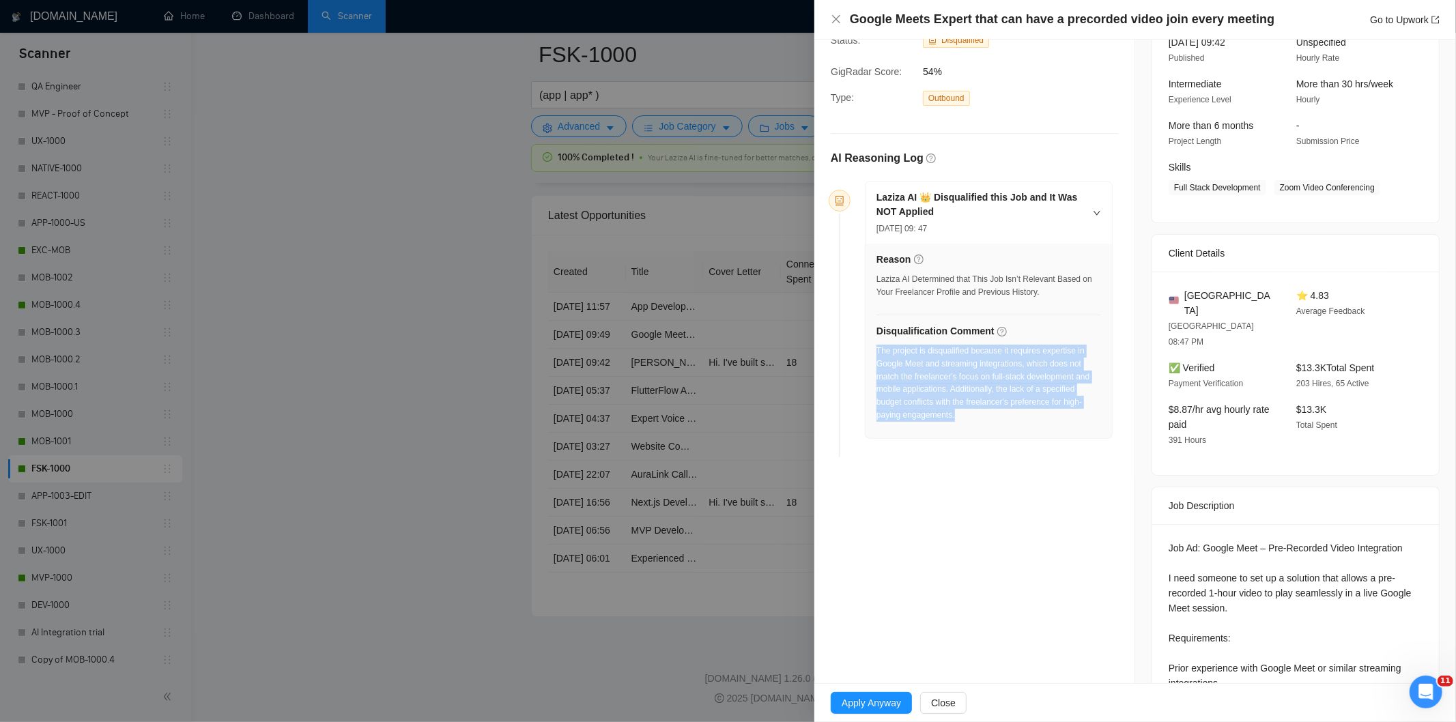
drag, startPoint x: 983, startPoint y: 433, endPoint x: 877, endPoint y: 348, distance: 136.4
click at [877, 348] on div "Reason Laziza AI Determined that This Job Isn’t Relevant Based on Your Freelanc…" at bounding box center [988, 341] width 246 height 194
click at [835, 17] on icon "close" at bounding box center [835, 19] width 11 height 11
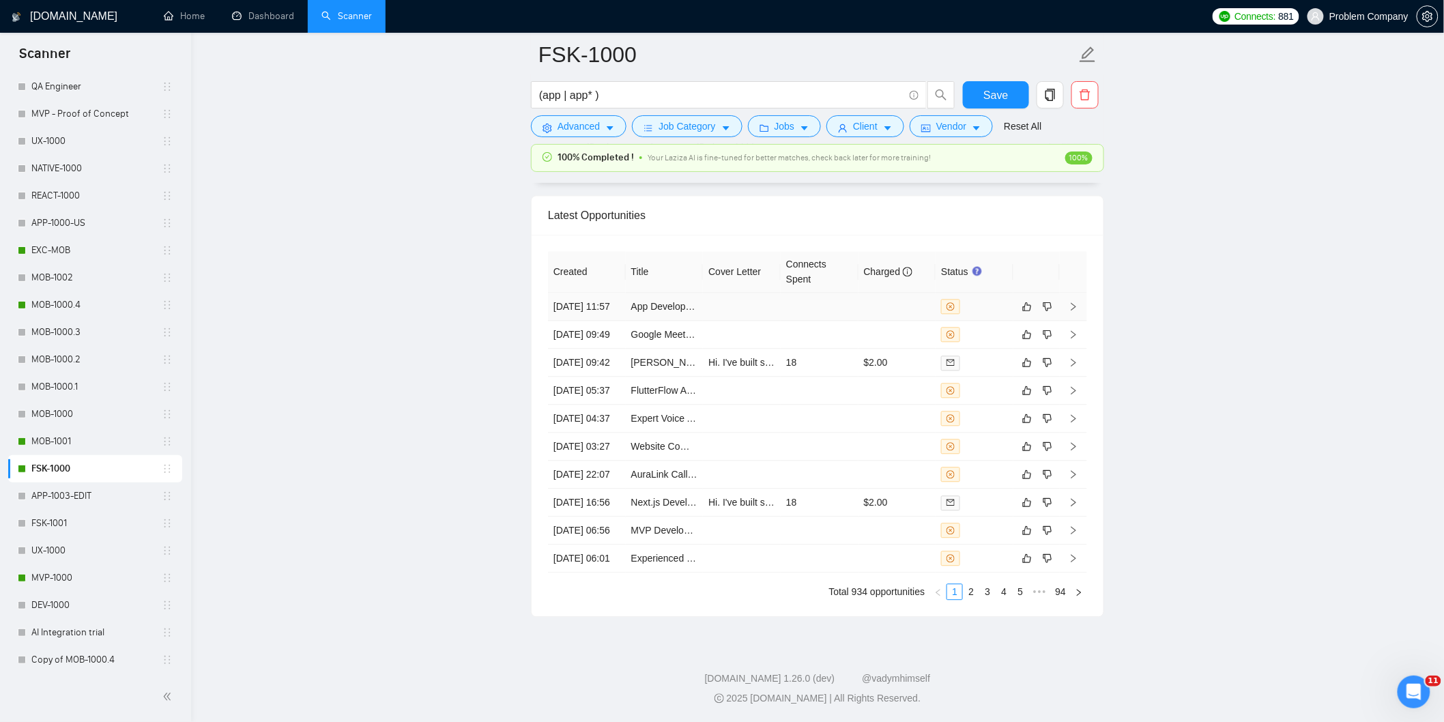
click at [608, 321] on td "[DATE] 11:57" at bounding box center [587, 307] width 78 height 28
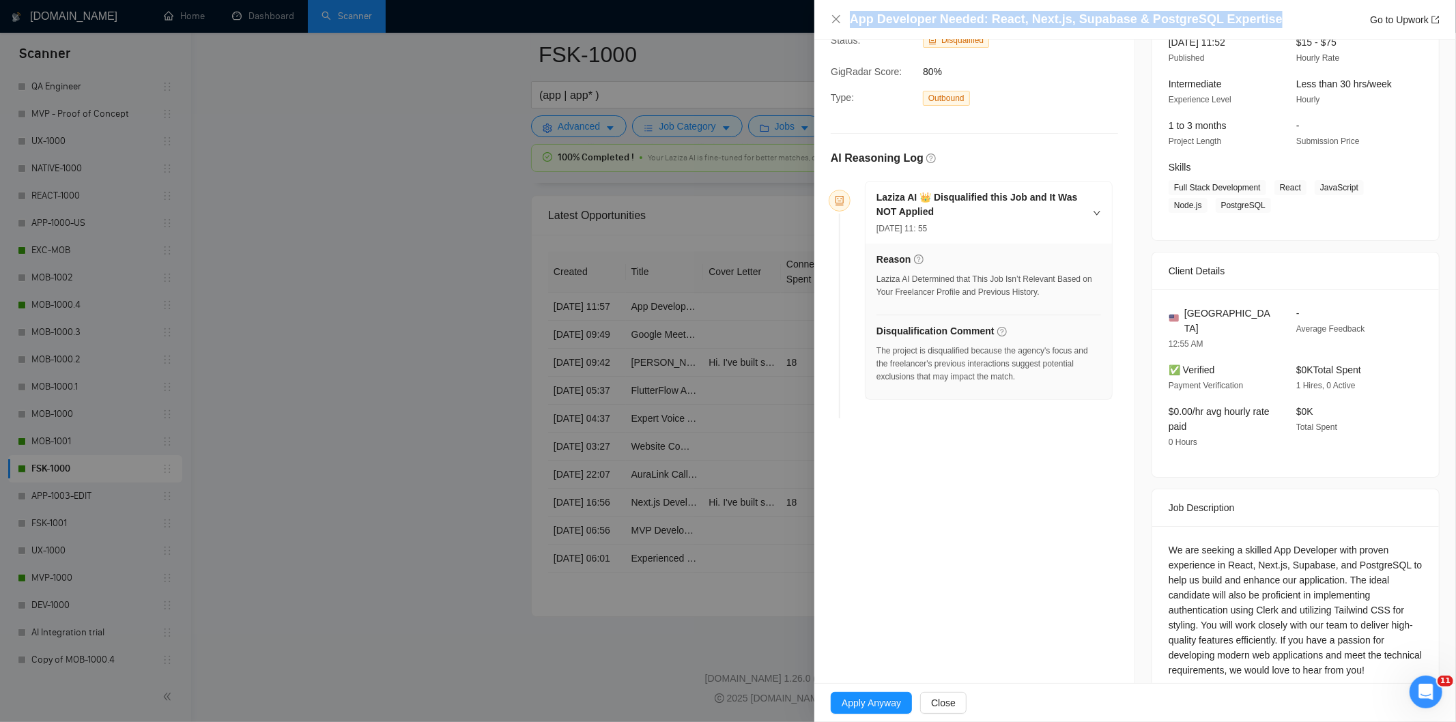
drag, startPoint x: 1266, startPoint y: 17, endPoint x: 848, endPoint y: 17, distance: 418.3
click at [848, 17] on div "App Developer Needed: React, Next.js, Supabase & PostgreSQL Expertise Go to Upw…" at bounding box center [1134, 19] width 609 height 17
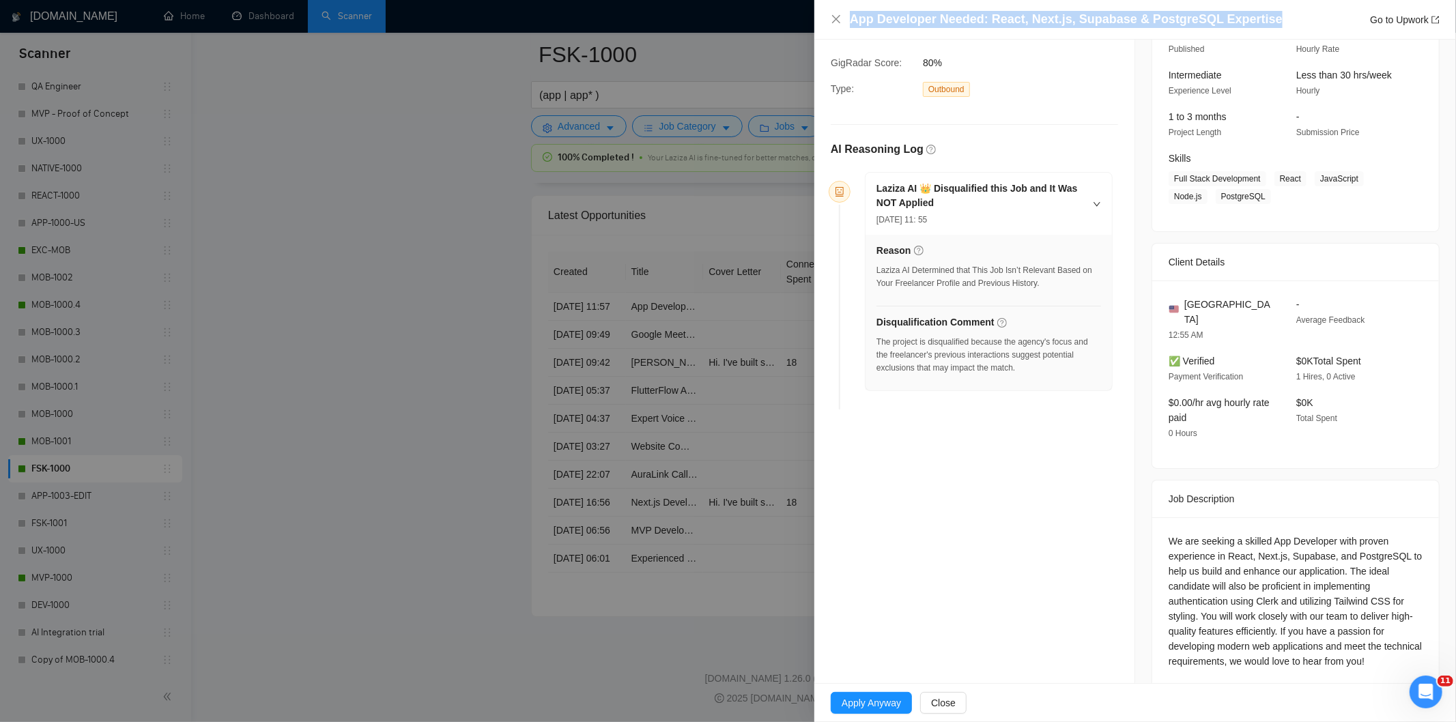
scroll to position [124, 0]
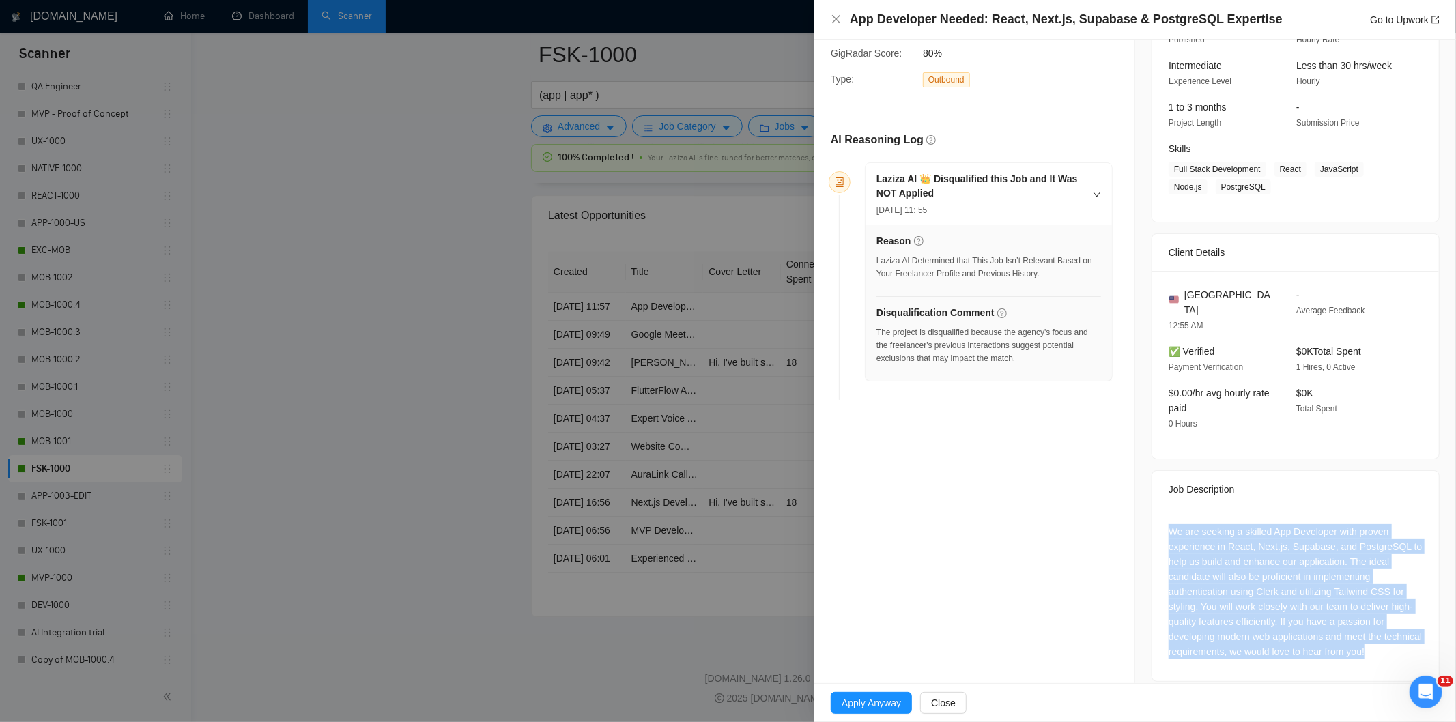
drag, startPoint x: 1244, startPoint y: 563, endPoint x: 1406, endPoint y: 635, distance: 177.2
click at [1406, 635] on div "We are seeking a skilled App Developer with proven experience in React, Next.js…" at bounding box center [1295, 594] width 287 height 173
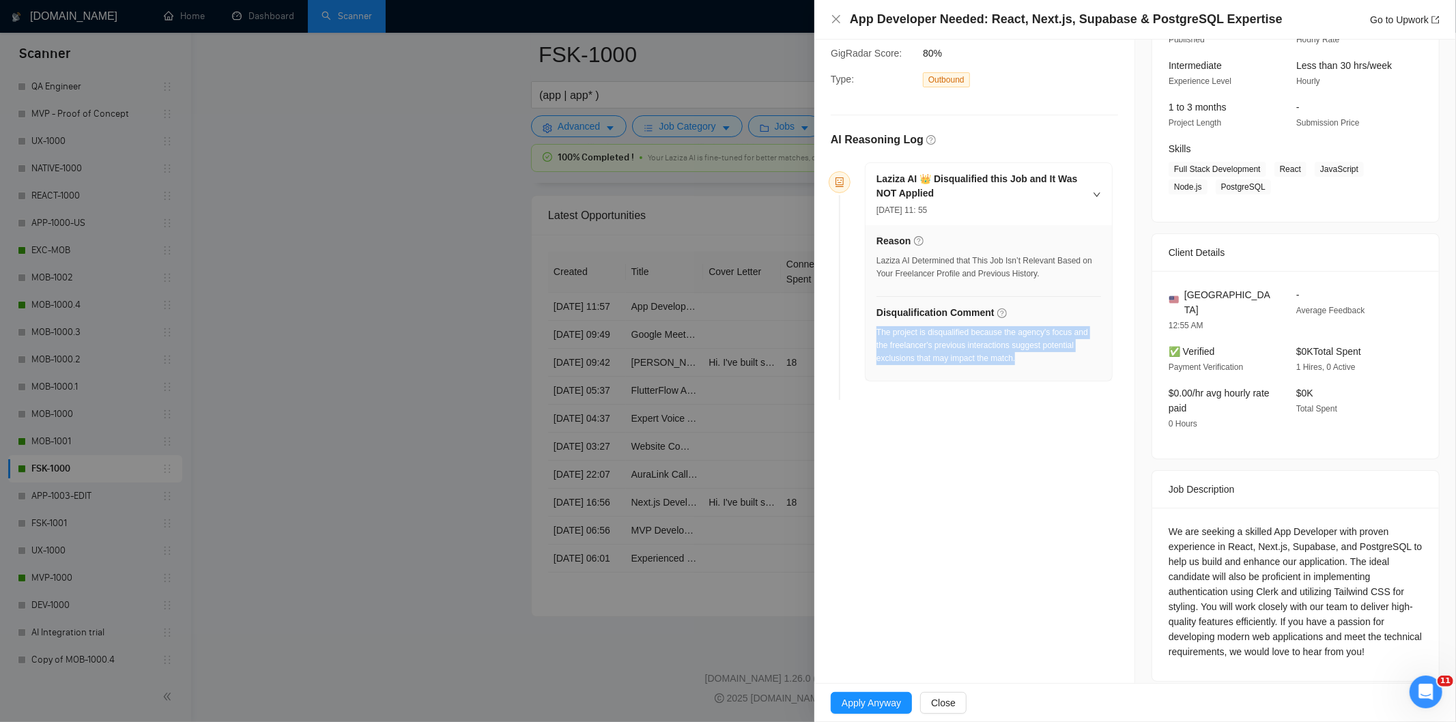
drag, startPoint x: 1061, startPoint y: 377, endPoint x: 877, endPoint y: 336, distance: 188.6
click at [877, 336] on div "Reason Laziza AI Determined that This Job Isn’t Relevant Based on Your Freelanc…" at bounding box center [988, 303] width 246 height 156
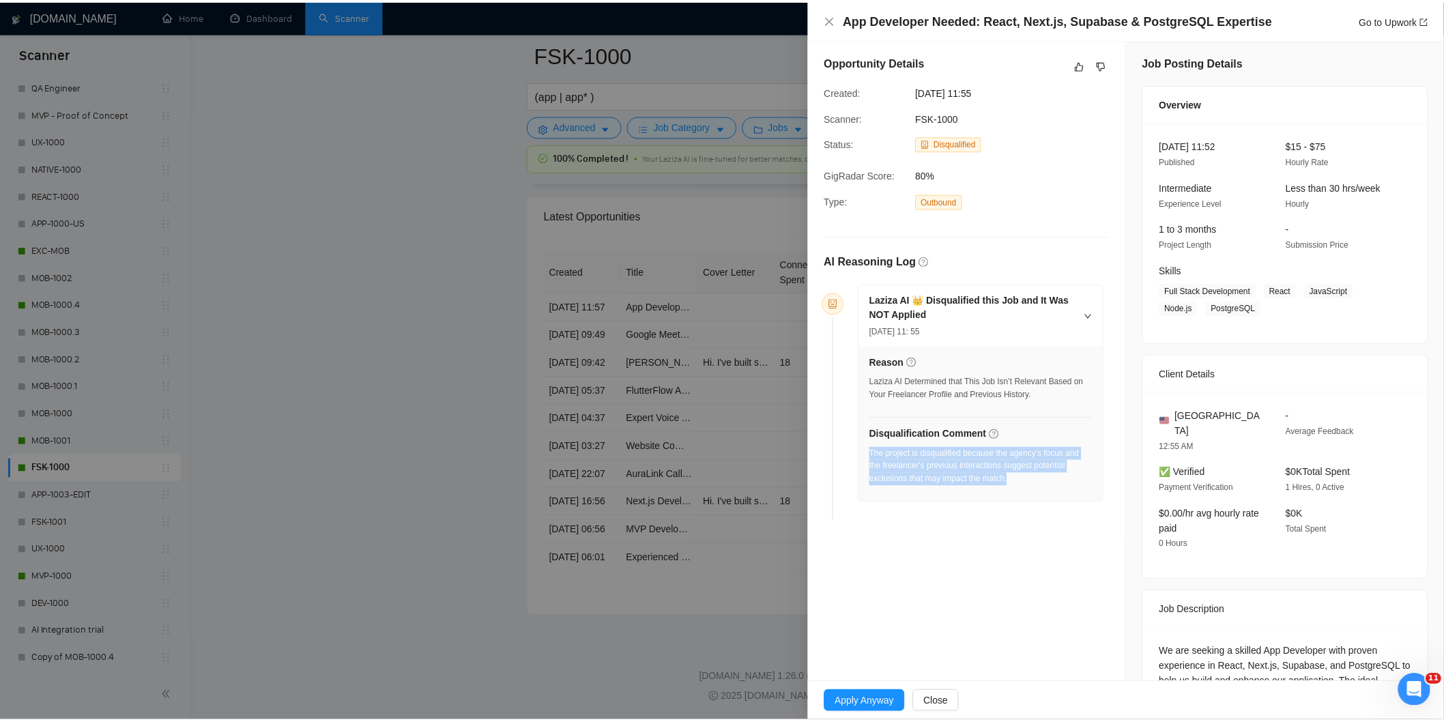
scroll to position [0, 0]
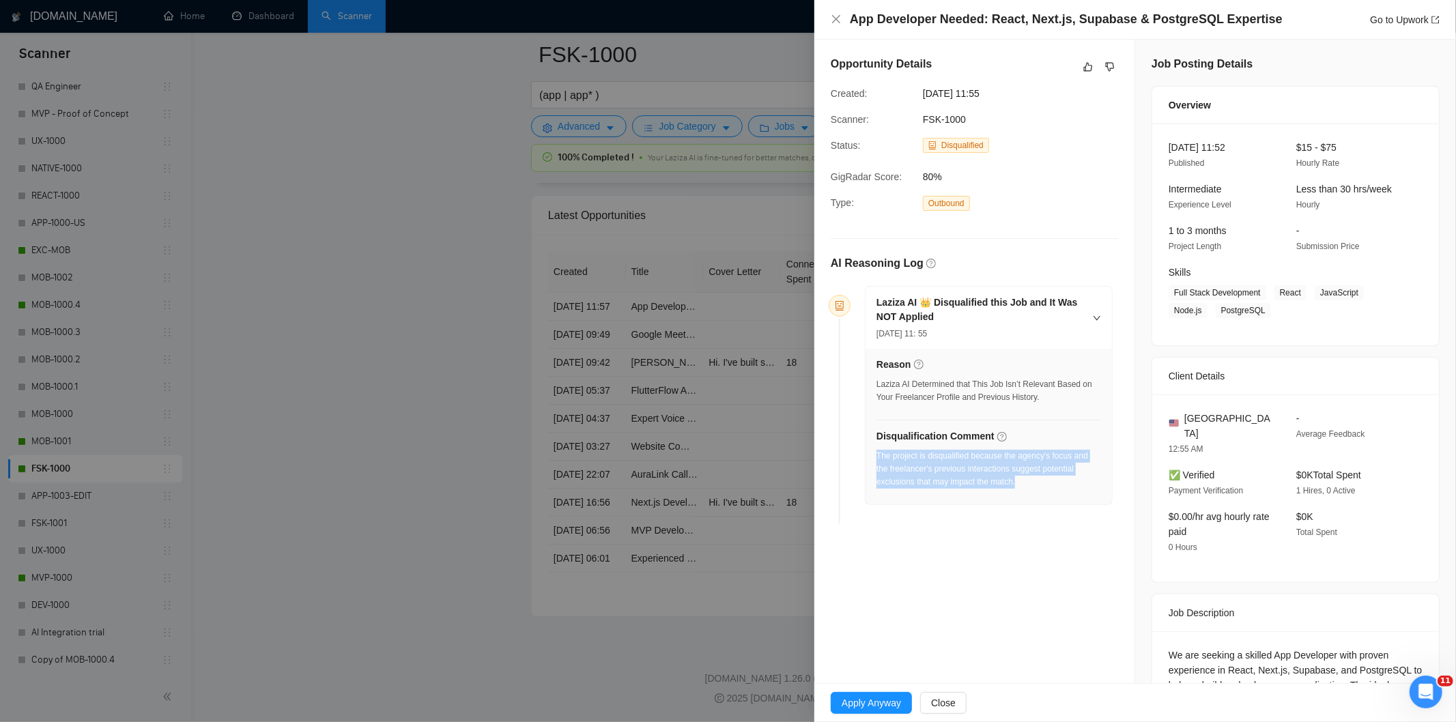
drag, startPoint x: 1024, startPoint y: 99, endPoint x: 896, endPoint y: 97, distance: 127.6
click at [896, 97] on div "Created: [DATE] 11:55" at bounding box center [963, 93] width 276 height 15
click at [833, 18] on icon "close" at bounding box center [835, 19] width 11 height 11
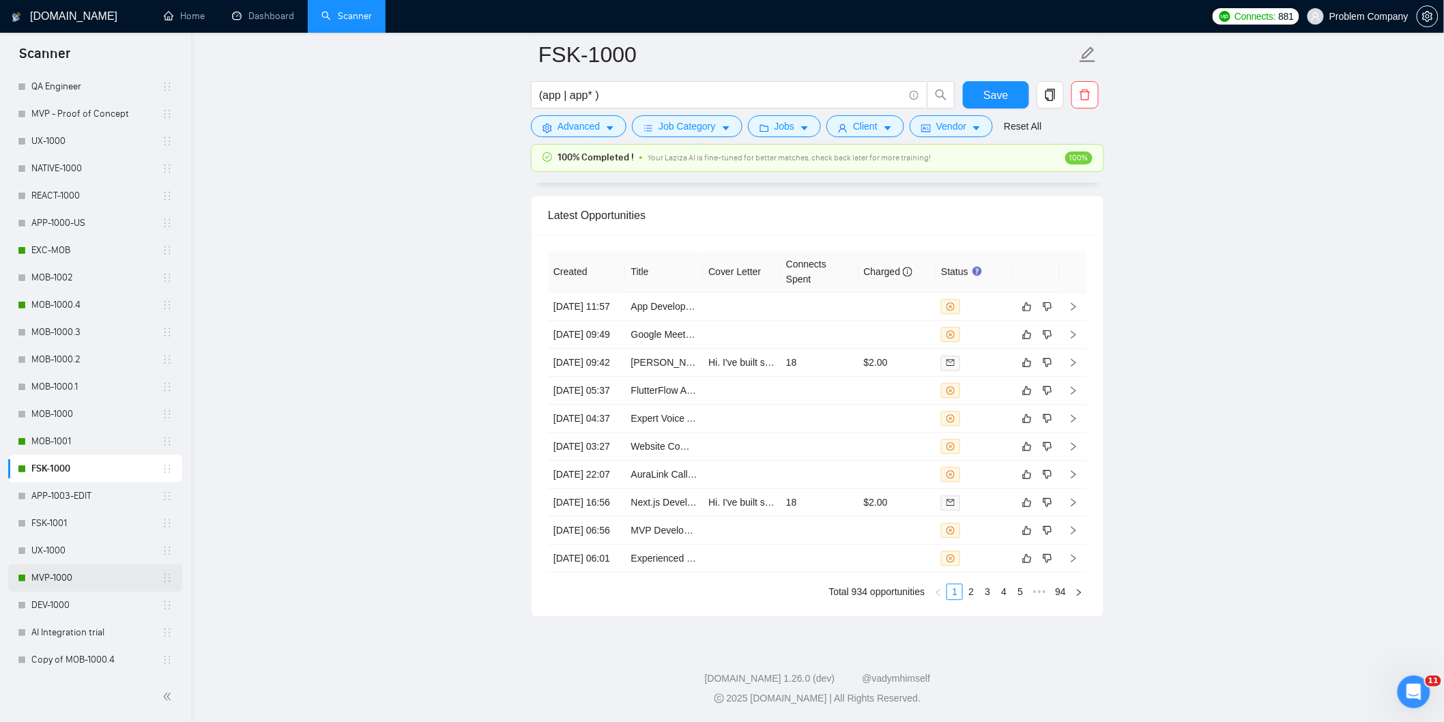
click at [78, 575] on link "MVP-1000" at bounding box center [96, 577] width 130 height 27
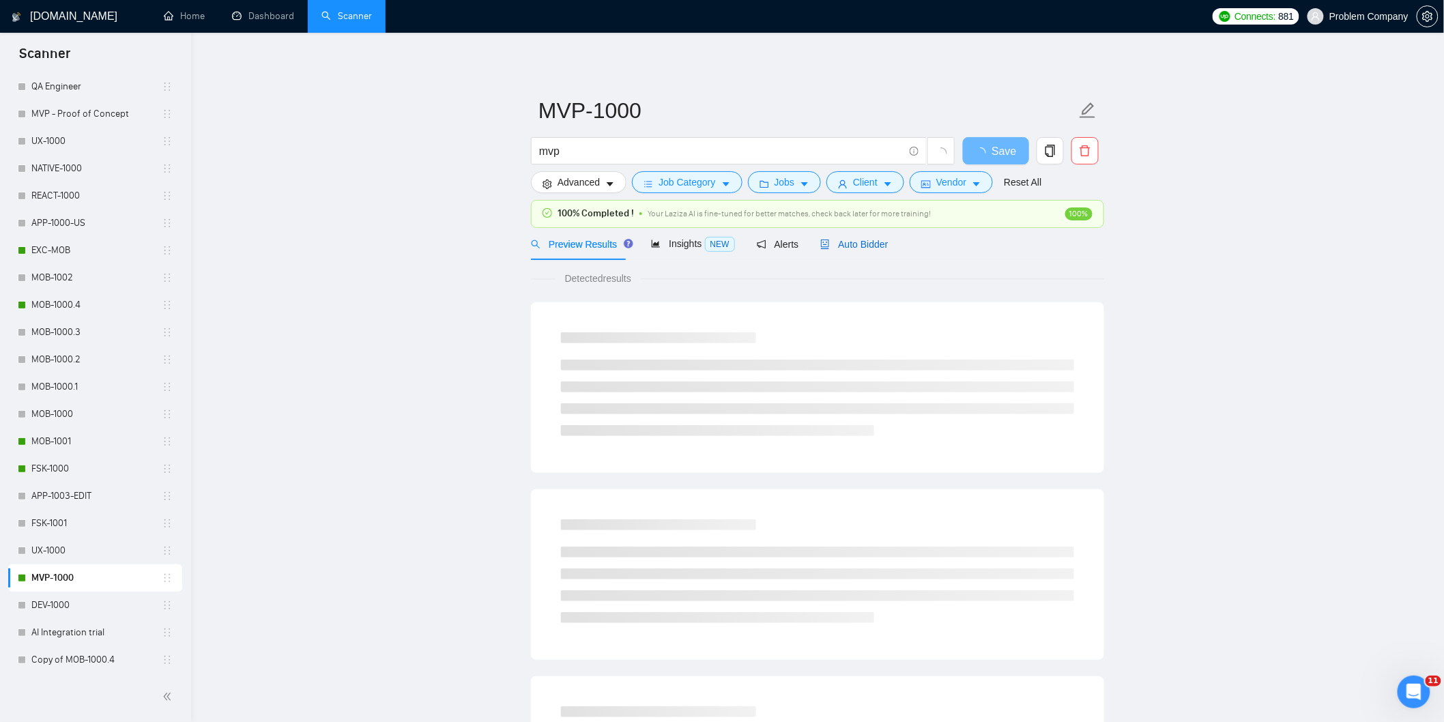
click at [869, 240] on span "Auto Bidder" at bounding box center [854, 244] width 68 height 11
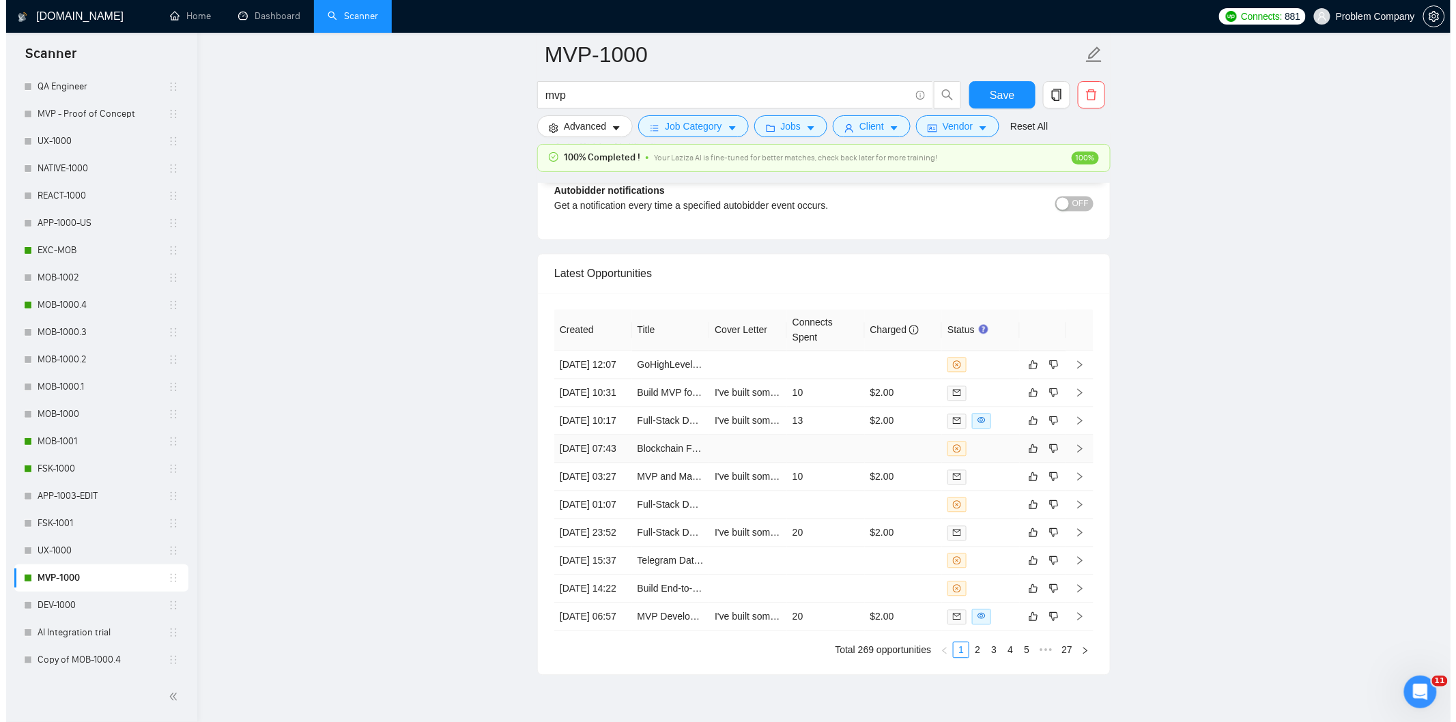
scroll to position [3336, 0]
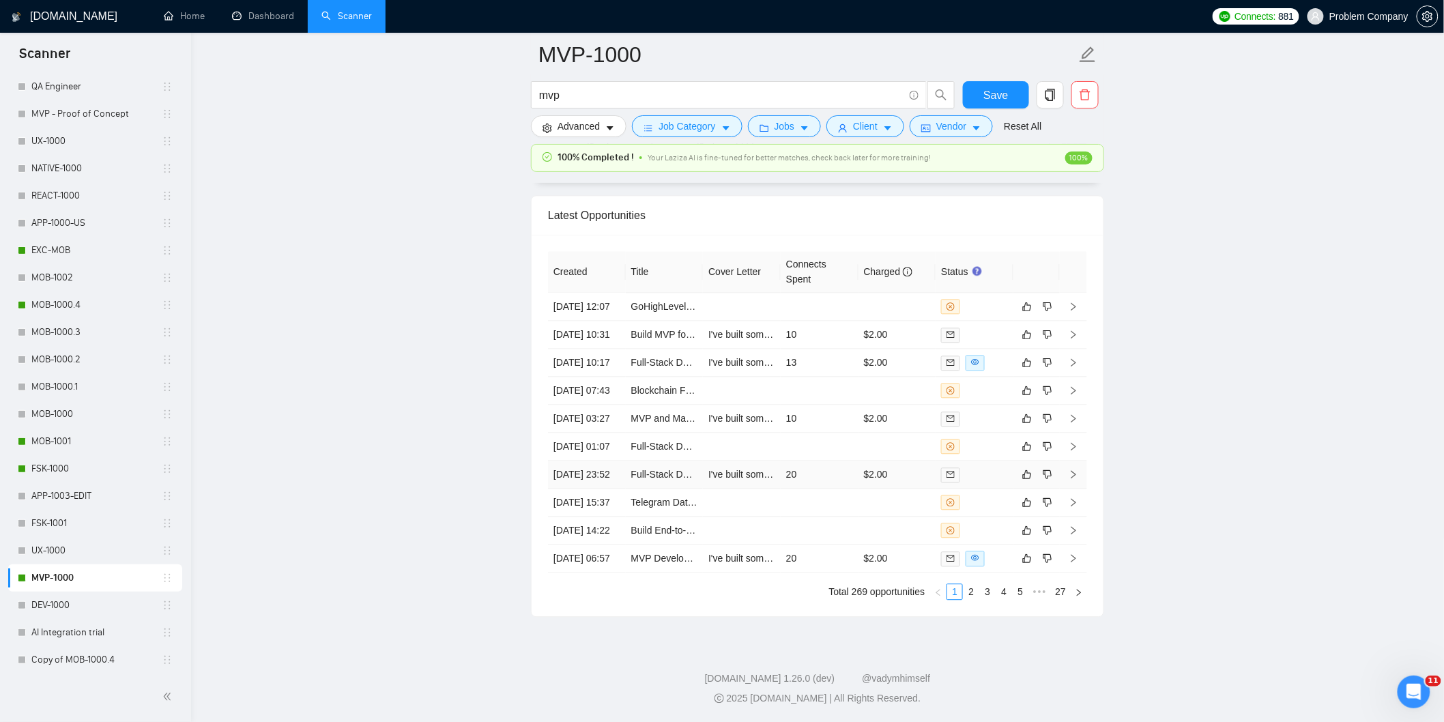
click at [598, 489] on td "[DATE] 23:52" at bounding box center [587, 475] width 78 height 28
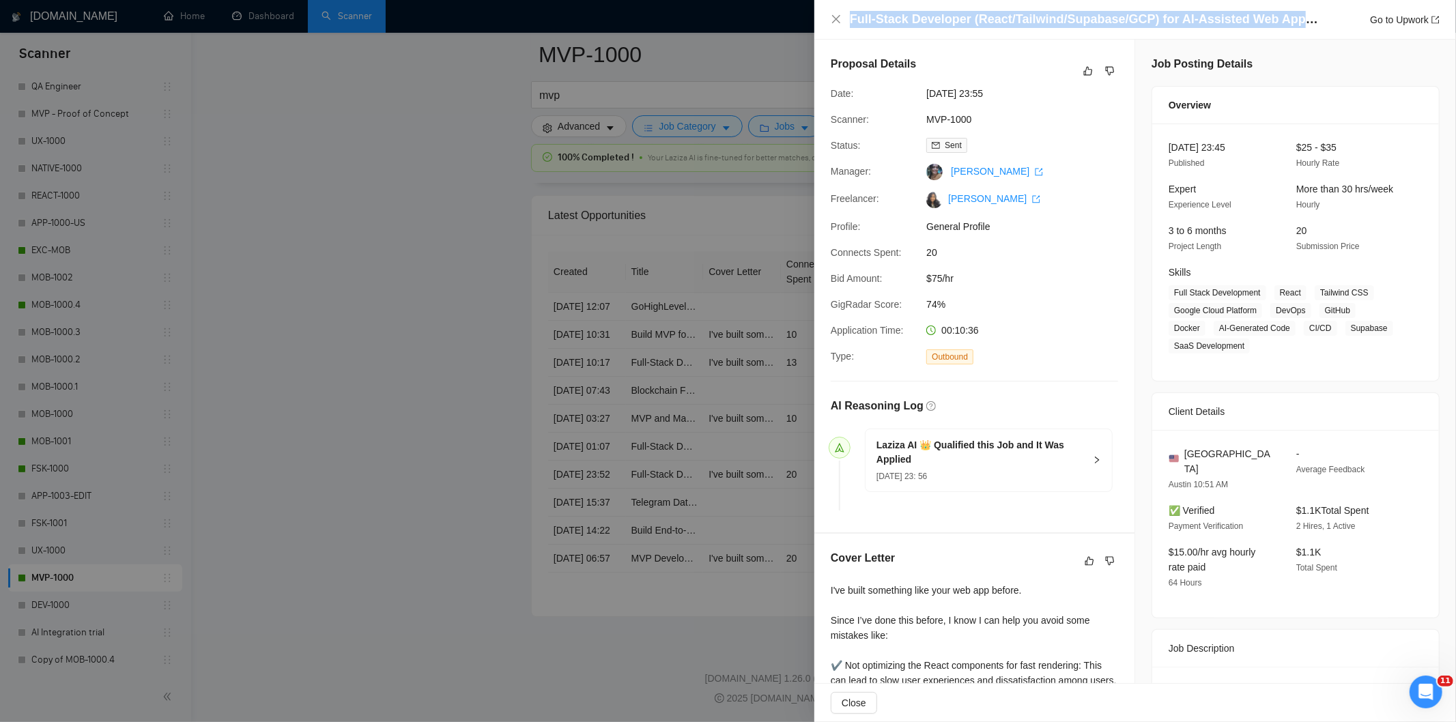
drag, startPoint x: 1312, startPoint y: 21, endPoint x: 847, endPoint y: 28, distance: 465.5
click at [847, 28] on div "Full-Stack Developer (React/Tailwind/Supabase/GCP) for AI-Assisted Web Applicat…" at bounding box center [1134, 19] width 609 height 17
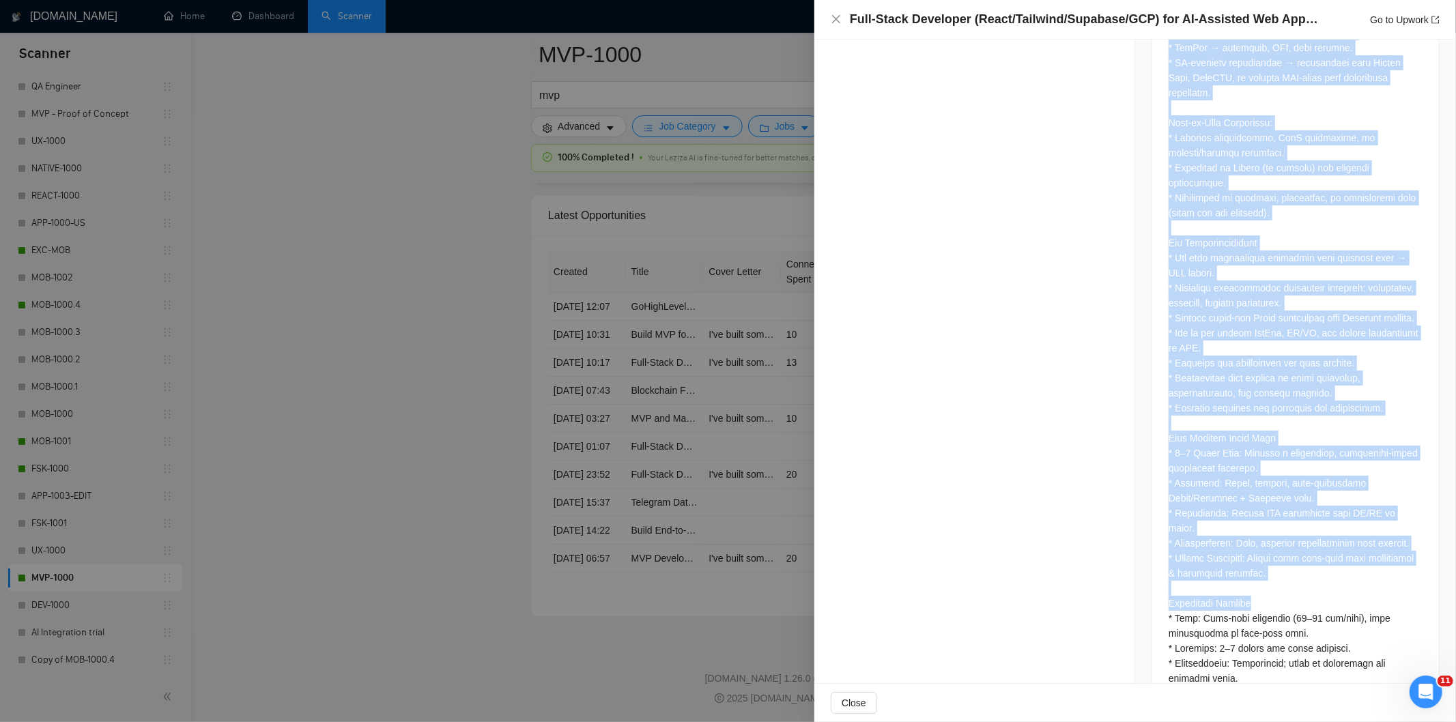
scroll to position [1464, 0]
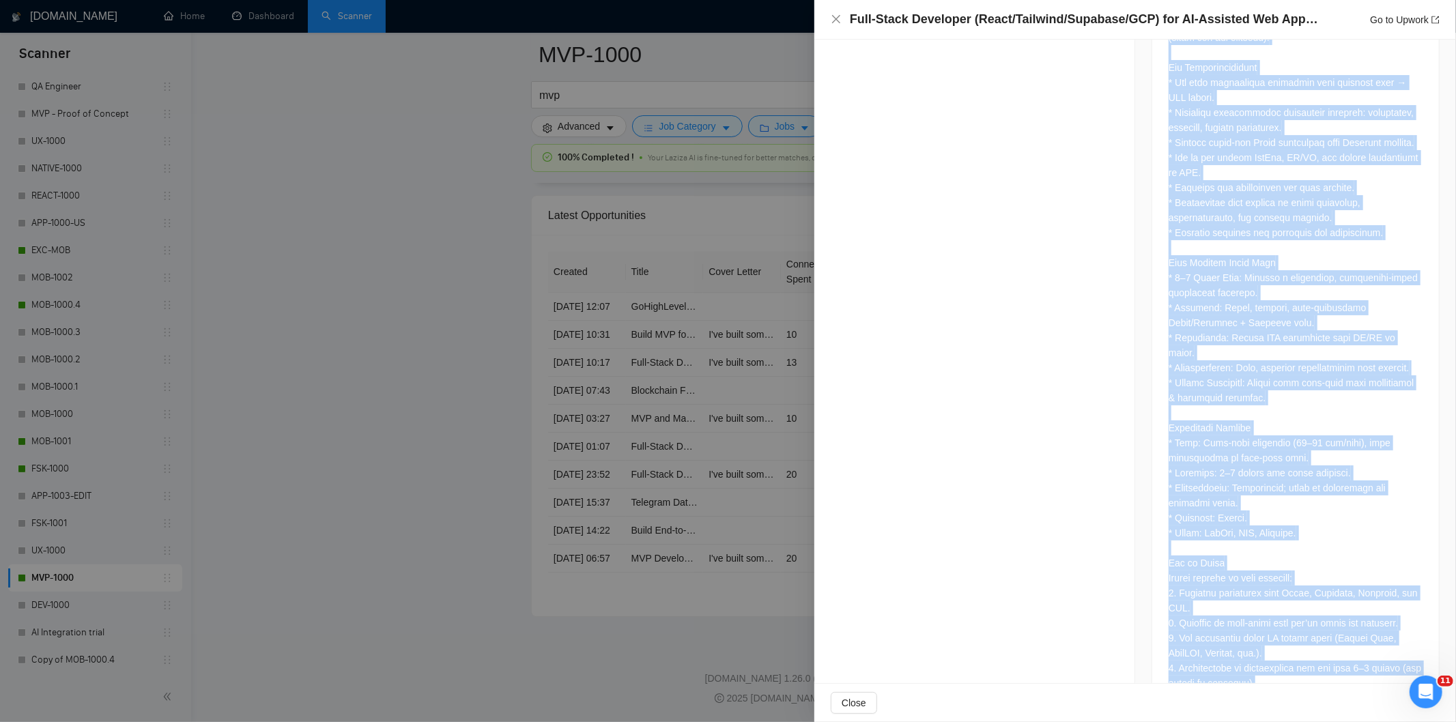
drag, startPoint x: 1161, startPoint y: 297, endPoint x: 1368, endPoint y: 637, distance: 398.4
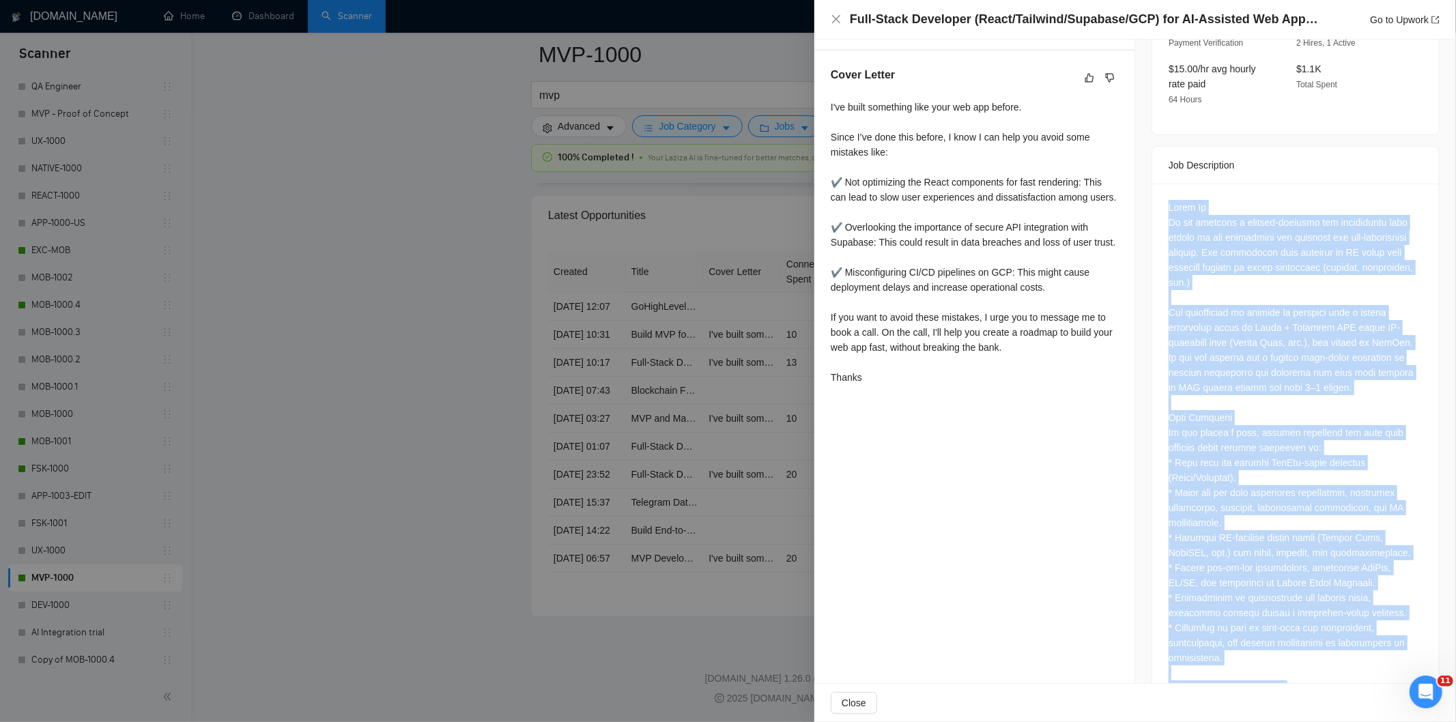
scroll to position [478, 0]
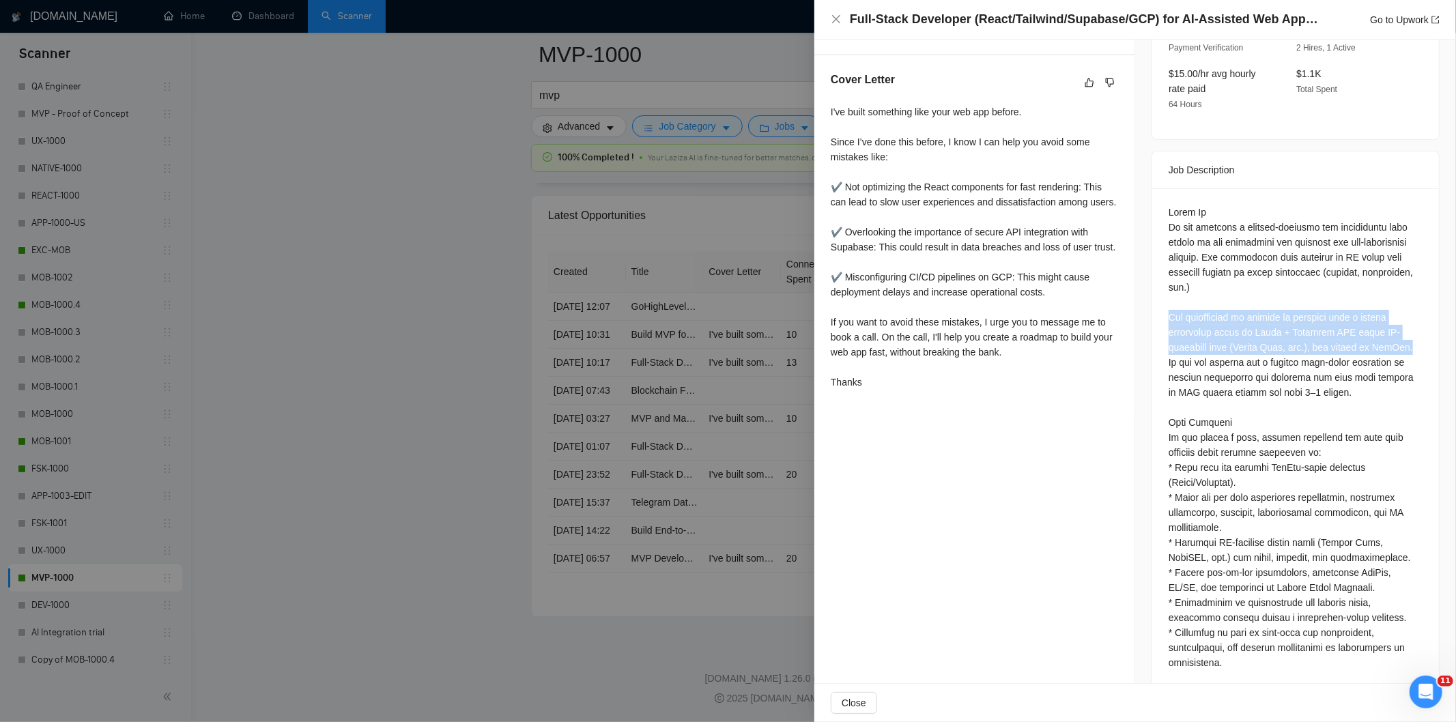
drag, startPoint x: 1158, startPoint y: 298, endPoint x: 1408, endPoint y: 330, distance: 251.8
click at [833, 16] on icon "close" at bounding box center [835, 19] width 11 height 11
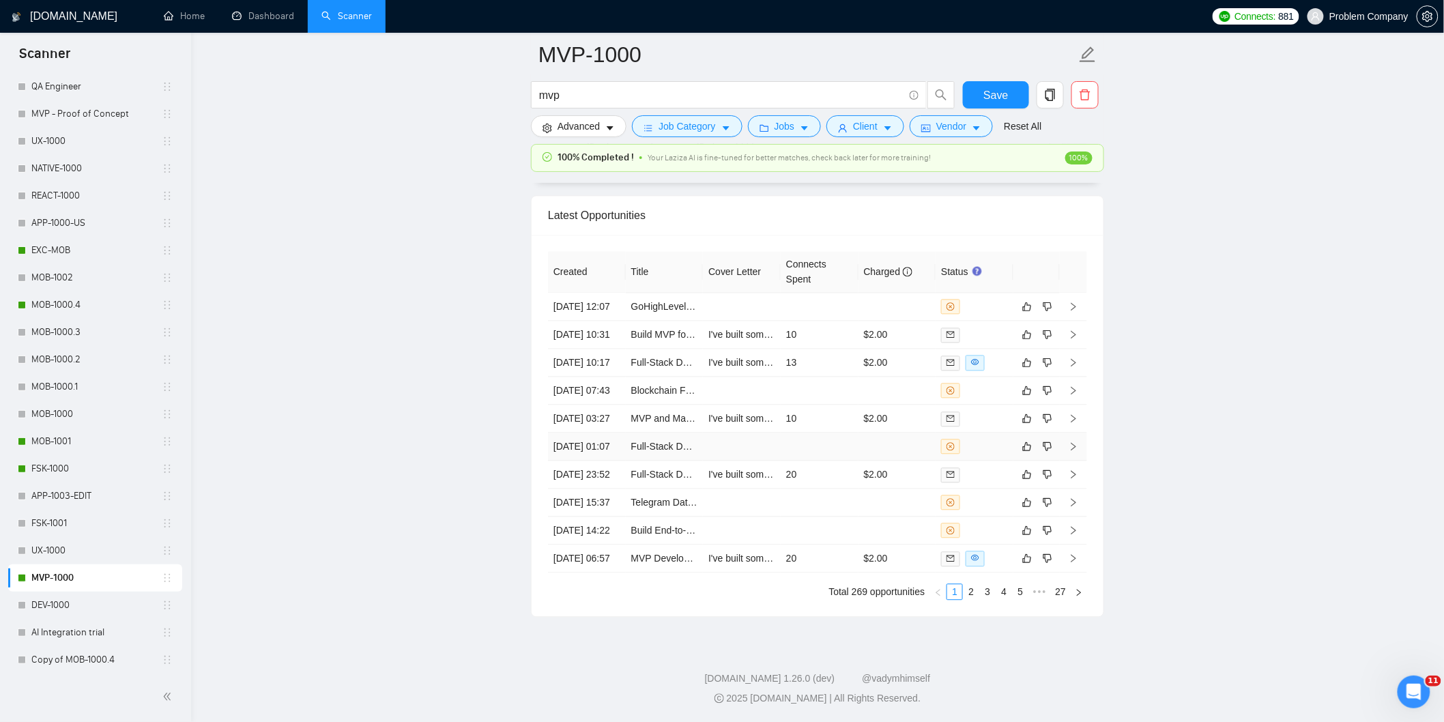
click at [609, 461] on td "[DATE] 01:07" at bounding box center [587, 447] width 78 height 28
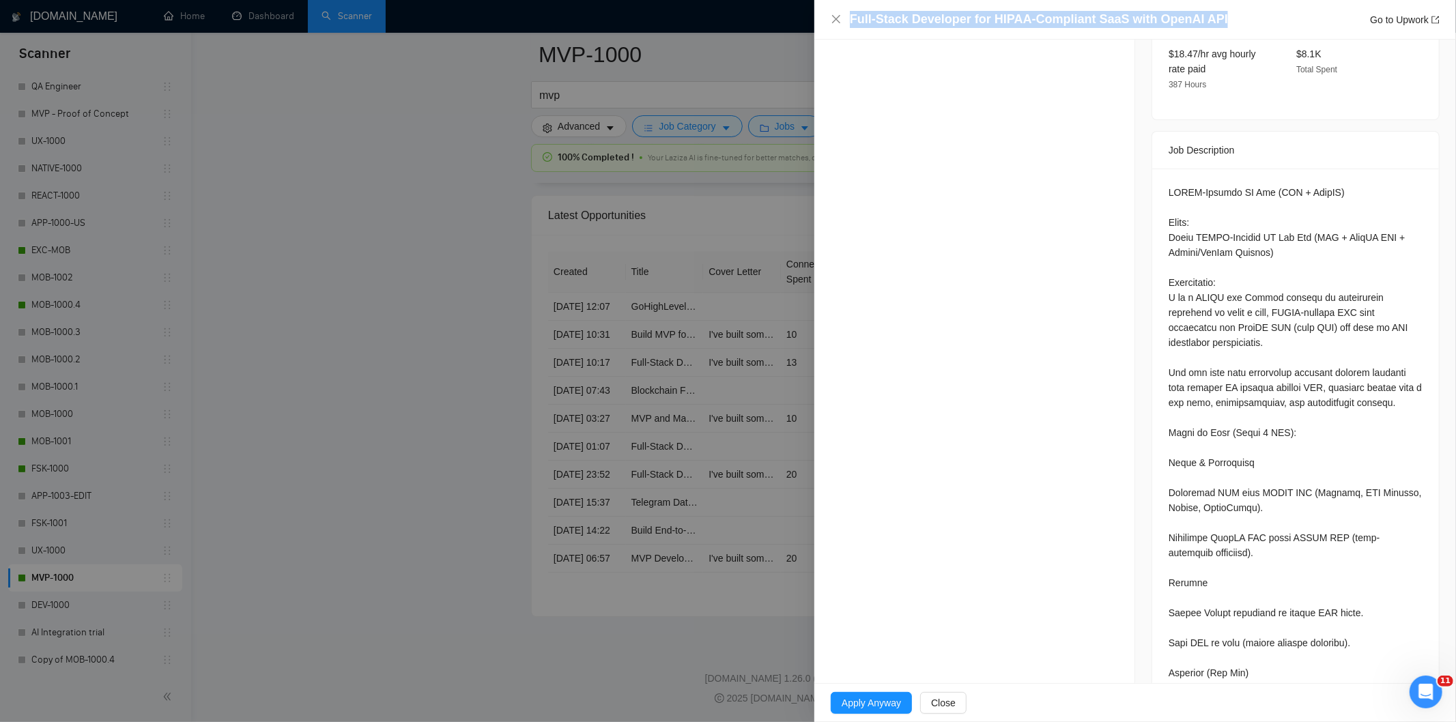
drag, startPoint x: 1239, startPoint y: 16, endPoint x: 803, endPoint y: 16, distance: 435.4
click at [803, 16] on div "Full-Stack Developer for HIPAA-Compliant SaaS with OpenAI API Go to Upwork Oppo…" at bounding box center [728, 361] width 1456 height 722
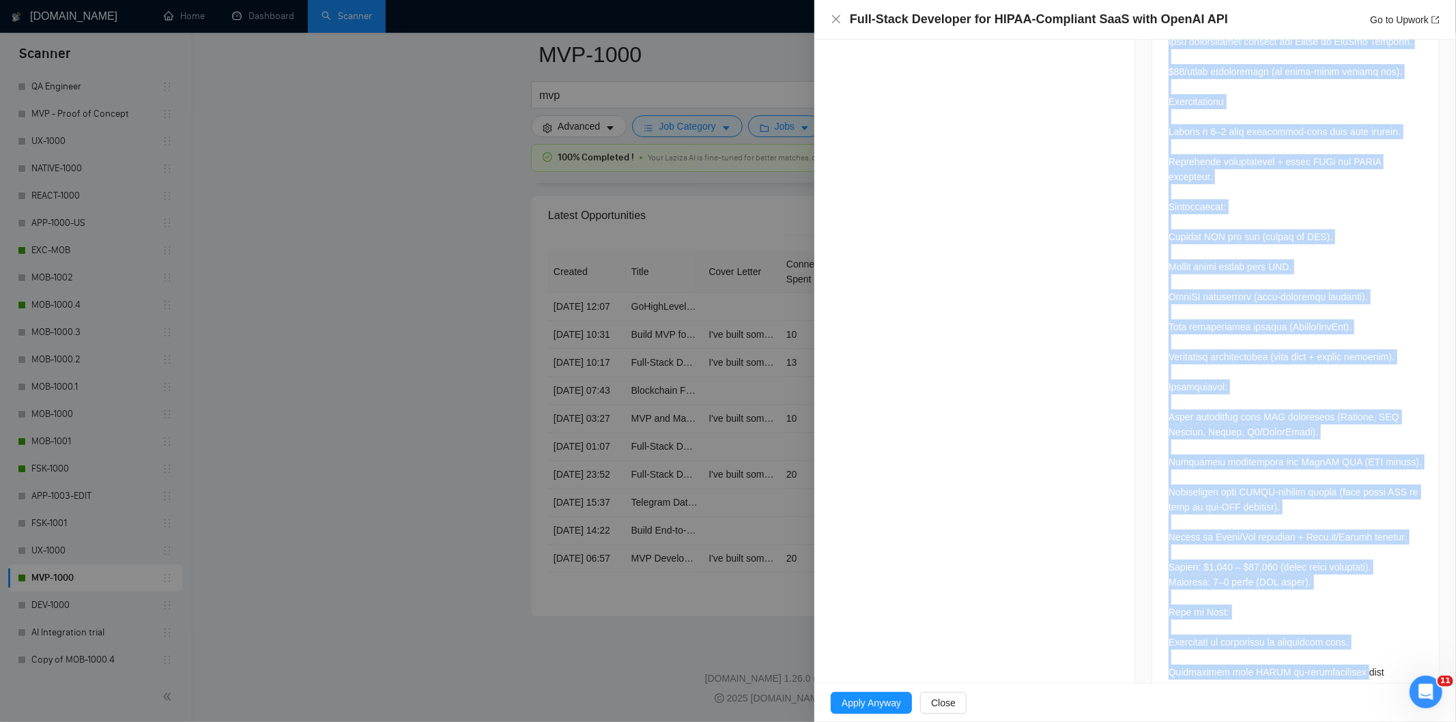
scroll to position [1324, 0]
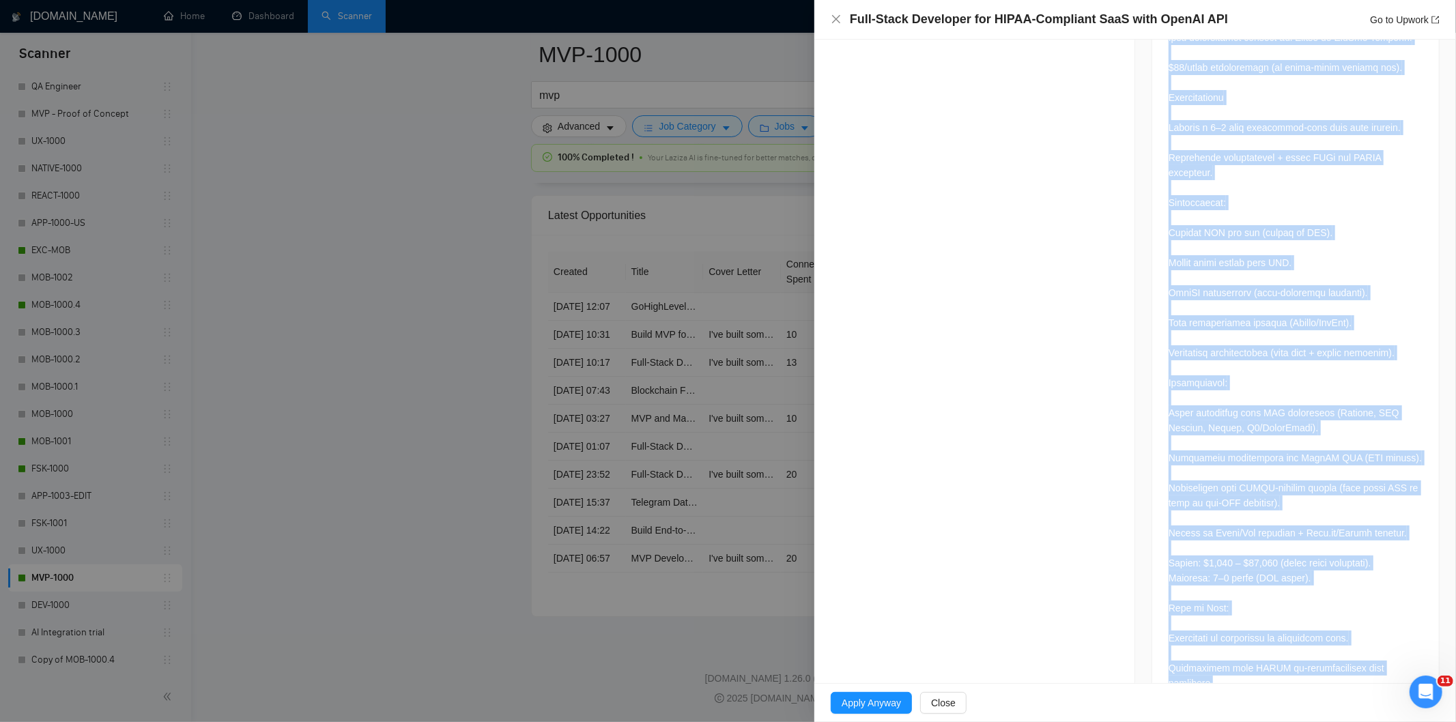
drag, startPoint x: 1160, startPoint y: 321, endPoint x: 1391, endPoint y: 639, distance: 393.4
click at [1391, 639] on div at bounding box center [1295, 17] width 287 height 1389
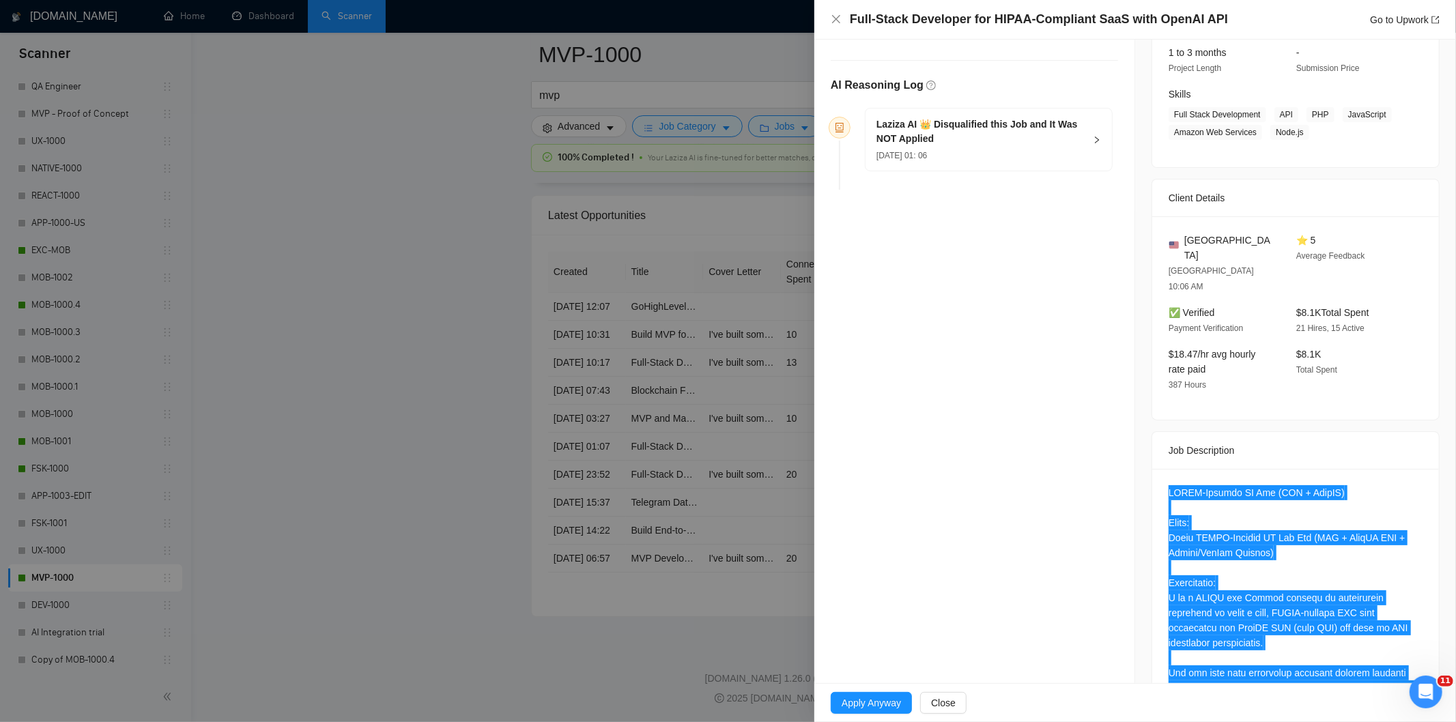
scroll to position [0, 0]
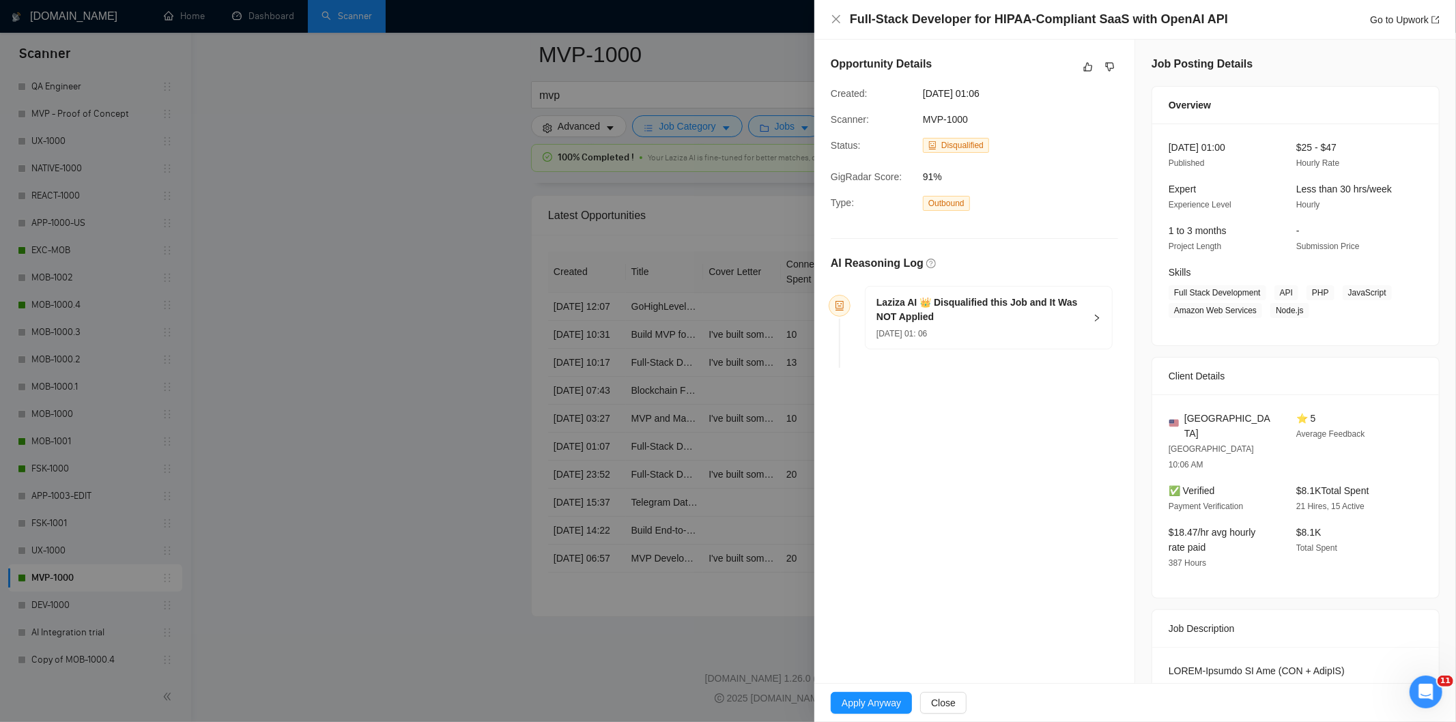
click at [999, 329] on div "[DATE] 01: 06" at bounding box center [980, 333] width 208 height 15
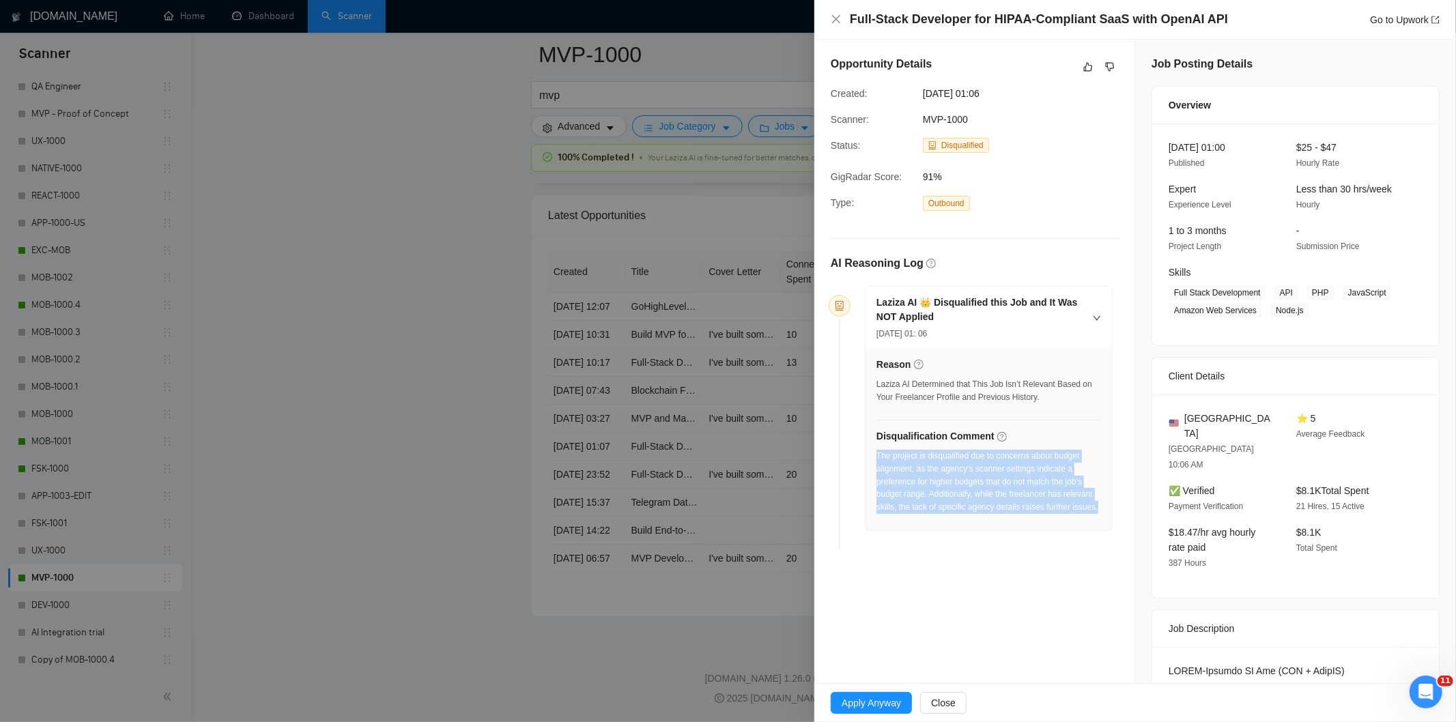
drag, startPoint x: 1097, startPoint y: 512, endPoint x: 876, endPoint y: 462, distance: 226.8
click at [876, 462] on div "Reason Laziza AI Determined that This Job Isn’t Relevant Based on Your Freelanc…" at bounding box center [988, 440] width 246 height 182
click at [837, 19] on icon "close" at bounding box center [835, 19] width 11 height 11
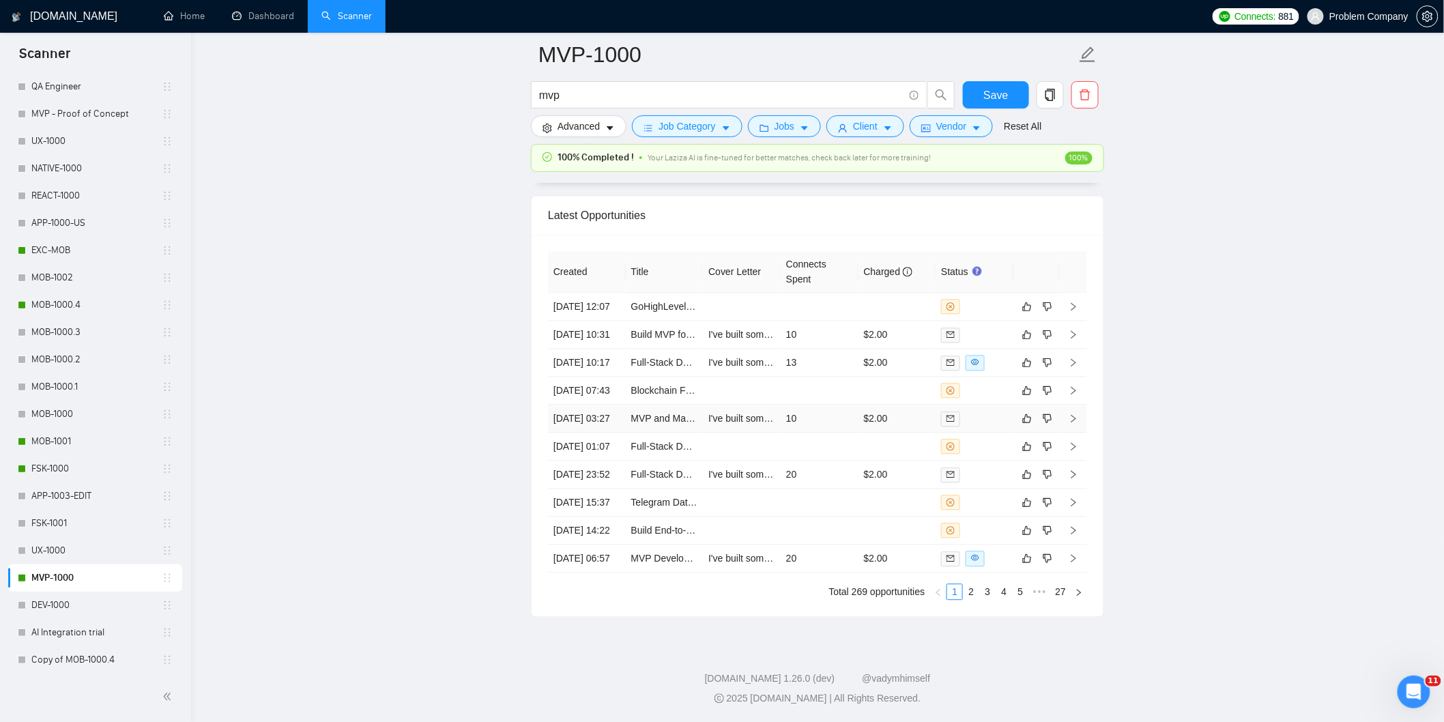
click at [605, 433] on td "[DATE] 03:27" at bounding box center [587, 419] width 78 height 28
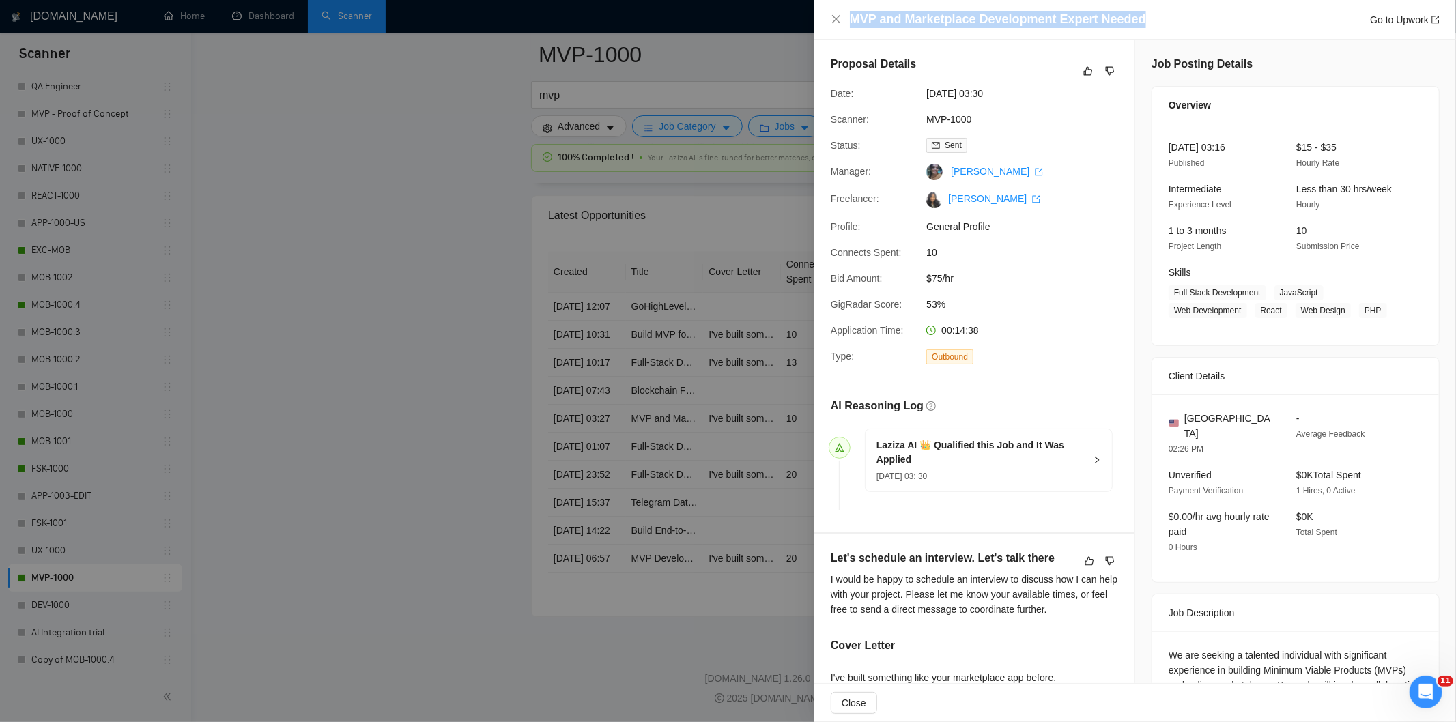
drag, startPoint x: 1181, startPoint y: 15, endPoint x: 843, endPoint y: 22, distance: 337.2
click at [843, 22] on div "MVP and Marketplace Development Expert Needed Go to Upwork" at bounding box center [1134, 19] width 609 height 17
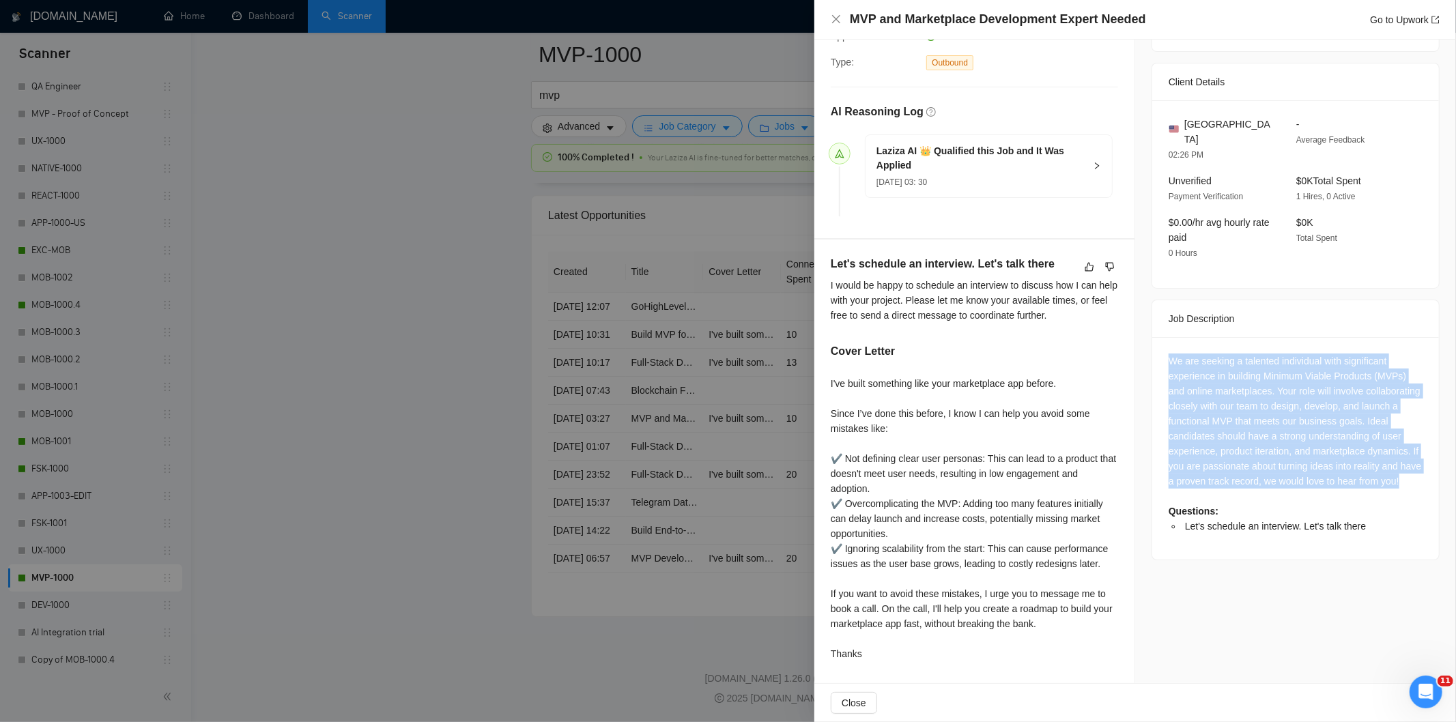
drag, startPoint x: 1157, startPoint y: 346, endPoint x: 1333, endPoint y: 479, distance: 221.2
click at [1333, 479] on div "We are seeking a talented individual with significant experience in building Mi…" at bounding box center [1295, 448] width 287 height 222
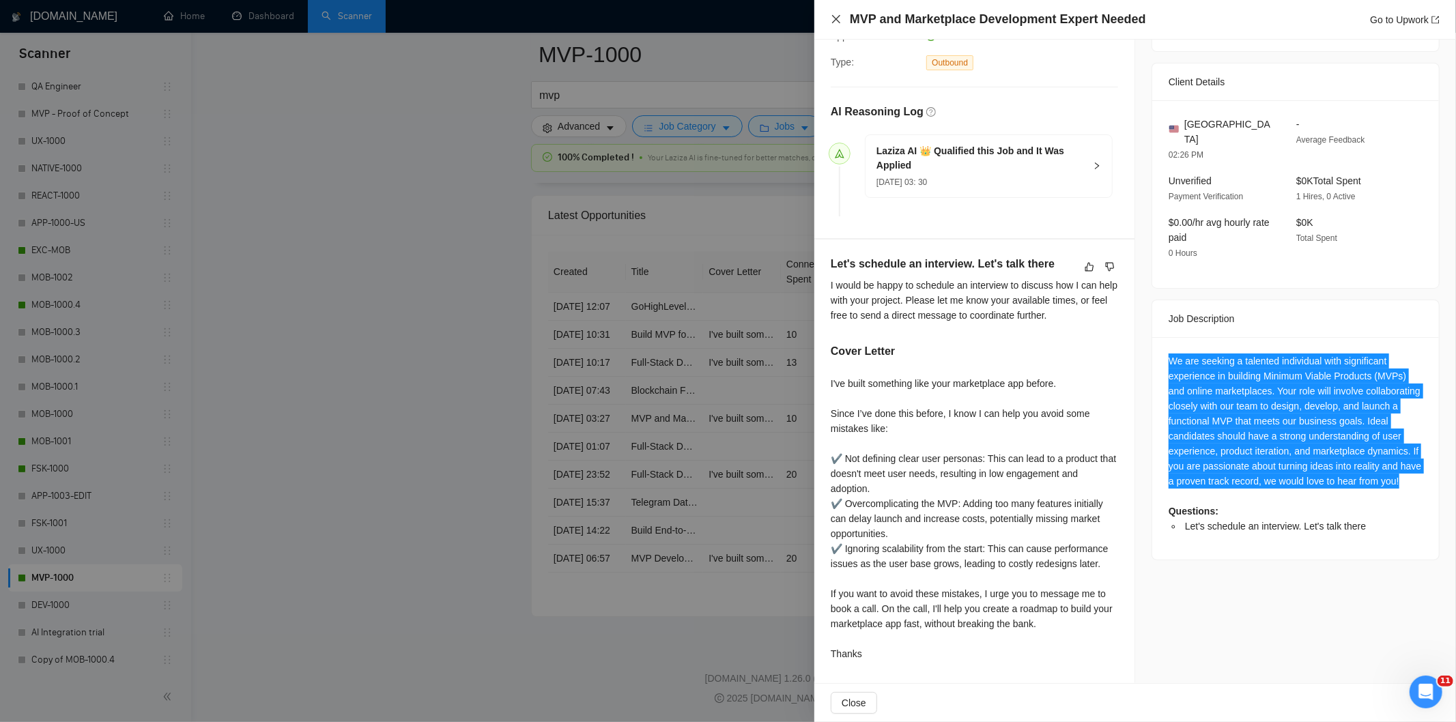
click at [835, 20] on icon "close" at bounding box center [836, 19] width 8 height 8
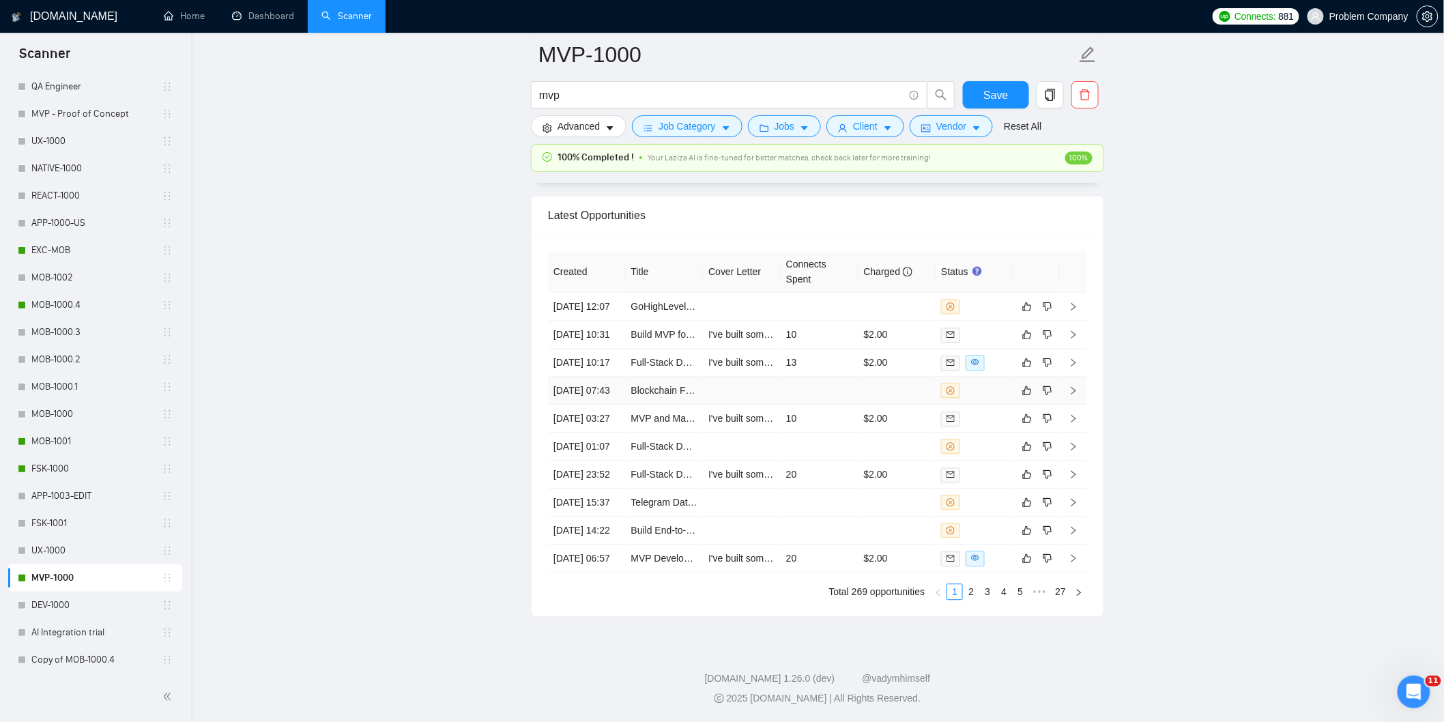
click at [595, 393] on td "[DATE] 07:43" at bounding box center [587, 391] width 78 height 28
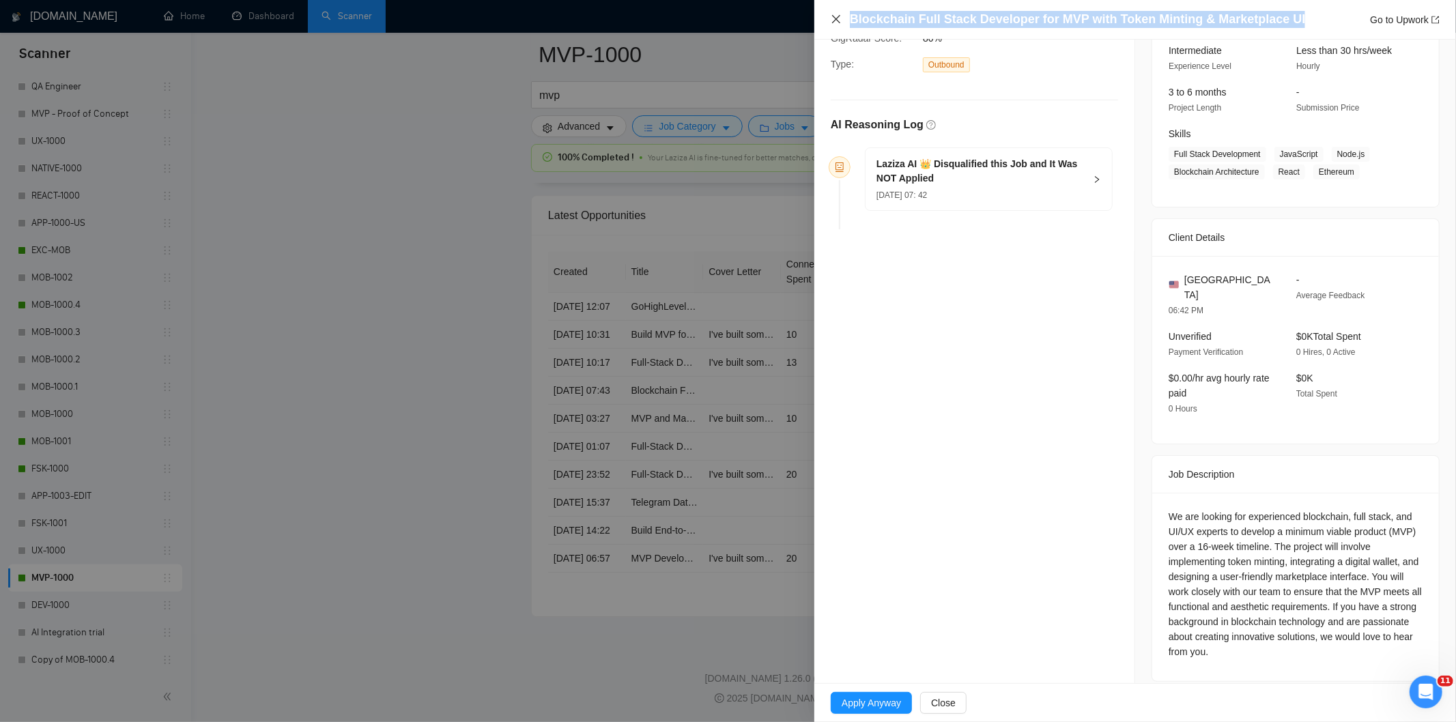
drag, startPoint x: 1292, startPoint y: 23, endPoint x: 831, endPoint y: 21, distance: 461.3
click at [831, 21] on div "Blockchain Full Stack Developer for MVP with Token Minting & Marketplace UI Go …" at bounding box center [1134, 19] width 609 height 17
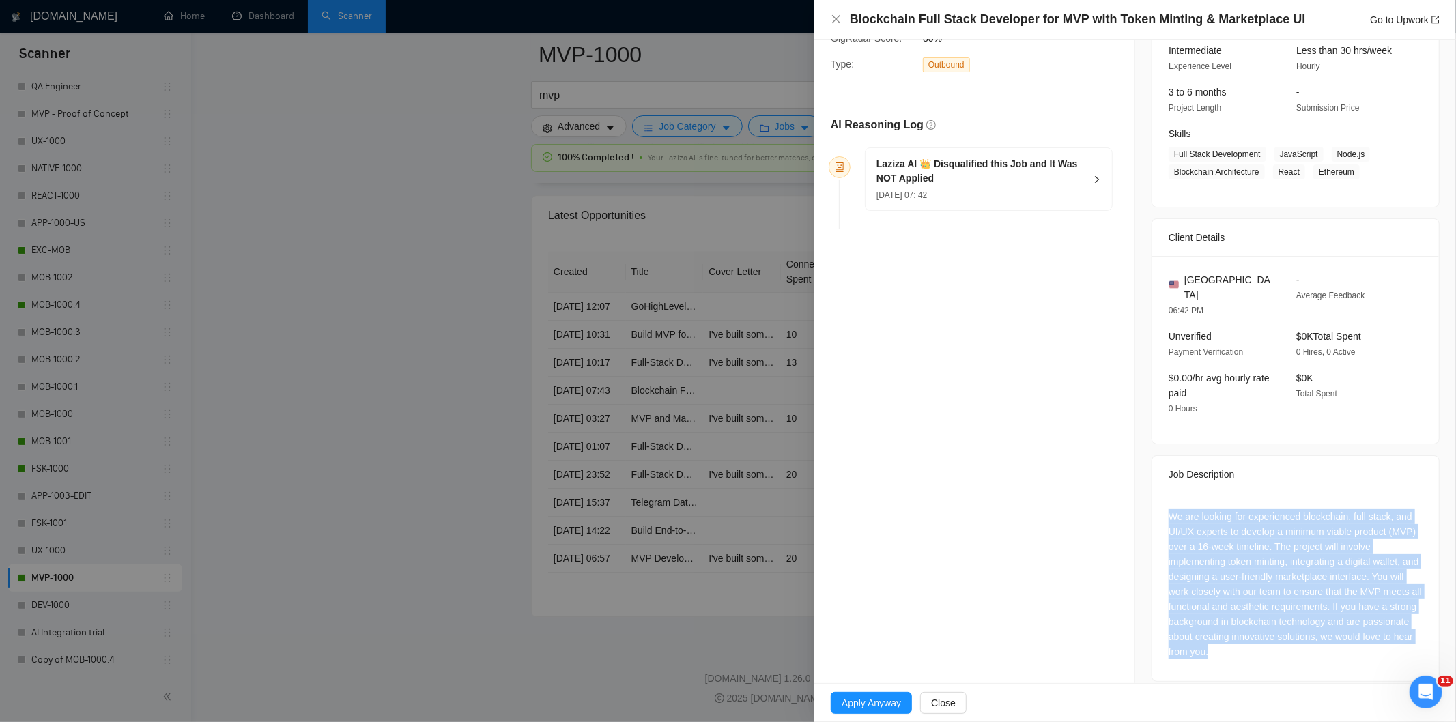
drag, startPoint x: 1158, startPoint y: 504, endPoint x: 1329, endPoint y: 647, distance: 222.8
click at [1329, 647] on div "We are looking for experienced blockchain, full stack, and UI/UX experts to dev…" at bounding box center [1295, 587] width 287 height 188
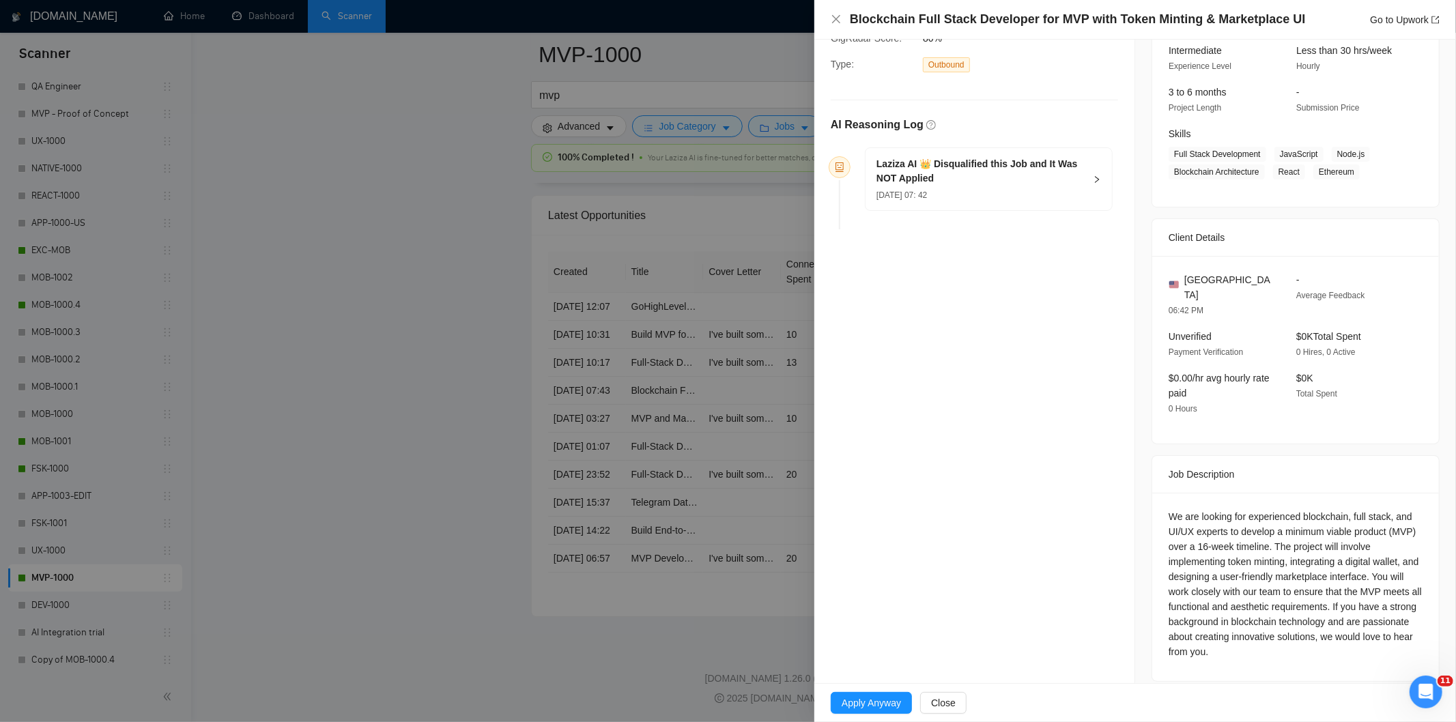
click at [1026, 174] on h5 "Laziza AI 👑 Disqualified this Job and It Was NOT Applied" at bounding box center [980, 171] width 208 height 29
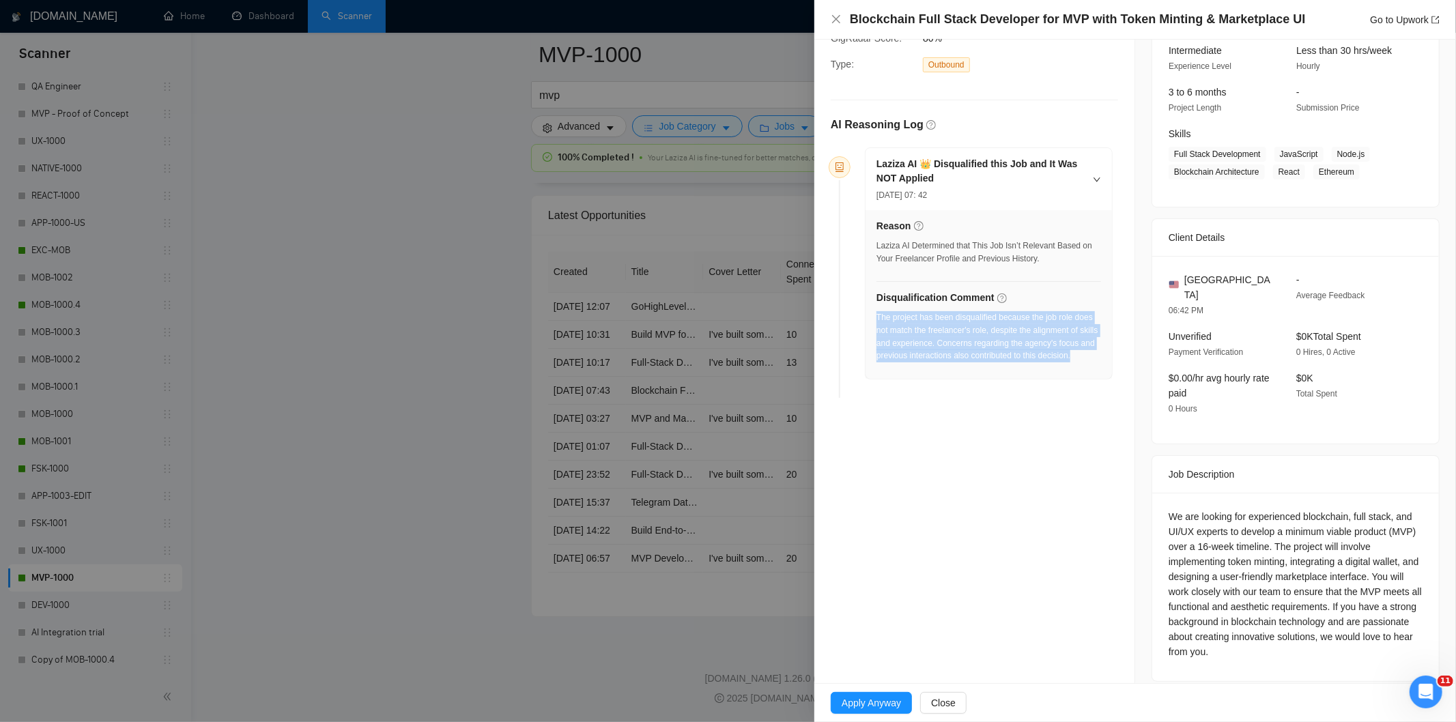
drag, startPoint x: 1099, startPoint y: 360, endPoint x: 876, endPoint y: 317, distance: 227.3
click at [876, 317] on div "Reason Laziza AI Determined that This Job Isn’t Relevant Based on Your Freelanc…" at bounding box center [988, 294] width 246 height 169
click at [835, 21] on icon "close" at bounding box center [836, 19] width 8 height 8
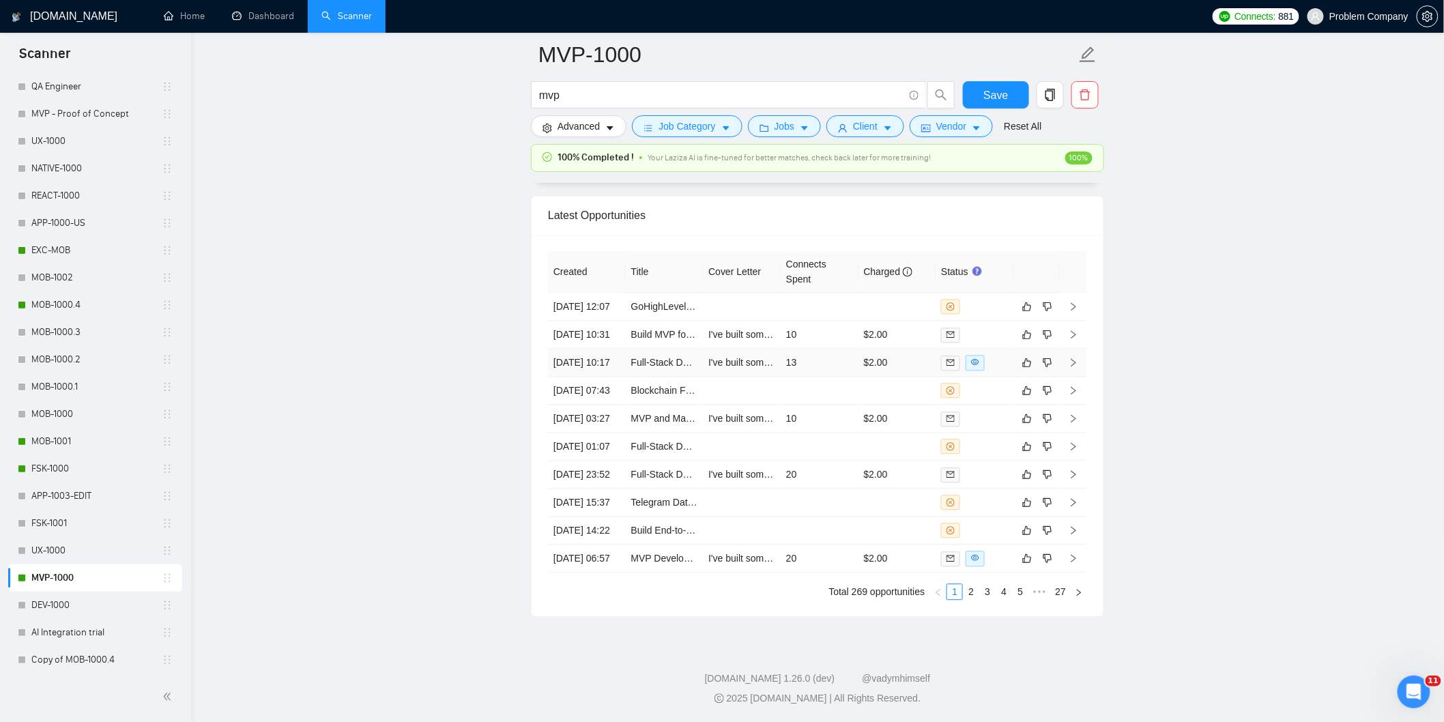
click at [603, 349] on td "[DATE] 10:17" at bounding box center [587, 363] width 78 height 28
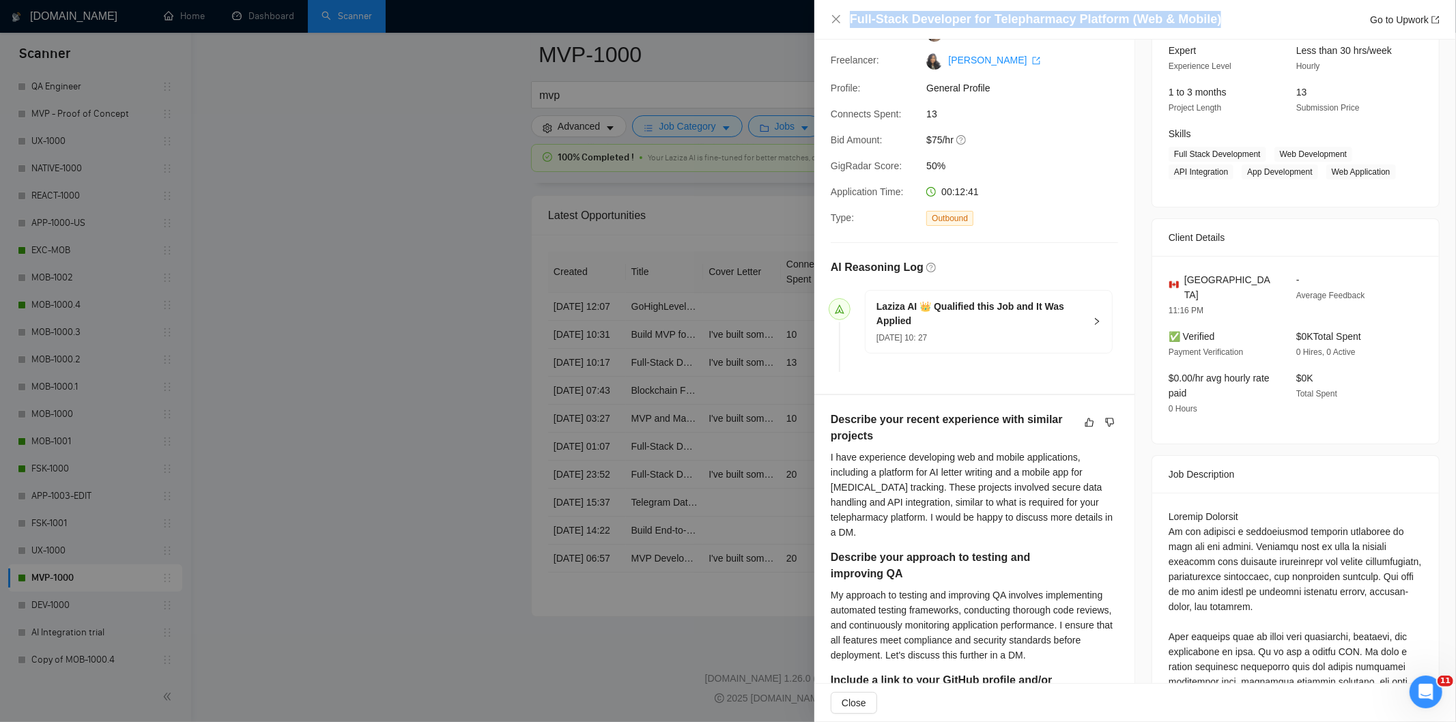
drag, startPoint x: 1060, startPoint y: 23, endPoint x: 827, endPoint y: 35, distance: 233.7
click at [827, 35] on div "Full-Stack Developer for Telepharmacy Platform (Web & Mobile) Go to Upwork" at bounding box center [1134, 20] width 641 height 40
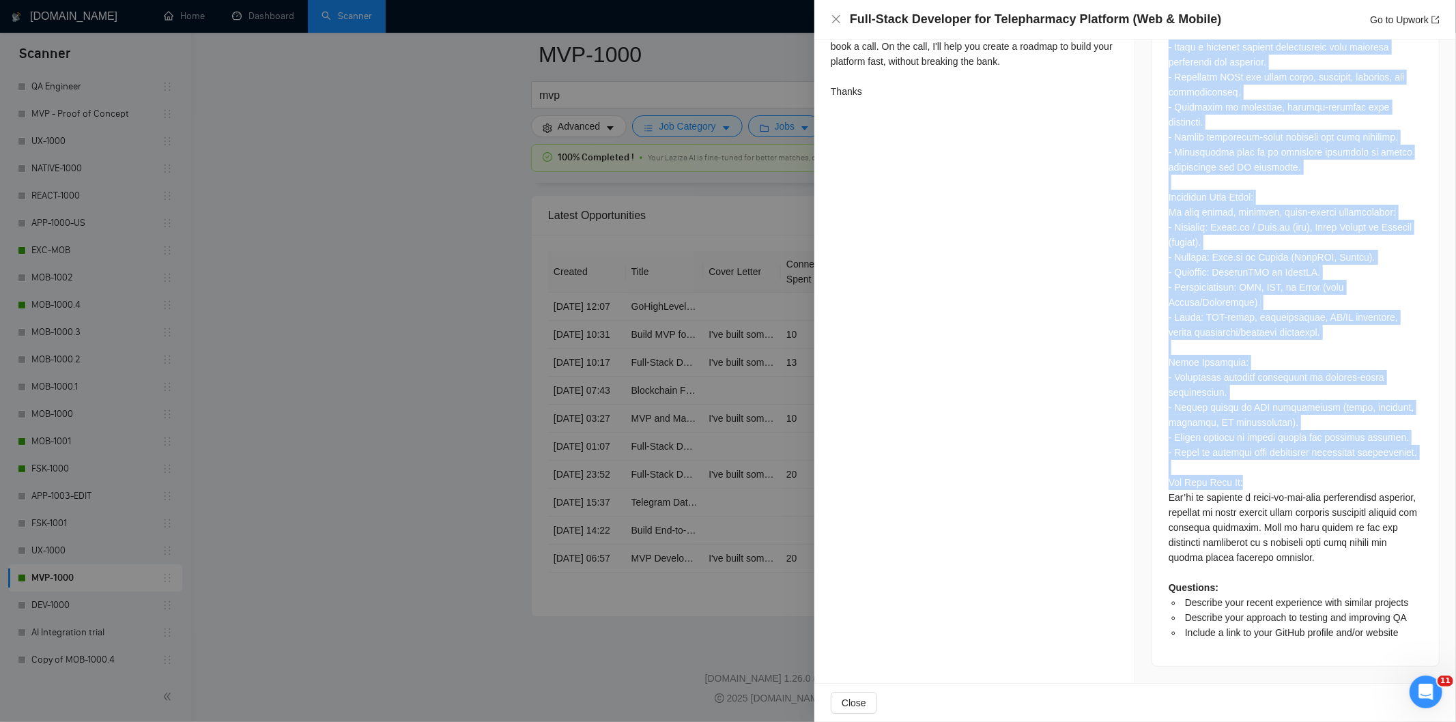
scroll to position [1210, 0]
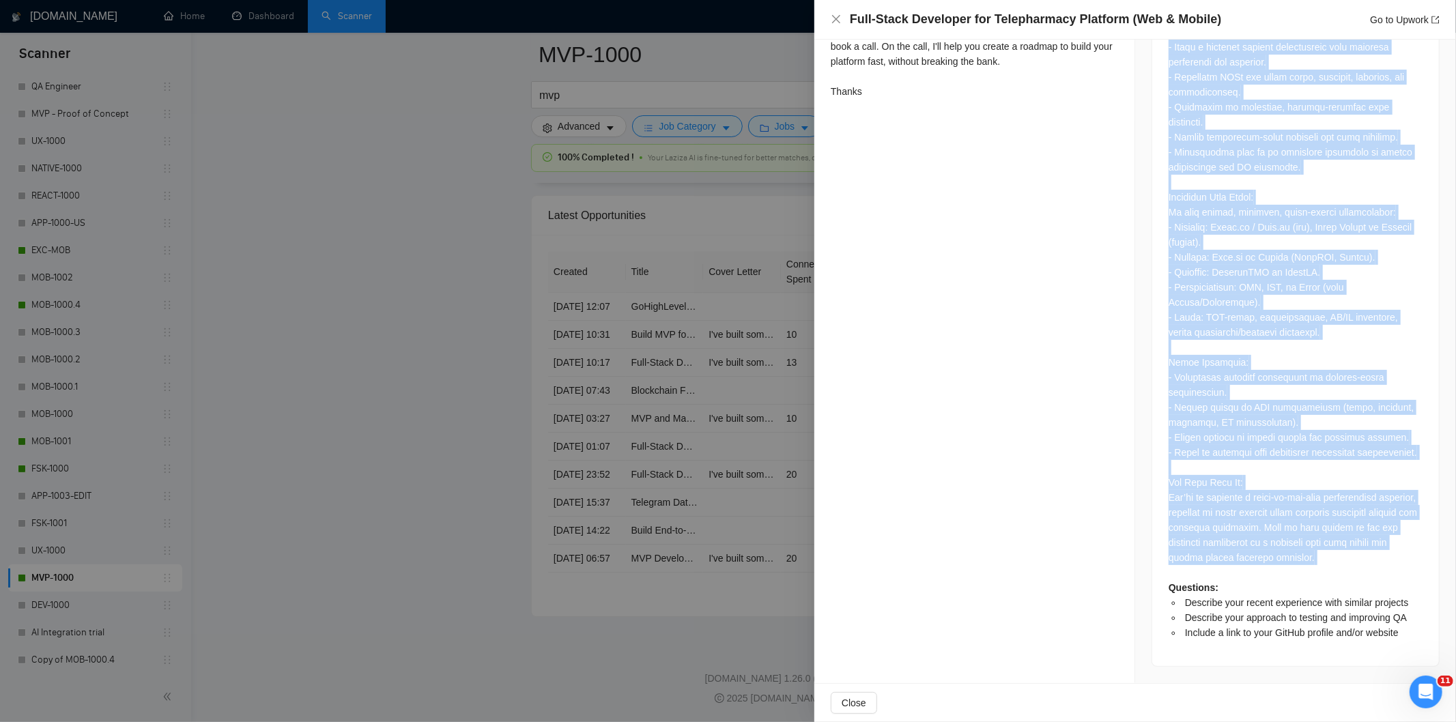
drag, startPoint x: 1161, startPoint y: 365, endPoint x: 1368, endPoint y: 575, distance: 294.8
click at [1368, 575] on div "Questions: Describe your recent experience with similar projects Describe your …" at bounding box center [1295, 52] width 287 height 1228
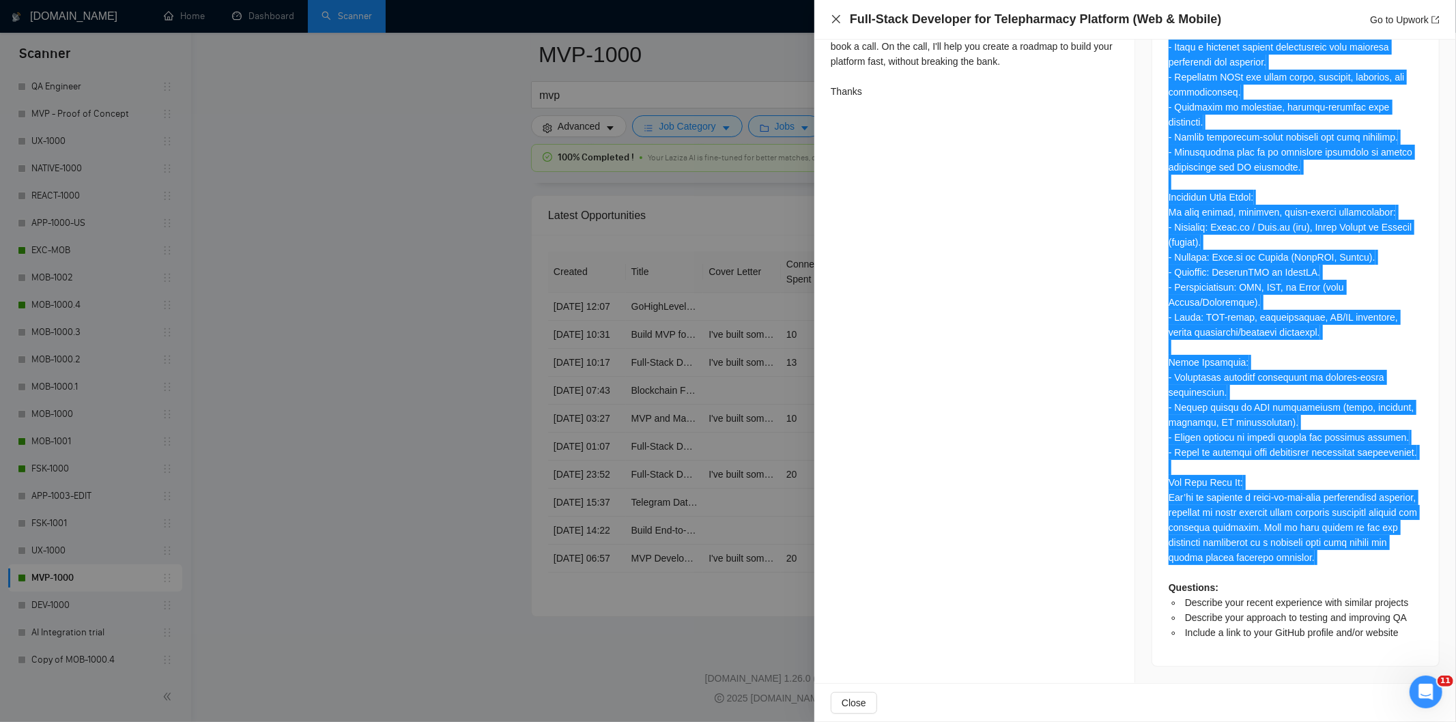
click at [835, 16] on icon "close" at bounding box center [835, 19] width 11 height 11
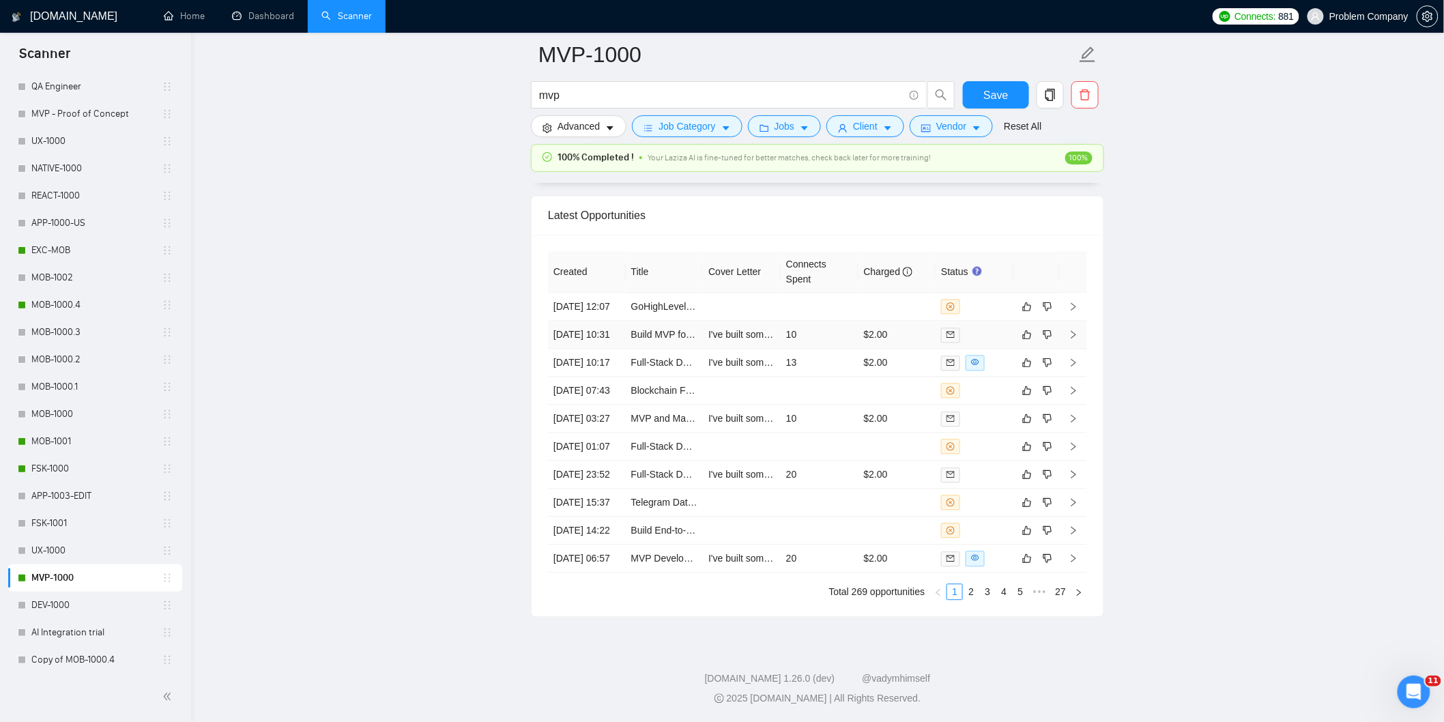
click at [609, 321] on td "[DATE] 10:31" at bounding box center [587, 335] width 78 height 28
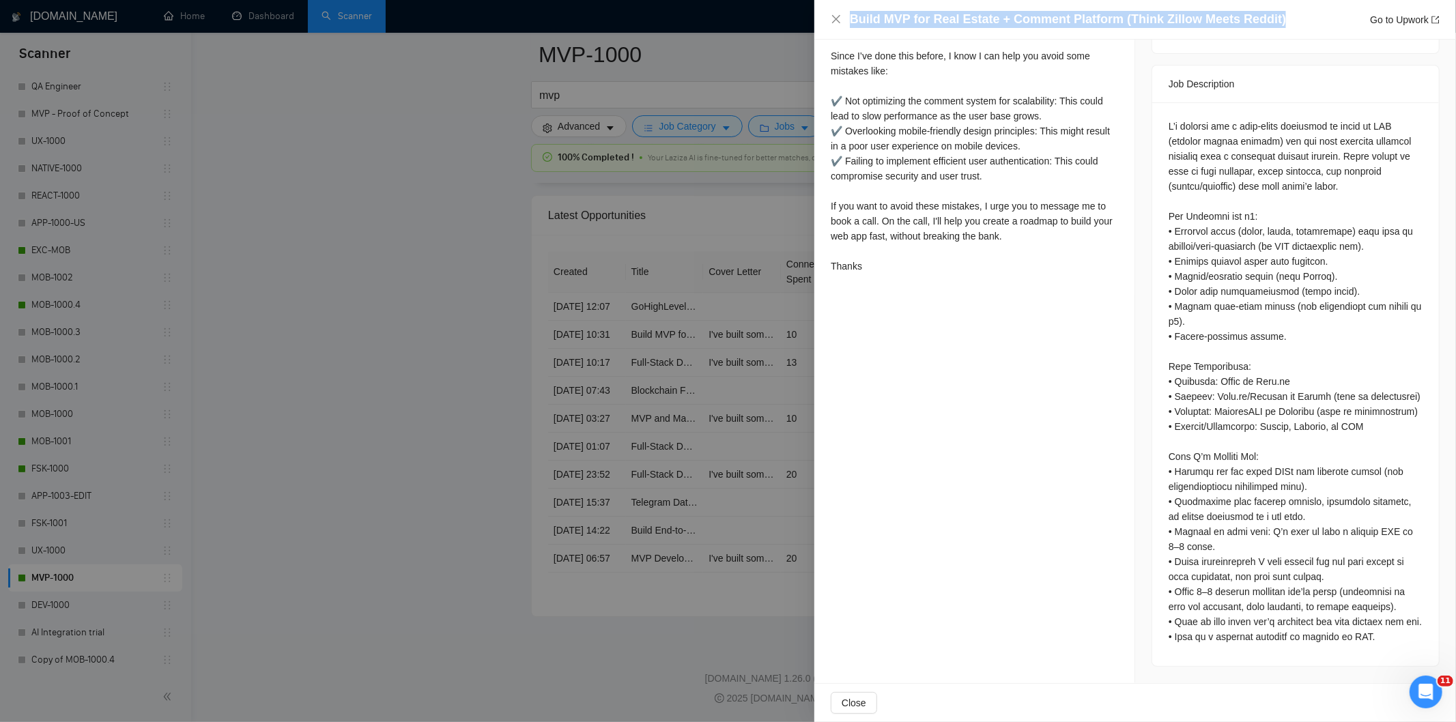
drag, startPoint x: 1306, startPoint y: 15, endPoint x: 843, endPoint y: 29, distance: 462.9
click at [843, 29] on div "Build MVP for Real Estate + Comment Platform (Think Zillow Meets Reddit) Go to …" at bounding box center [1134, 20] width 641 height 40
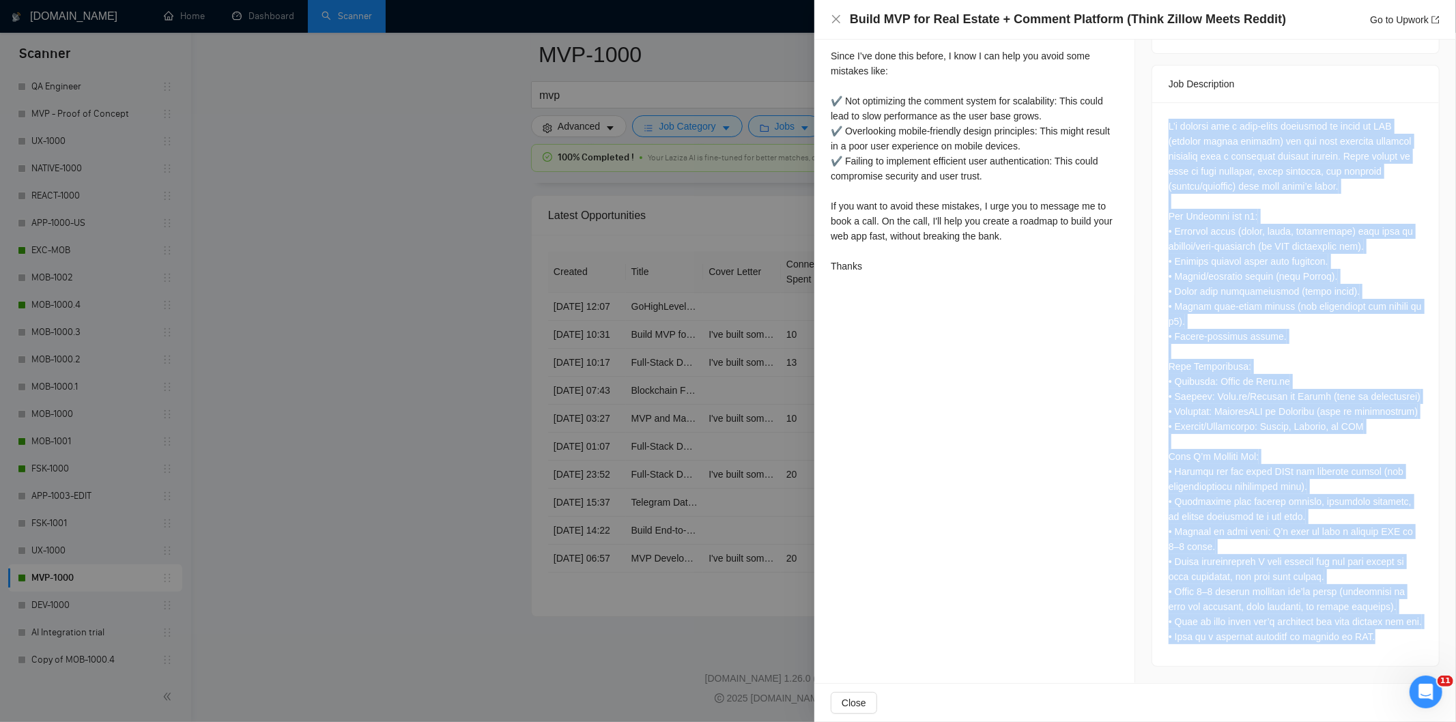
drag, startPoint x: 1185, startPoint y: 330, endPoint x: 1390, endPoint y: 646, distance: 376.5
click at [1390, 646] on div at bounding box center [1295, 384] width 287 height 564
click at [833, 21] on icon "close" at bounding box center [835, 19] width 11 height 11
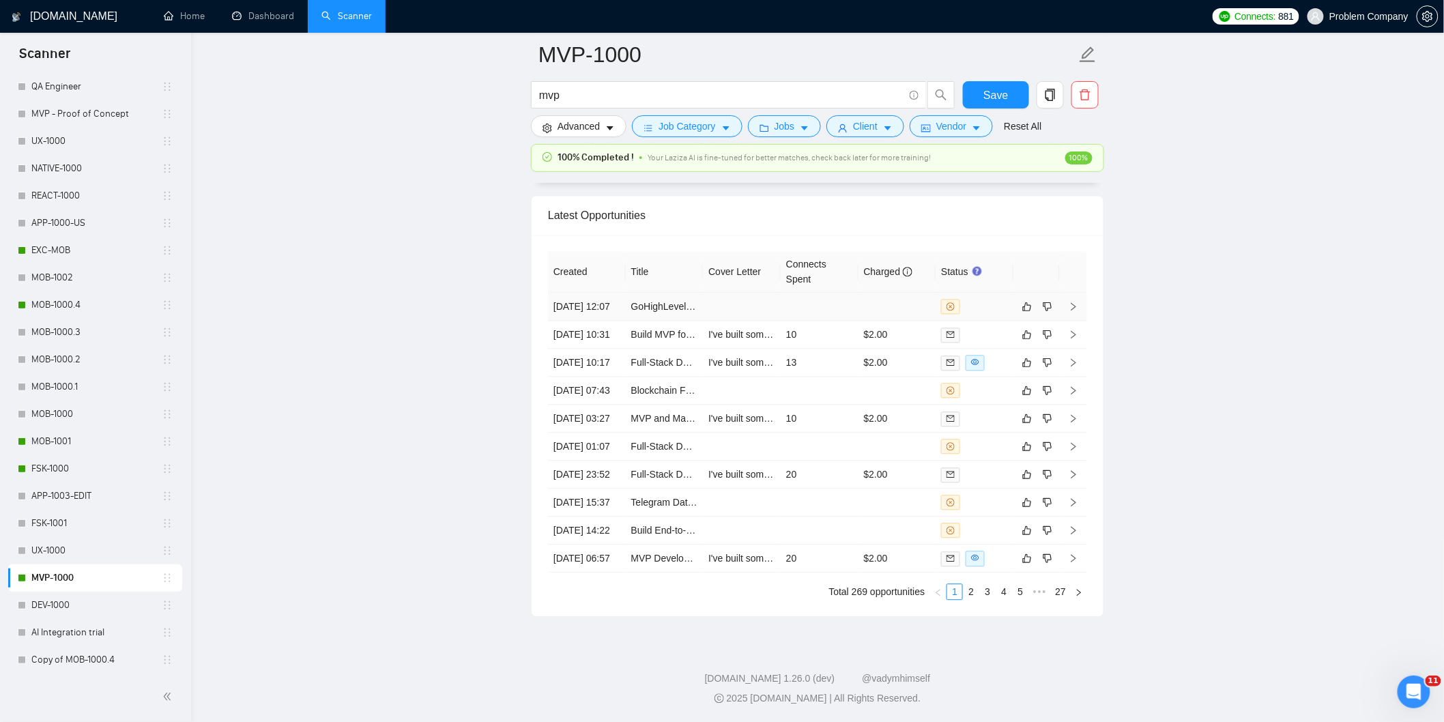
click at [605, 293] on td "[DATE] 12:07" at bounding box center [587, 307] width 78 height 28
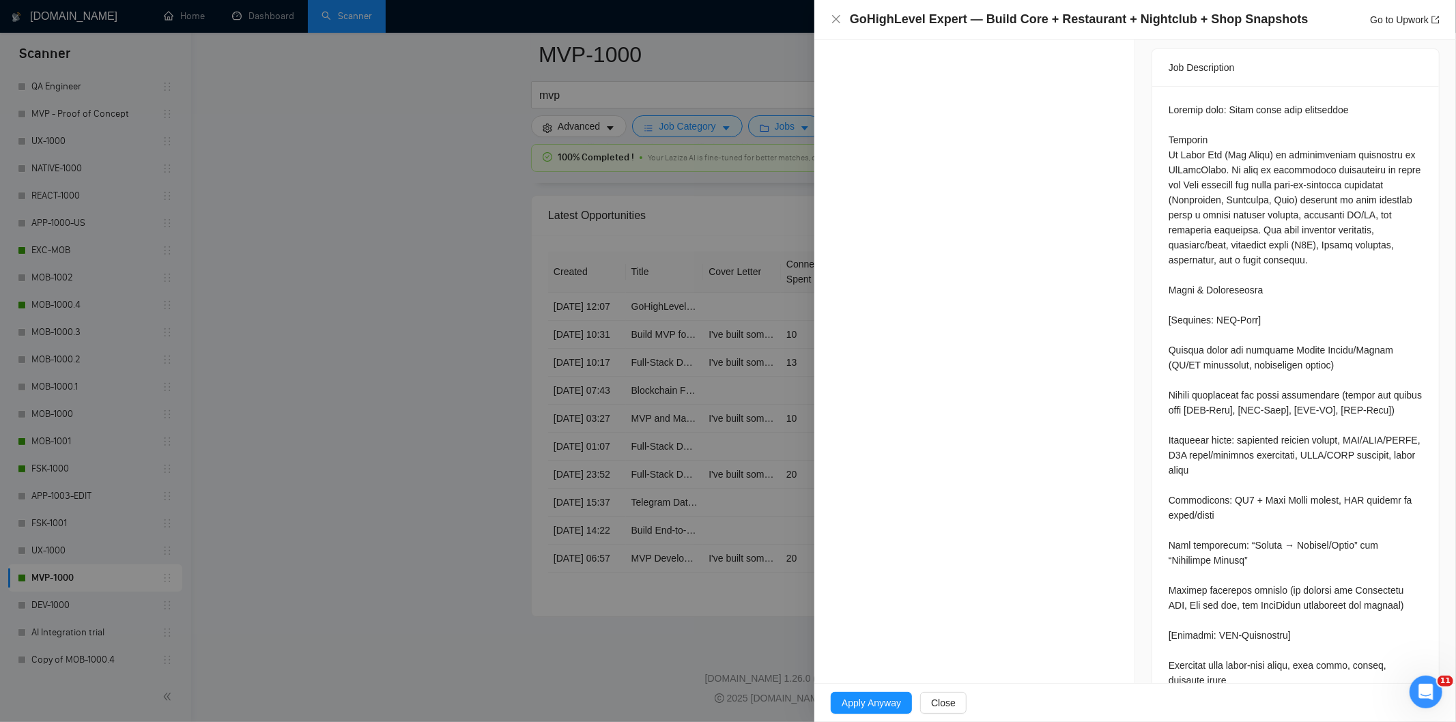
drag, startPoint x: 1299, startPoint y: 29, endPoint x: 833, endPoint y: 29, distance: 466.1
click at [833, 29] on div "GoHighLevel Expert — Build Core + Restaurant + Nightclub + Shop Snapshots Go to…" at bounding box center [1134, 20] width 641 height 40
click at [1272, 18] on h4 "GoHighLevel Expert — Build Core + Restaurant + Nightclub + Shop Snapshots" at bounding box center [1079, 19] width 459 height 17
drag, startPoint x: 1299, startPoint y: 23, endPoint x: 854, endPoint y: 21, distance: 445.6
click at [854, 21] on div "GoHighLevel Expert — Build Core + Restaurant + Nightclub + Shop Snapshots Go to…" at bounding box center [1145, 19] width 590 height 17
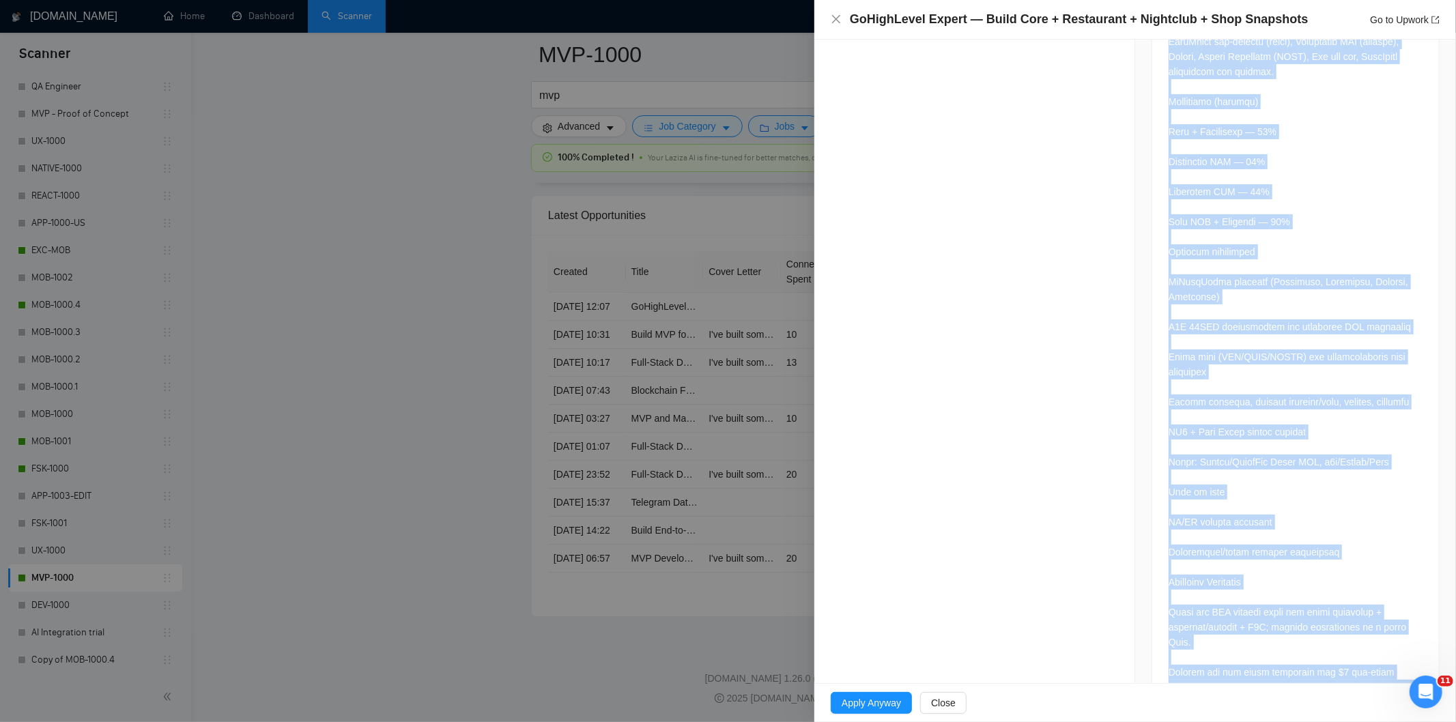
scroll to position [2616, 0]
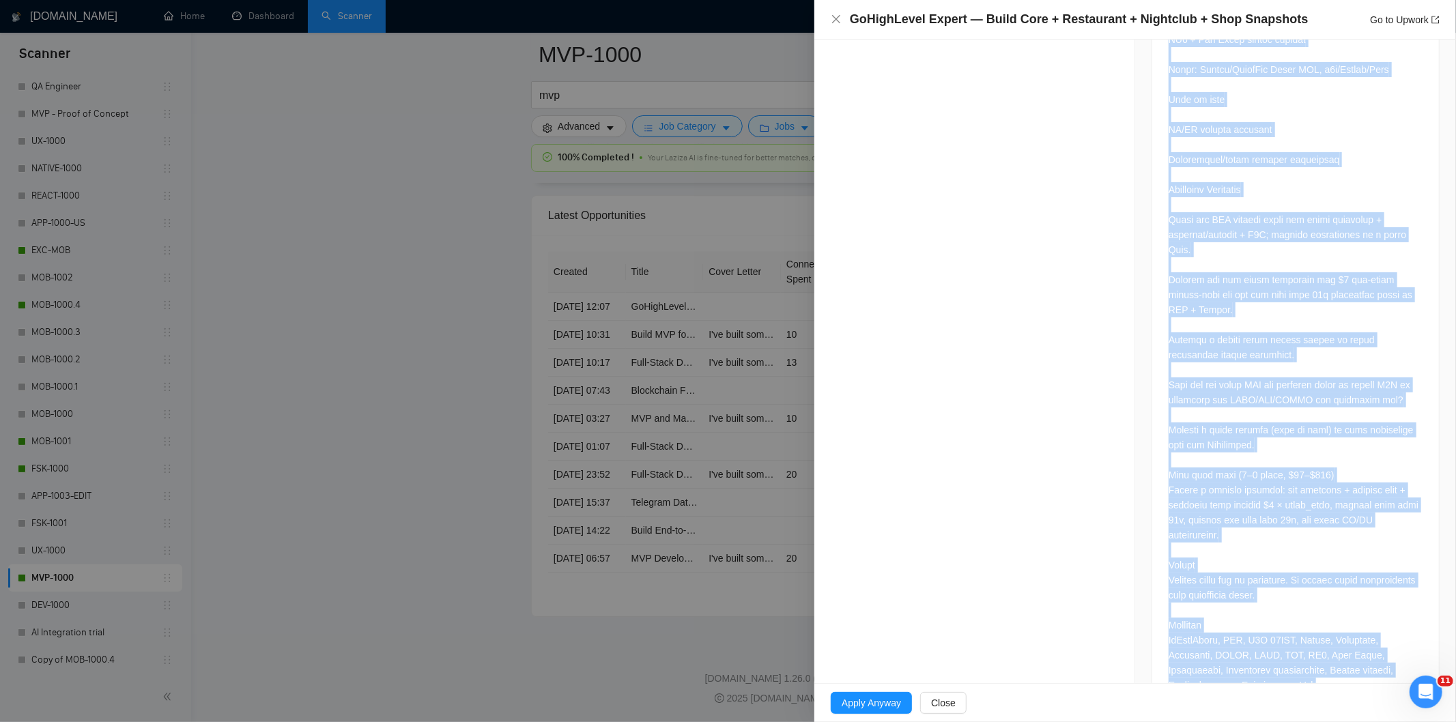
drag, startPoint x: 1168, startPoint y: 308, endPoint x: 1355, endPoint y: 655, distance: 394.5
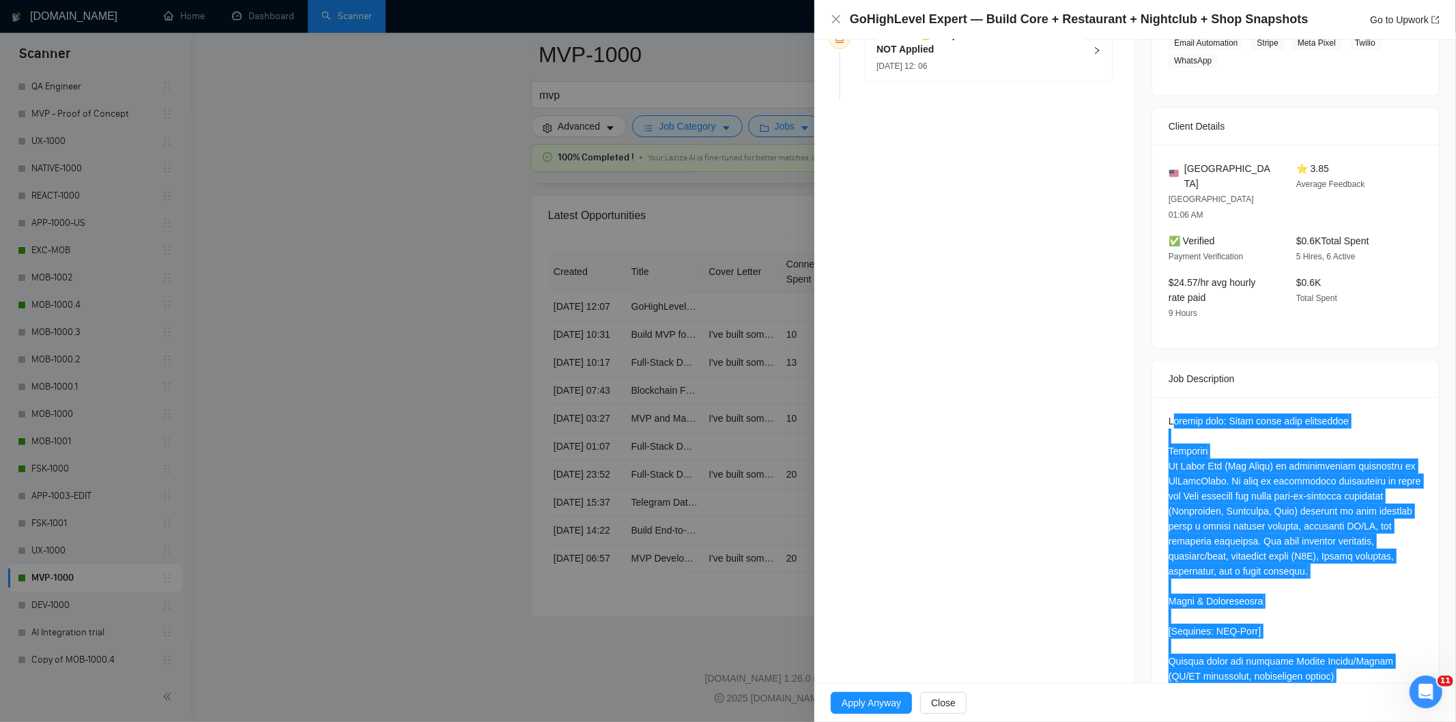
scroll to position [0, 0]
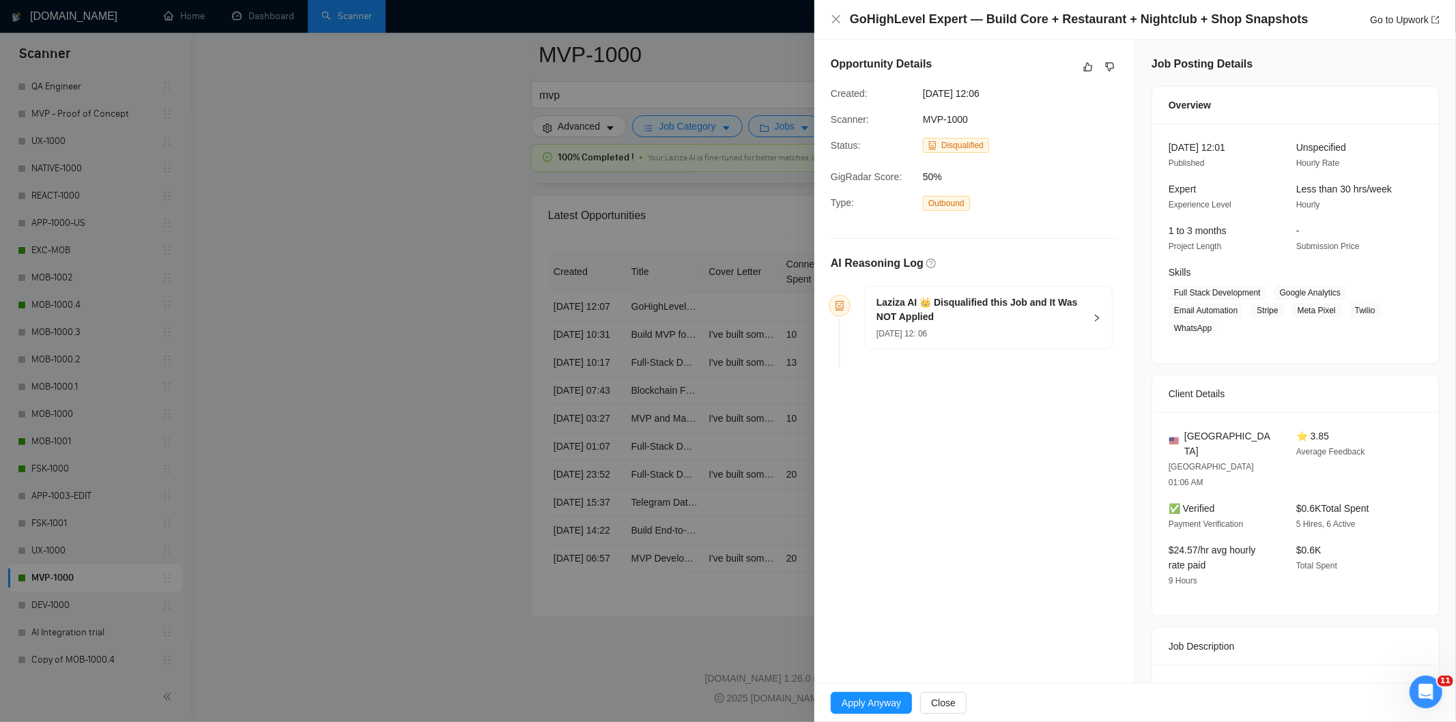
click at [998, 316] on h5 "Laziza AI 👑 Disqualified this Job and It Was NOT Applied" at bounding box center [980, 309] width 208 height 29
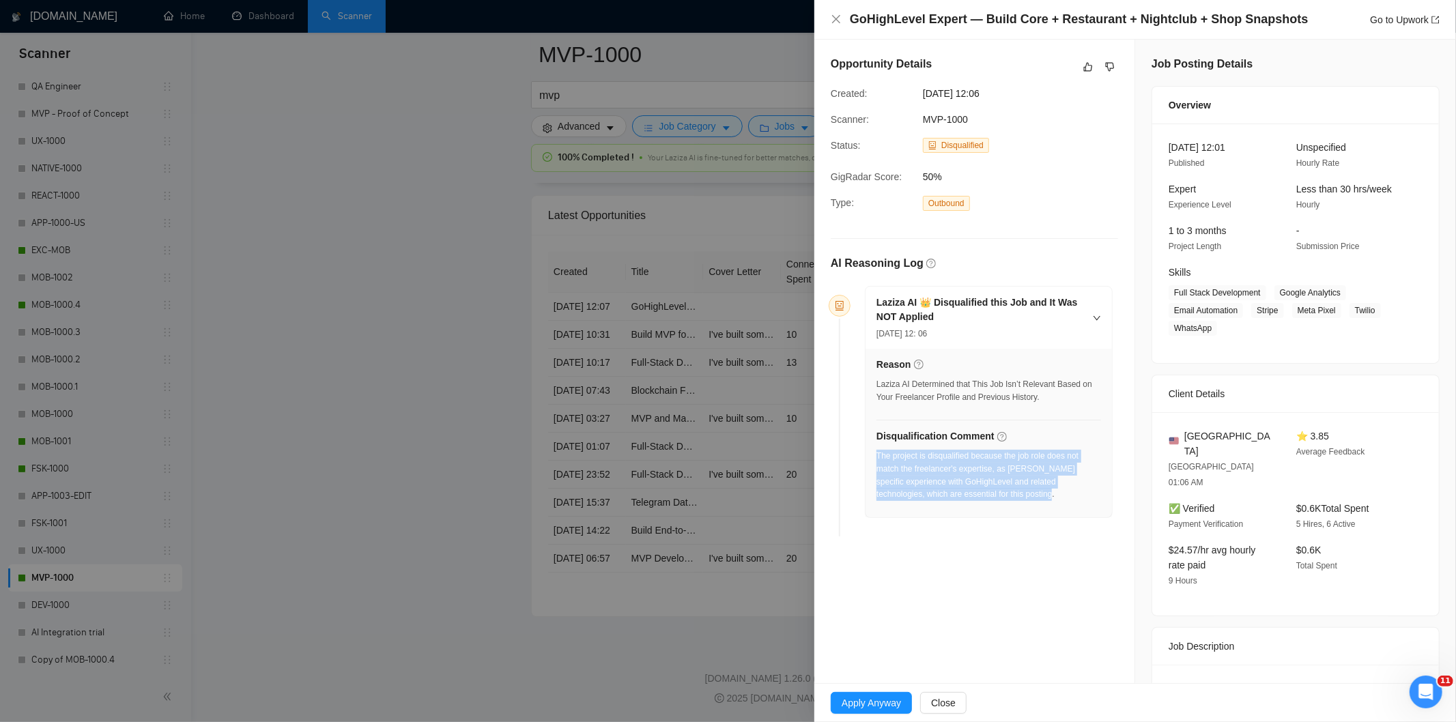
drag, startPoint x: 1028, startPoint y: 510, endPoint x: 876, endPoint y: 459, distance: 160.3
click at [876, 459] on div "The project is disqualified because the job role does not match the freelancer'…" at bounding box center [988, 479] width 225 height 59
